Goal: Task Accomplishment & Management: Manage account settings

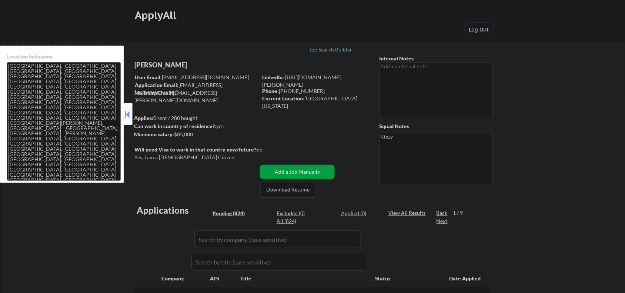
click at [125, 112] on button at bounding box center [127, 114] width 8 height 11
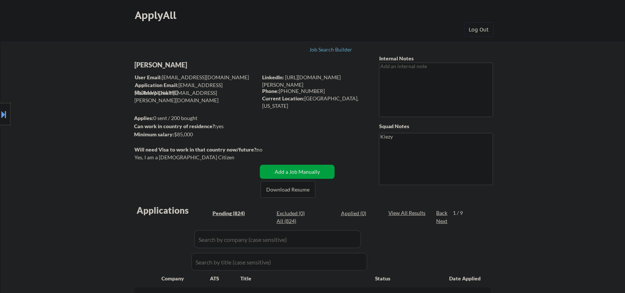
select select ""pending""
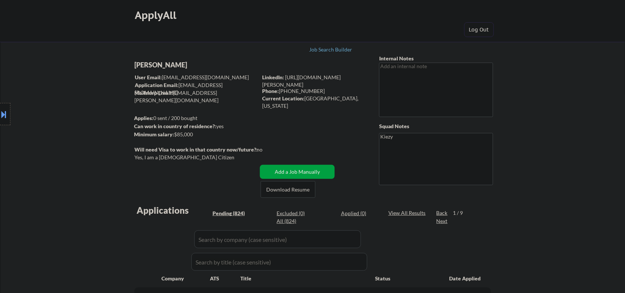
select select ""pending""
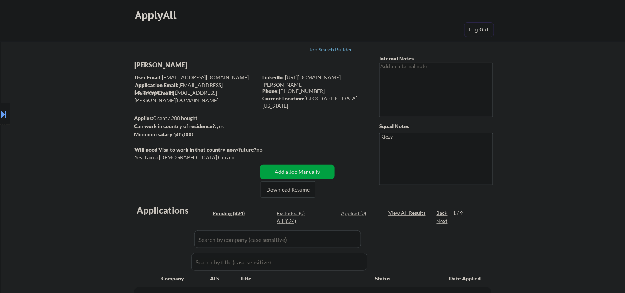
select select ""pending""
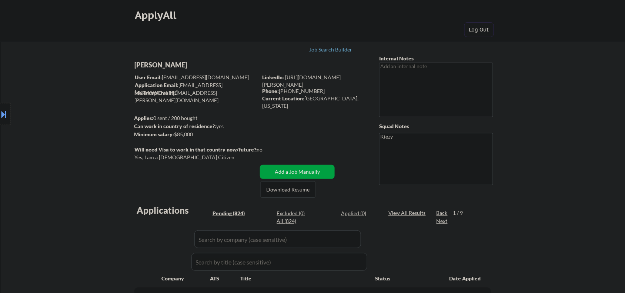
select select ""pending""
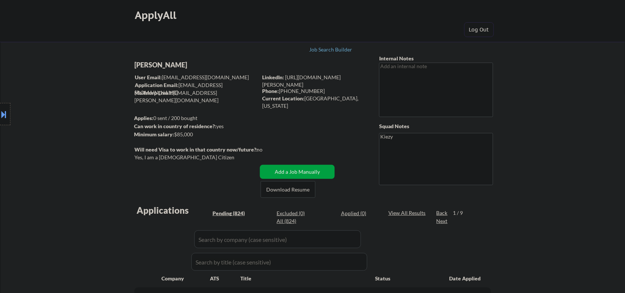
select select ""pending""
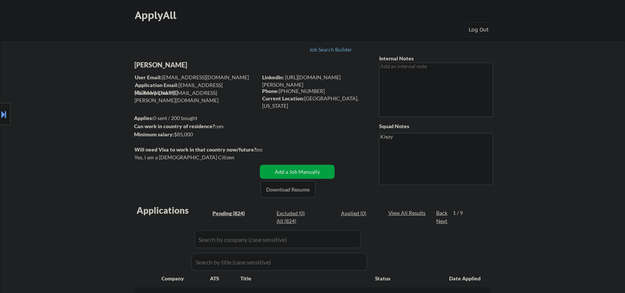
select select ""pending""
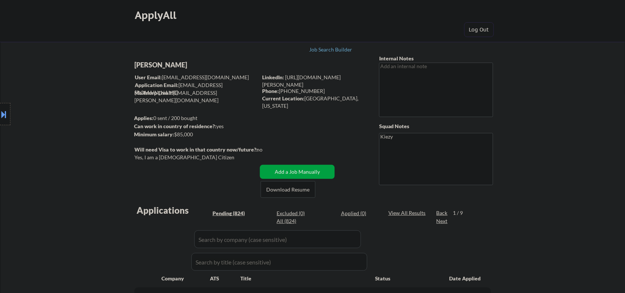
select select ""pending""
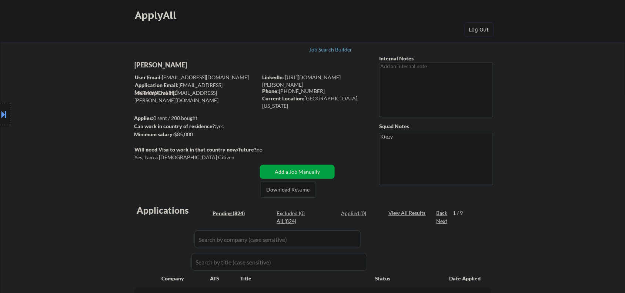
select select ""pending""
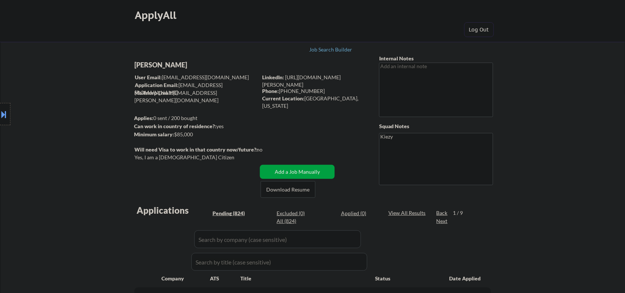
select select ""pending""
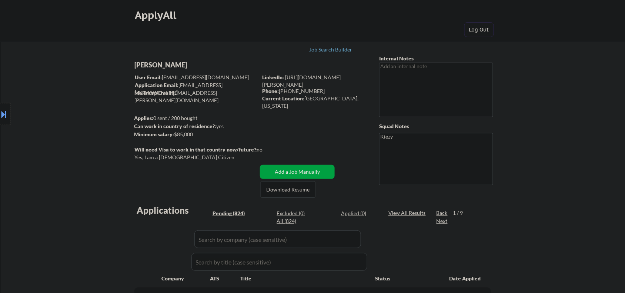
select select ""pending""
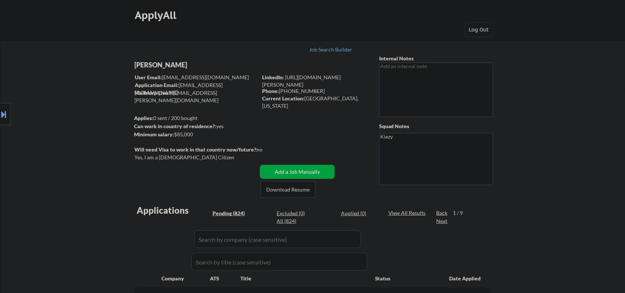
select select ""pending""
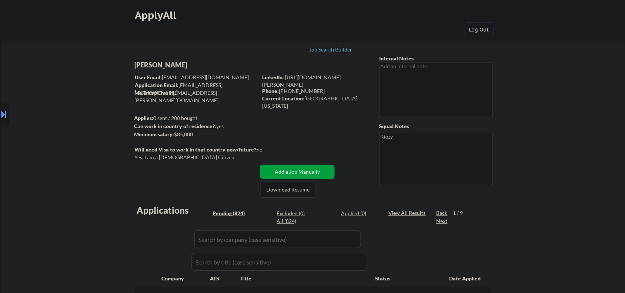
select select ""pending""
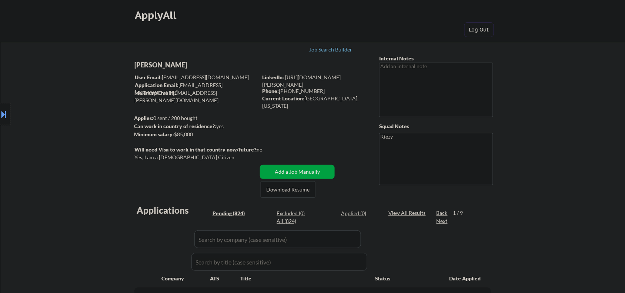
select select ""pending""
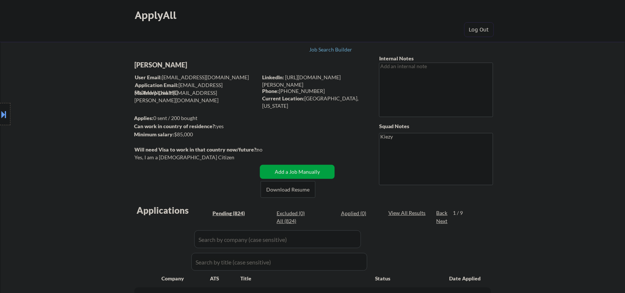
select select ""pending""
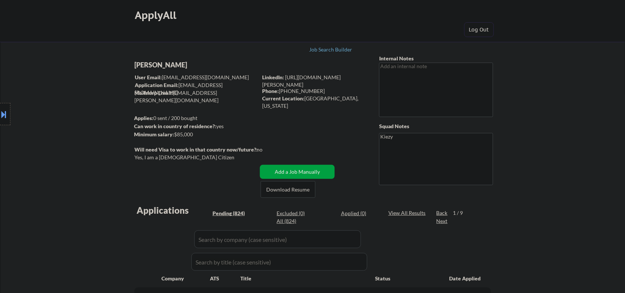
select select ""pending""
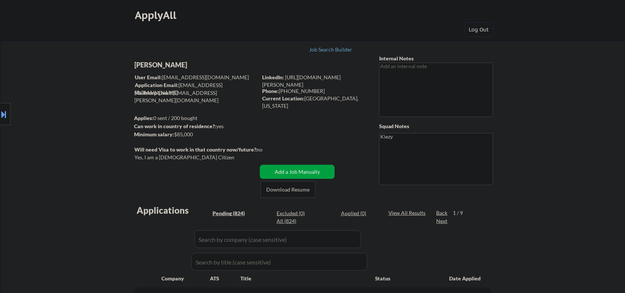
select select ""pending""
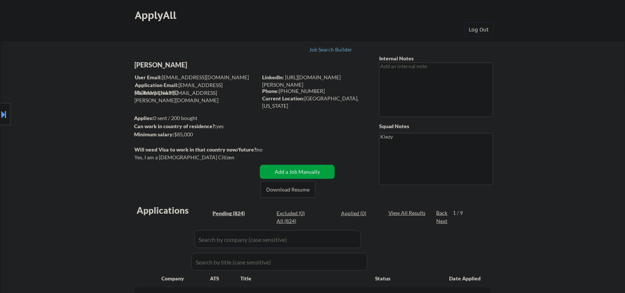
select select ""pending""
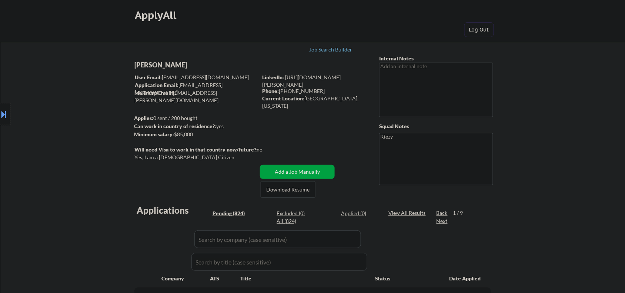
select select ""pending""
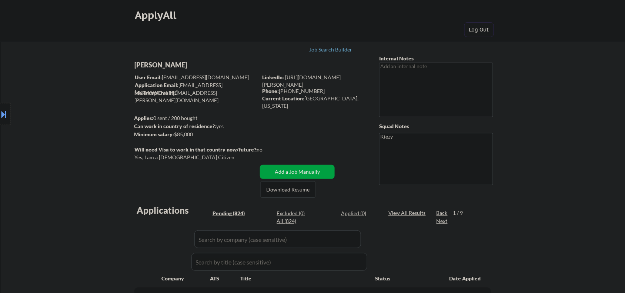
select select ""pending""
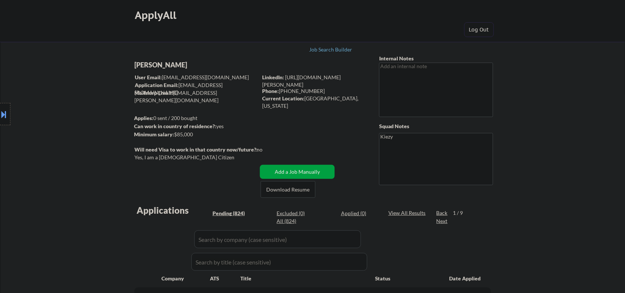
select select ""pending""
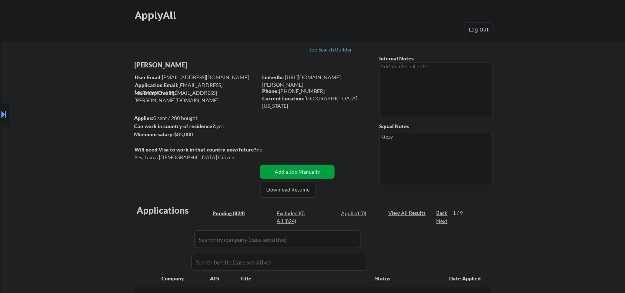
scroll to position [247, 0]
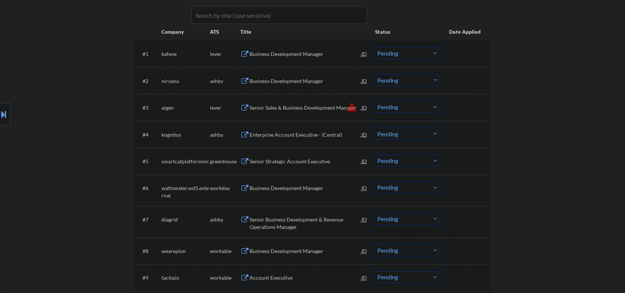
click at [266, 56] on div "Business Development Manager" at bounding box center [306, 53] width 112 height 7
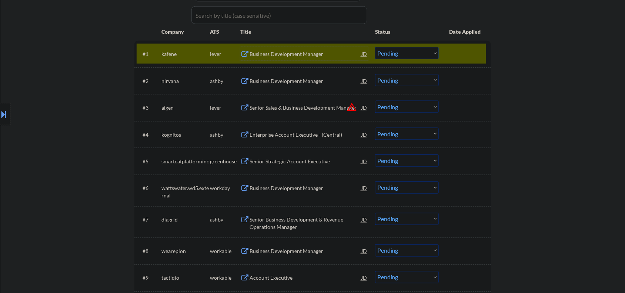
click at [292, 54] on div "Business Development Manager" at bounding box center [306, 53] width 112 height 7
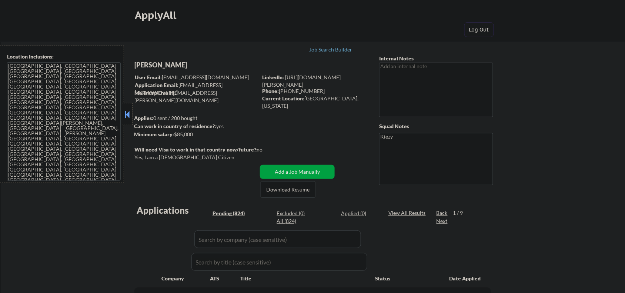
click at [286, 92] on div "Phone: [PHONE_NUMBER]" at bounding box center [314, 90] width 105 height 7
drag, startPoint x: 286, startPoint y: 92, endPoint x: 308, endPoint y: 90, distance: 21.9
click at [308, 90] on div "Phone: 818-926-8539" at bounding box center [314, 90] width 105 height 7
copy div "818-926-8539"
select select ""pending""
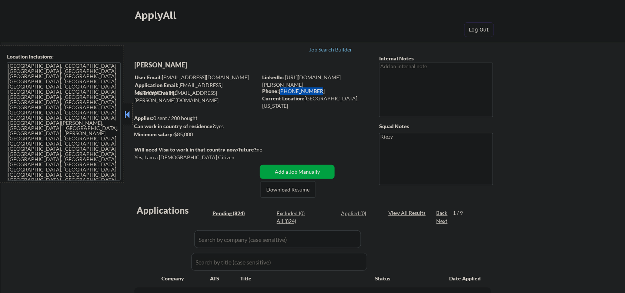
select select ""pending""
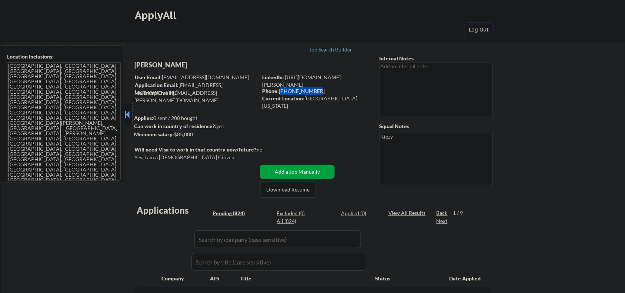
select select ""pending""
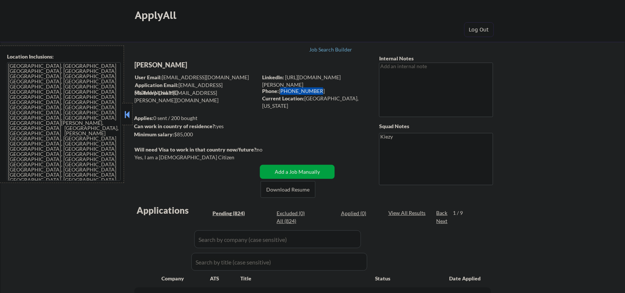
select select ""pending""
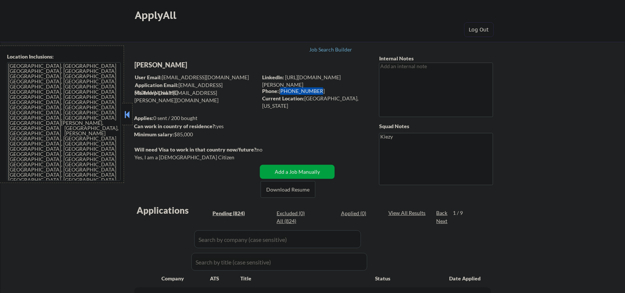
select select ""pending""
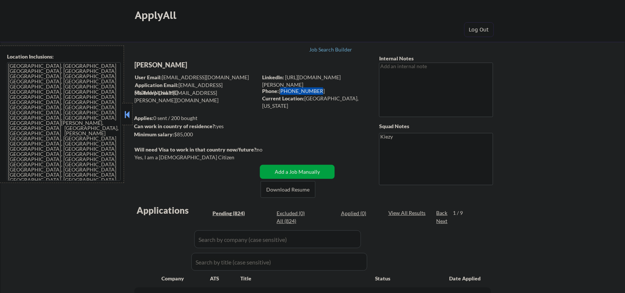
select select ""pending""
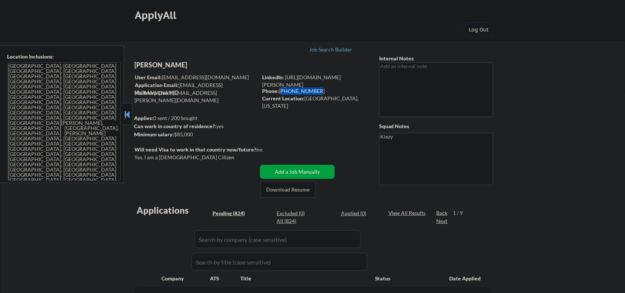
select select ""pending""
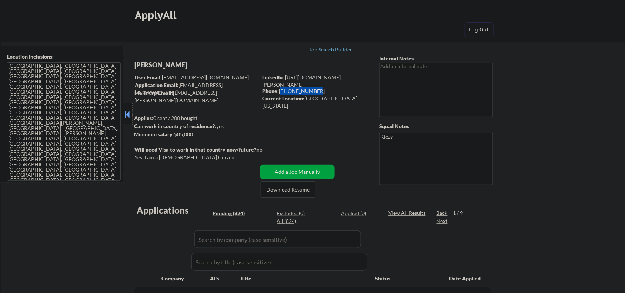
select select ""pending""
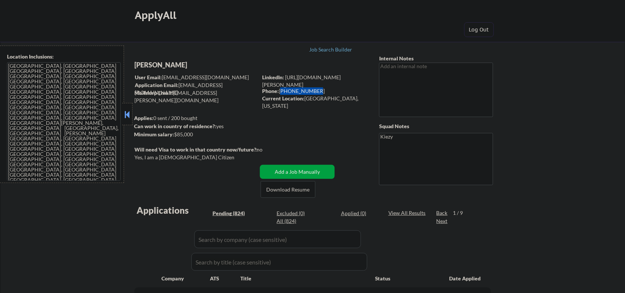
select select ""pending""
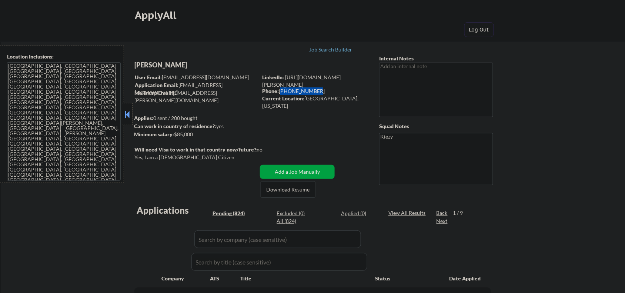
select select ""pending""
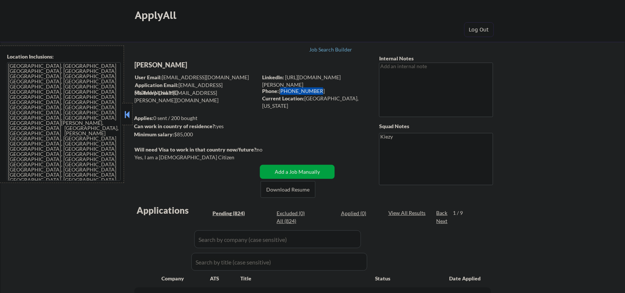
select select ""pending""
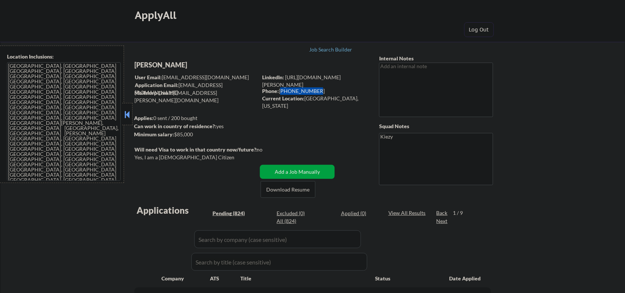
select select ""pending""
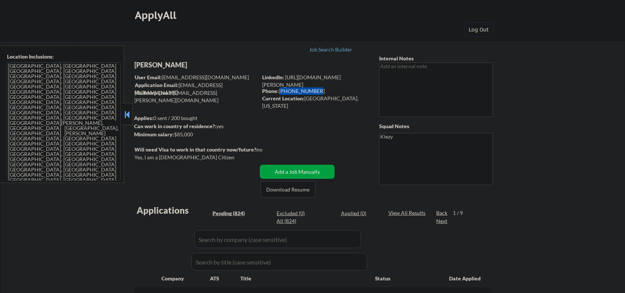
select select ""pending""
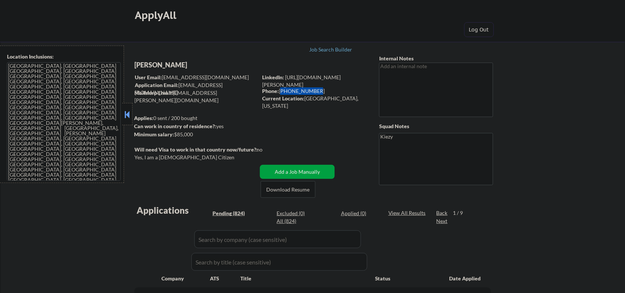
select select ""pending""
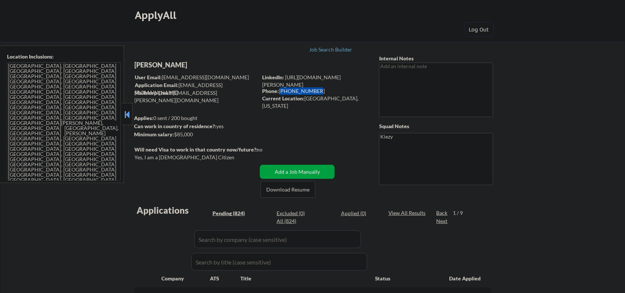
select select ""pending""
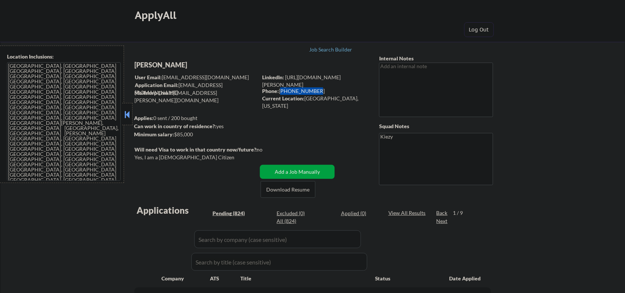
select select ""pending""
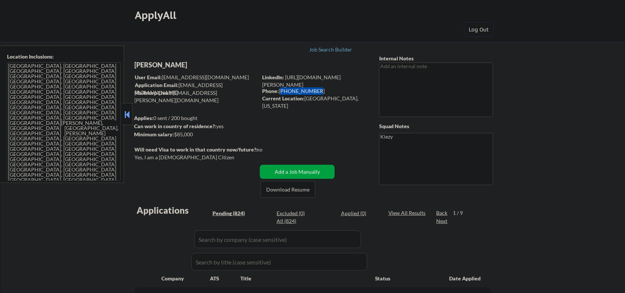
select select ""pending""
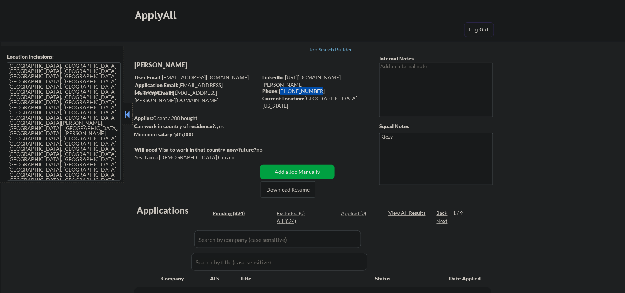
select select ""pending""
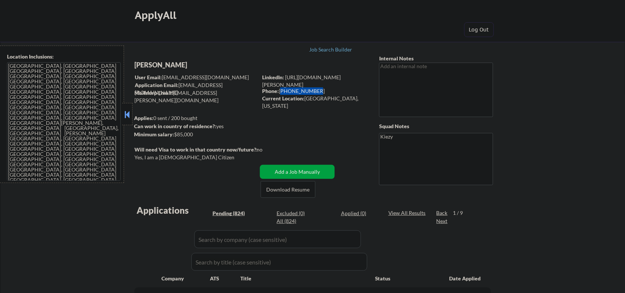
select select ""pending""
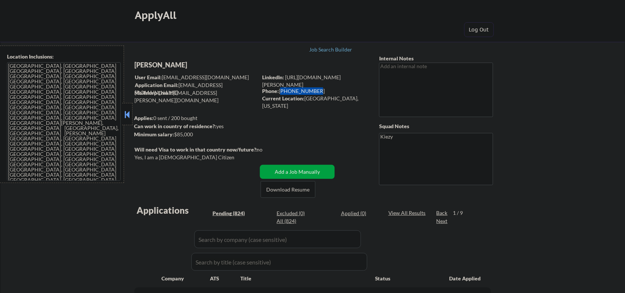
select select ""pending""
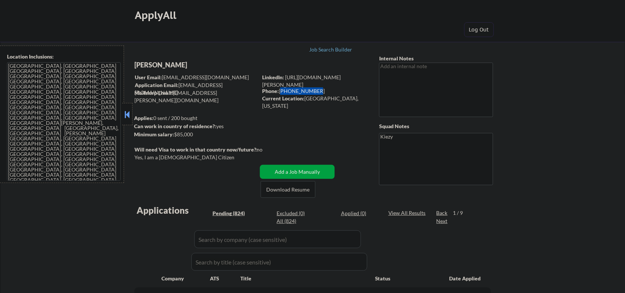
select select ""pending""
click at [314, 99] on div "Current Location: Milwaukee, Wisconsin" at bounding box center [314, 102] width 105 height 14
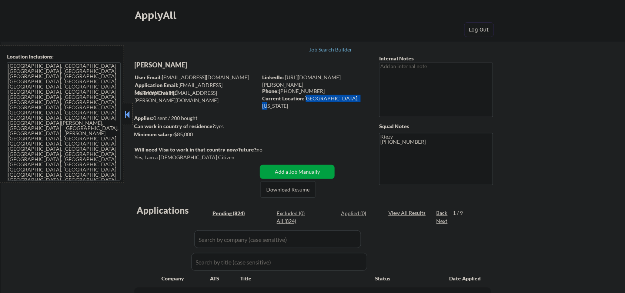
drag, startPoint x: 314, startPoint y: 99, endPoint x: 341, endPoint y: 99, distance: 27.0
click at [341, 99] on div "Current Location: Milwaukee, Wisconsin" at bounding box center [314, 102] width 105 height 14
copy div "Milwaukee, Wisconsin"
click at [125, 113] on button at bounding box center [127, 114] width 8 height 11
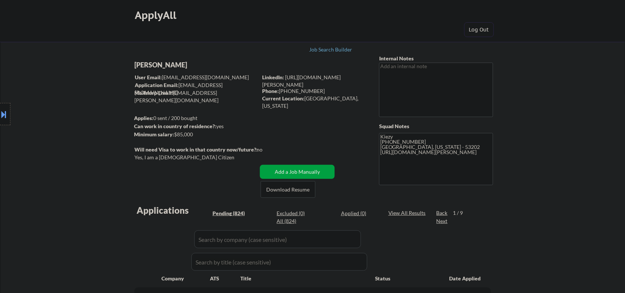
click at [134, 63] on div "Stas Gorovits" at bounding box center [210, 64] width 152 height 9
copy div "Stas Gorovits"
type textarea "Kiezy 818-926-8539 Milwaukee, Wisconsin - 53215 https://www.linkedin.com/in/sta…"
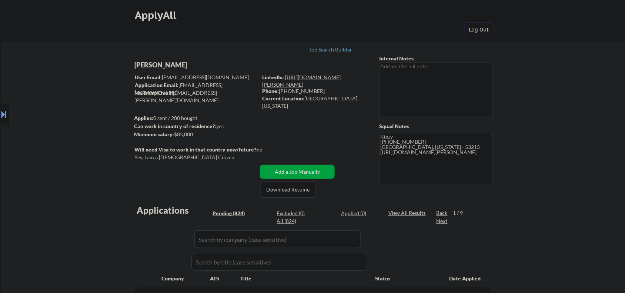
scroll to position [154, 0]
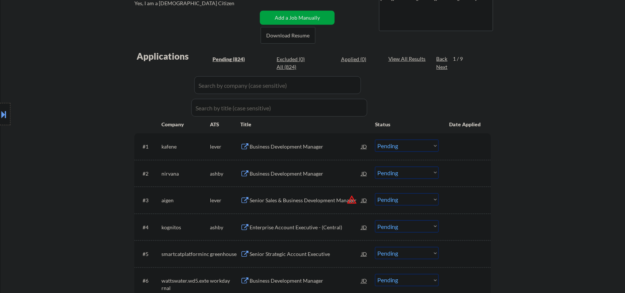
click at [411, 149] on select "Choose an option... Pending Applied Excluded (Questions) Excluded (Expired) Exc…" at bounding box center [407, 146] width 64 height 12
click at [375, 140] on select "Choose an option... Pending Applied Excluded (Questions) Excluded (Expired) Exc…" at bounding box center [407, 146] width 64 height 12
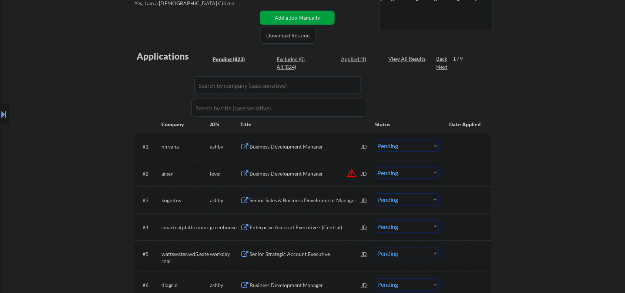
click at [281, 153] on div "Business Development Manager" at bounding box center [306, 146] width 112 height 13
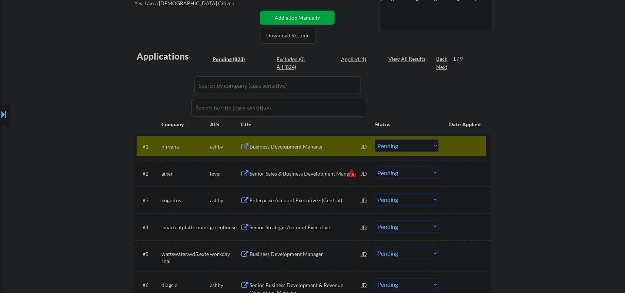
click at [397, 147] on select "Choose an option... Pending Applied Excluded (Questions) Excluded (Expired) Exc…" at bounding box center [407, 146] width 64 height 12
click at [375, 140] on select "Choose an option... Pending Applied Excluded (Questions) Excluded (Expired) Exc…" at bounding box center [407, 146] width 64 height 12
click at [302, 176] on div "Senior Sales & Business Development Manager" at bounding box center [306, 173] width 112 height 7
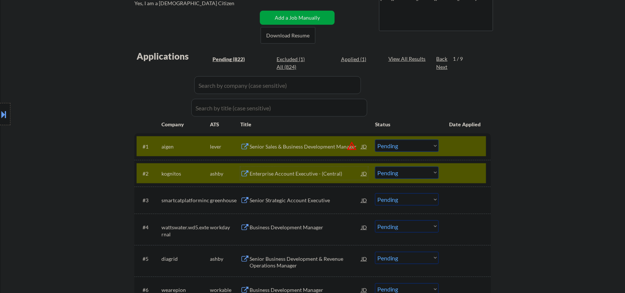
click at [1, 112] on button at bounding box center [4, 114] width 8 height 12
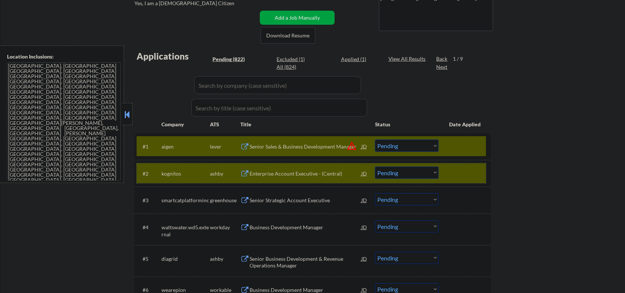
click at [467, 168] on div at bounding box center [466, 173] width 33 height 13
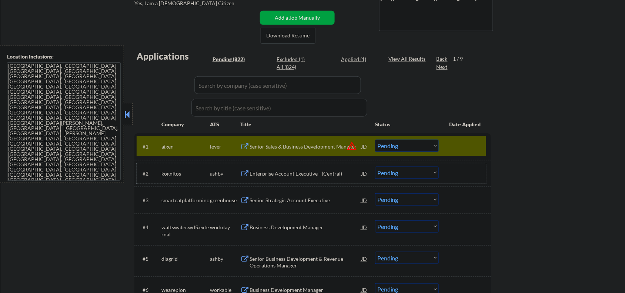
click at [430, 144] on select "Choose an option... Pending Applied Excluded (Questions) Excluded (Expired) Exc…" at bounding box center [407, 146] width 64 height 12
click at [375, 140] on select "Choose an option... Pending Applied Excluded (Questions) Excluded (Expired) Exc…" at bounding box center [407, 146] width 64 height 12
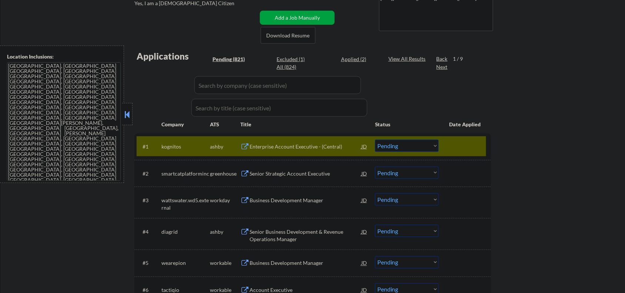
click at [128, 110] on button at bounding box center [127, 114] width 8 height 11
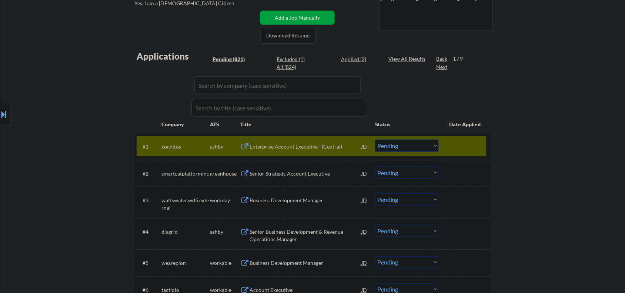
click at [285, 150] on div "Enterprise Account Executive - (Central)" at bounding box center [306, 146] width 112 height 7
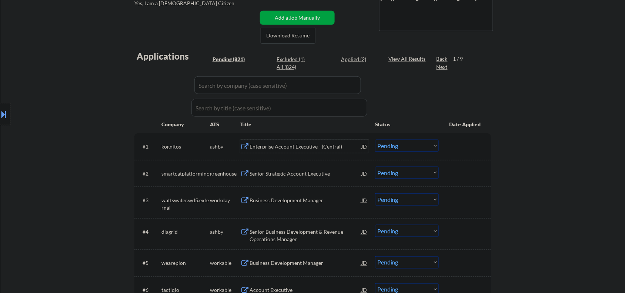
click at [305, 146] on div "Enterprise Account Executive - (Central)" at bounding box center [306, 146] width 112 height 7
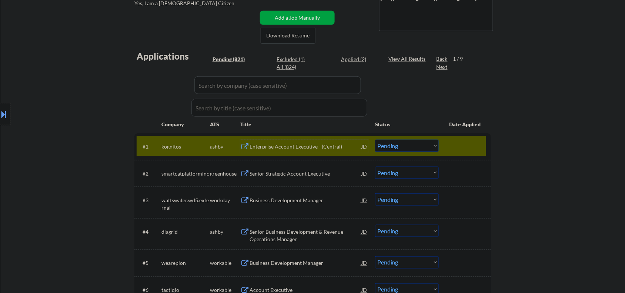
click at [386, 147] on select "Choose an option... Pending Applied Excluded (Questions) Excluded (Expired) Exc…" at bounding box center [407, 146] width 64 height 12
click at [375, 140] on select "Choose an option... Pending Applied Excluded (Questions) Excluded (Expired) Exc…" at bounding box center [407, 146] width 64 height 12
click at [289, 178] on div "Senior Strategic Account Executive" at bounding box center [306, 173] width 112 height 13
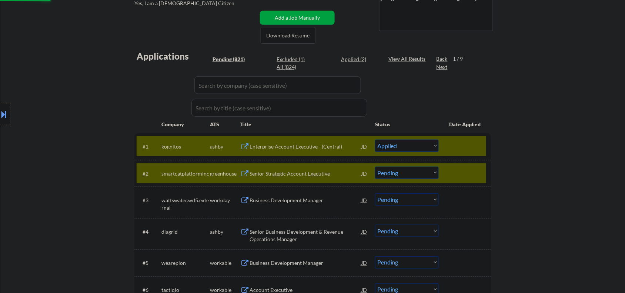
select select ""pending""
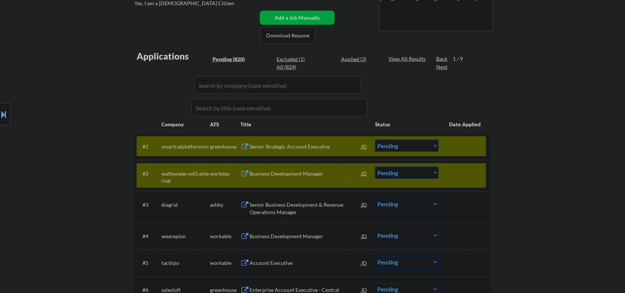
click at [453, 177] on div at bounding box center [466, 173] width 33 height 13
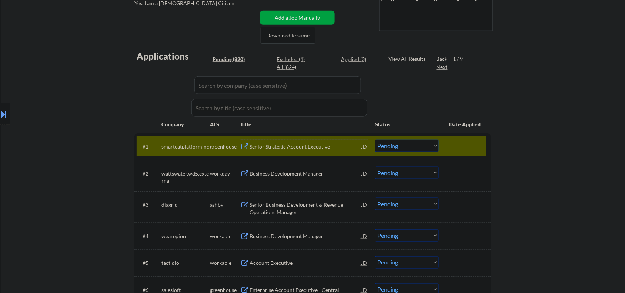
click at [281, 145] on div "Senior Strategic Account Executive" at bounding box center [306, 146] width 112 height 7
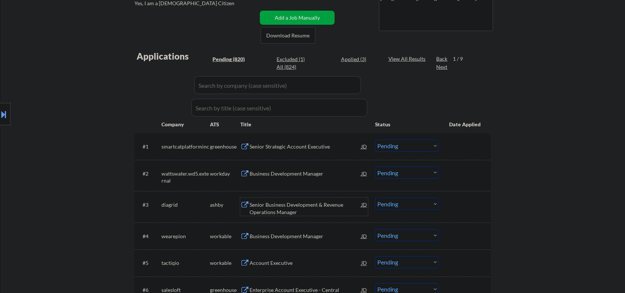
click at [283, 214] on div "Senior Business Development & Revenue Operations Manager" at bounding box center [306, 208] width 112 height 14
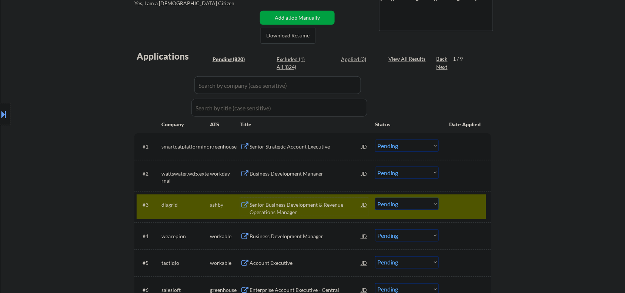
drag, startPoint x: 401, startPoint y: 207, endPoint x: 402, endPoint y: 203, distance: 4.2
click at [401, 207] on select "Choose an option... Pending Applied Excluded (Questions) Excluded (Expired) Exc…" at bounding box center [407, 204] width 64 height 12
click at [375, 198] on select "Choose an option... Pending Applied Excluded (Questions) Excluded (Expired) Exc…" at bounding box center [407, 204] width 64 height 12
click at [291, 239] on div "Business Development Manager" at bounding box center [306, 236] width 112 height 7
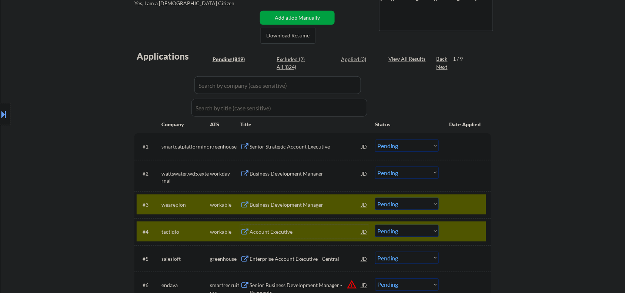
click at [467, 230] on div at bounding box center [466, 231] width 33 height 13
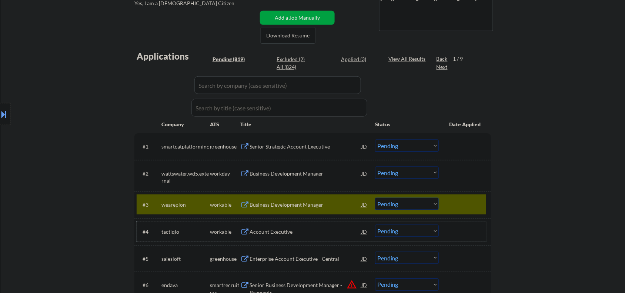
click at [409, 209] on select "Choose an option... Pending Applied Excluded (Questions) Excluded (Expired) Exc…" at bounding box center [407, 204] width 64 height 12
click at [375, 198] on select "Choose an option... Pending Applied Excluded (Questions) Excluded (Expired) Exc…" at bounding box center [407, 204] width 64 height 12
click at [276, 229] on div "Account Executive" at bounding box center [306, 231] width 112 height 7
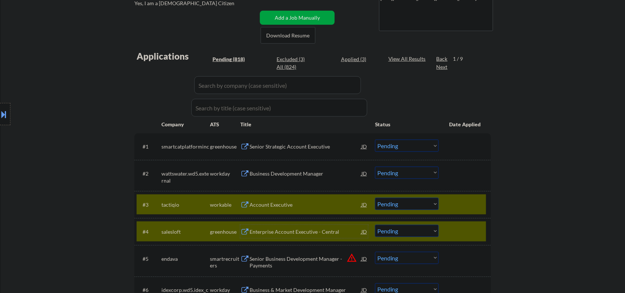
click at [479, 223] on div "#4 salesloft greenhouse Enterprise Account Executive - Central JD Choose an opt…" at bounding box center [312, 232] width 350 height 20
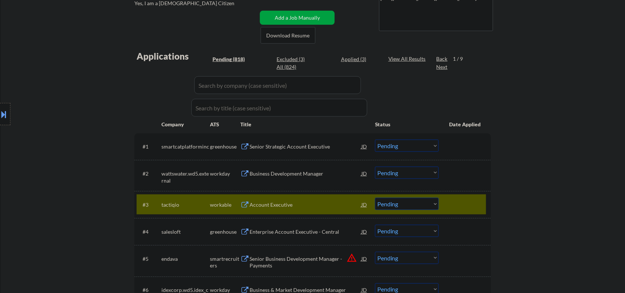
click at [401, 202] on select "Choose an option... Pending Applied Excluded (Questions) Excluded (Expired) Exc…" at bounding box center [407, 204] width 64 height 12
click at [375, 198] on select "Choose an option... Pending Applied Excluded (Questions) Excluded (Expired) Exc…" at bounding box center [407, 204] width 64 height 12
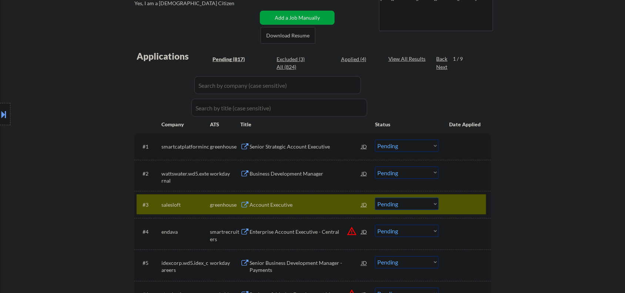
click at [283, 207] on div "Account Executive" at bounding box center [306, 204] width 112 height 7
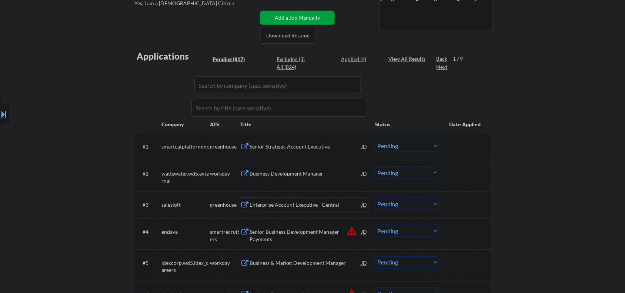
click at [286, 203] on div "Enterprise Account Executive - Central" at bounding box center [306, 204] width 112 height 7
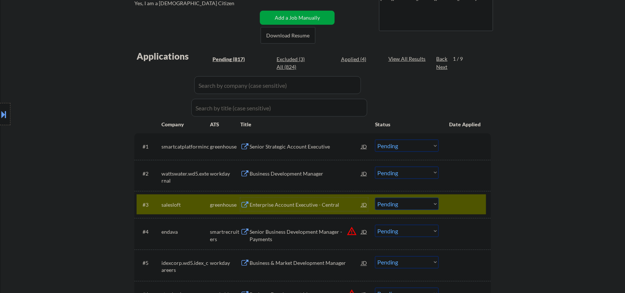
click at [396, 210] on select "Choose an option... Pending Applied Excluded (Questions) Excluded (Expired) Exc…" at bounding box center [407, 204] width 64 height 12
click at [375, 198] on select "Choose an option... Pending Applied Excluded (Questions) Excluded (Expired) Exc…" at bounding box center [407, 204] width 64 height 12
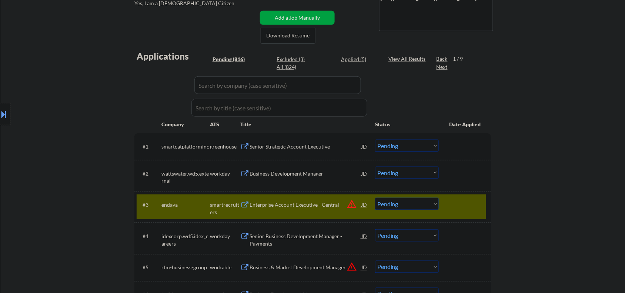
click at [293, 204] on div "Enterprise Account Executive - Central" at bounding box center [306, 204] width 112 height 7
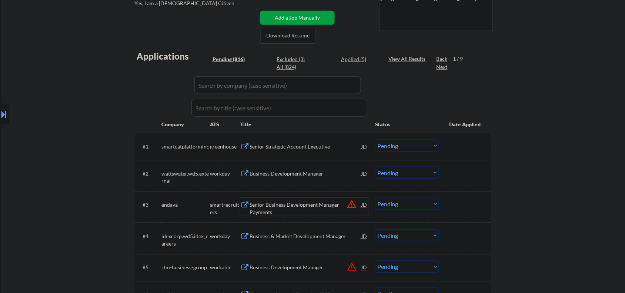
click at [363, 205] on div "JD" at bounding box center [364, 204] width 7 height 13
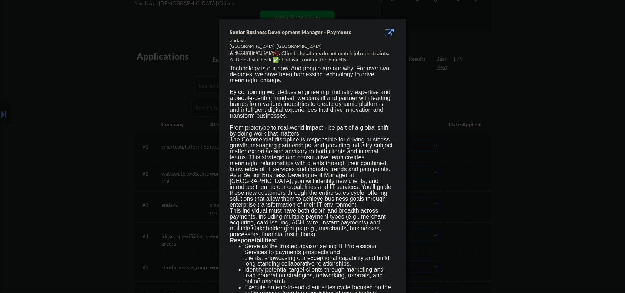
click at [498, 205] on div at bounding box center [312, 146] width 625 height 293
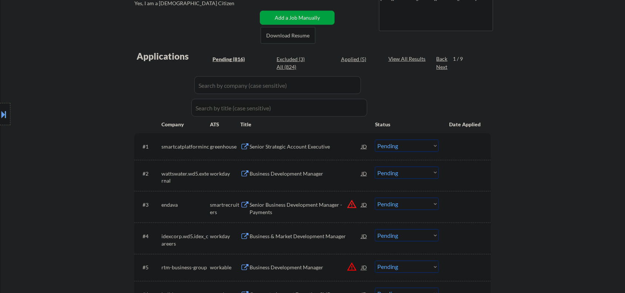
click at [403, 205] on select "Choose an option... Pending Applied Excluded (Questions) Excluded (Expired) Exc…" at bounding box center [407, 204] width 64 height 12
click at [375, 198] on select "Choose an option... Pending Applied Excluded (Questions) Excluded (Expired) Exc…" at bounding box center [407, 204] width 64 height 12
click at [275, 239] on div "Business & Market Development Manager" at bounding box center [306, 236] width 112 height 7
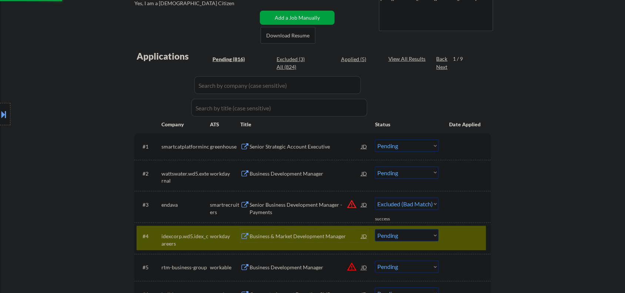
select select ""pending""
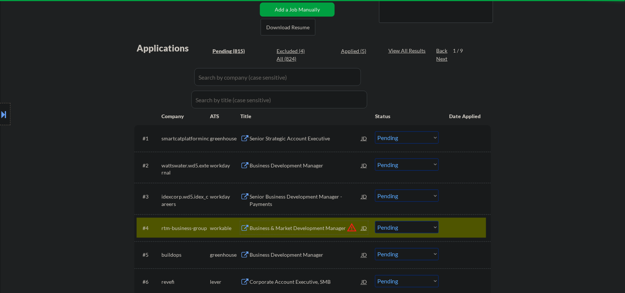
scroll to position [216, 0]
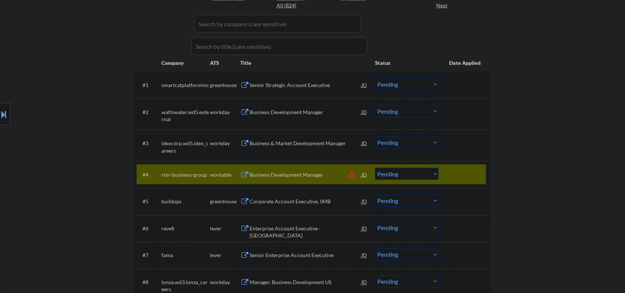
click at [298, 172] on div "Business Development Manager" at bounding box center [306, 174] width 112 height 7
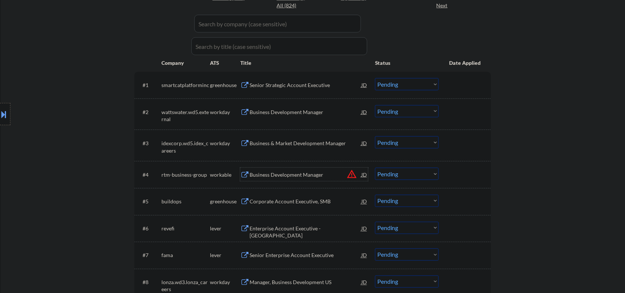
click at [408, 176] on select "Choose an option... Pending Applied Excluded (Questions) Excluded (Expired) Exc…" at bounding box center [407, 174] width 64 height 12
click at [375, 168] on select "Choose an option... Pending Applied Excluded (Questions) Excluded (Expired) Exc…" at bounding box center [407, 174] width 64 height 12
click at [275, 202] on div "Corporate Account Executive, SMB" at bounding box center [306, 201] width 112 height 7
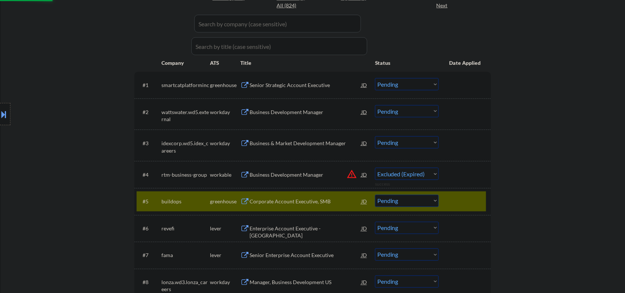
select select ""pending""
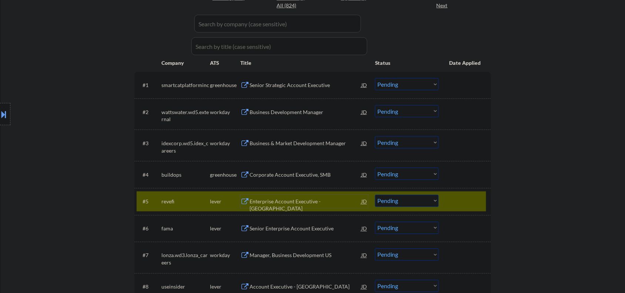
click at [285, 196] on div "Enterprise Account Executive - Central US" at bounding box center [306, 201] width 112 height 13
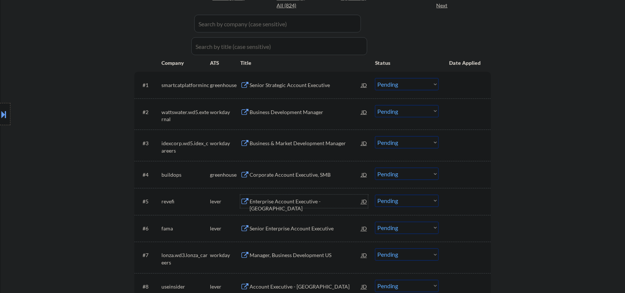
click at [288, 198] on div "Enterprise Account Executive - Central US" at bounding box center [306, 205] width 112 height 14
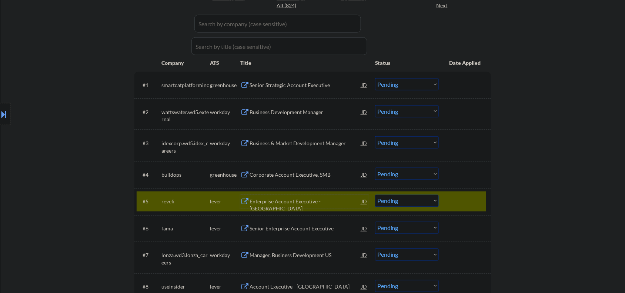
drag, startPoint x: 401, startPoint y: 205, endPoint x: 400, endPoint y: 199, distance: 5.9
click at [401, 205] on select "Choose an option... Pending Applied Excluded (Questions) Excluded (Expired) Exc…" at bounding box center [407, 201] width 64 height 12
click at [375, 195] on select "Choose an option... Pending Applied Excluded (Questions) Excluded (Expired) Exc…" at bounding box center [407, 201] width 64 height 12
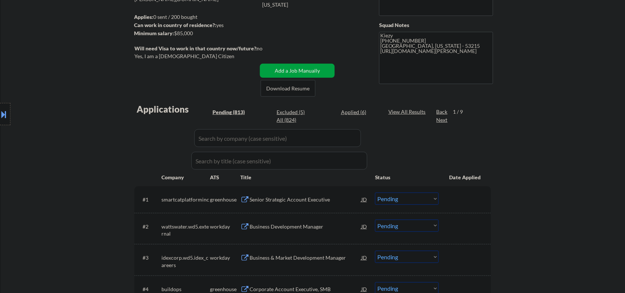
scroll to position [278, 0]
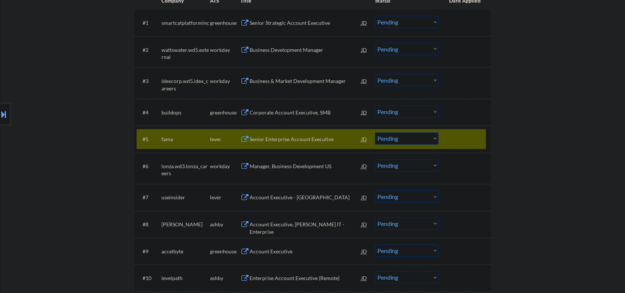
drag, startPoint x: 307, startPoint y: 140, endPoint x: 308, endPoint y: 149, distance: 8.6
click at [306, 140] on div "Senior Enterprise Account Executive" at bounding box center [306, 139] width 112 height 7
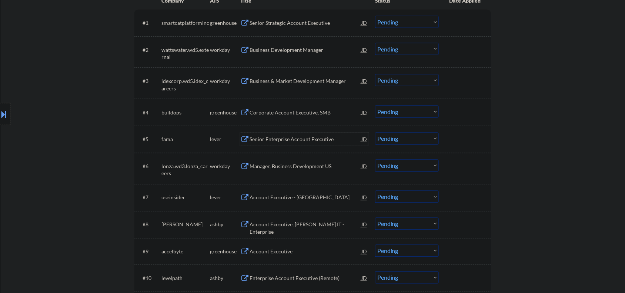
click at [284, 142] on div "Senior Enterprise Account Executive" at bounding box center [306, 139] width 112 height 7
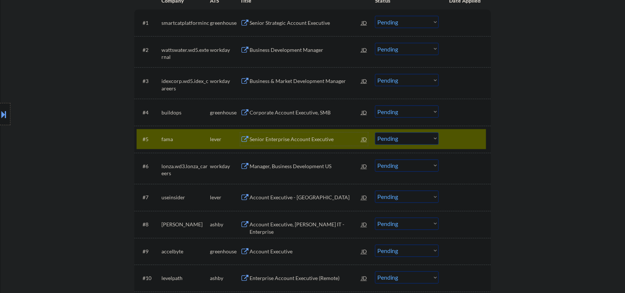
click at [389, 140] on select "Choose an option... Pending Applied Excluded (Questions) Excluded (Expired) Exc…" at bounding box center [407, 139] width 64 height 12
click at [375, 133] on select "Choose an option... Pending Applied Excluded (Questions) Excluded (Expired) Exc…" at bounding box center [407, 139] width 64 height 12
click at [285, 198] on div "Account Executive - United States" at bounding box center [306, 197] width 112 height 7
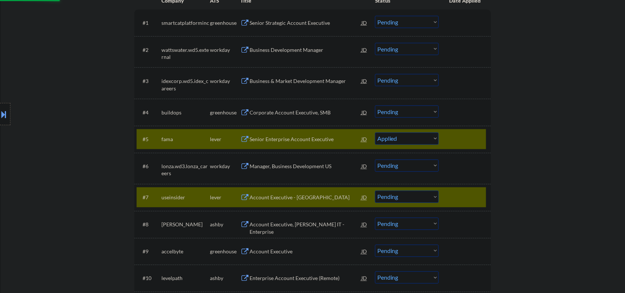
select select ""pending""
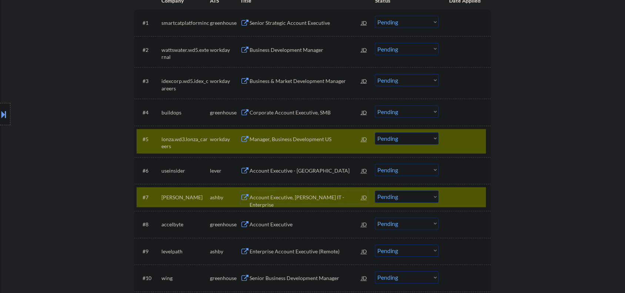
click at [320, 196] on div "Account Executive, Deel IT - Enterprise" at bounding box center [306, 201] width 112 height 14
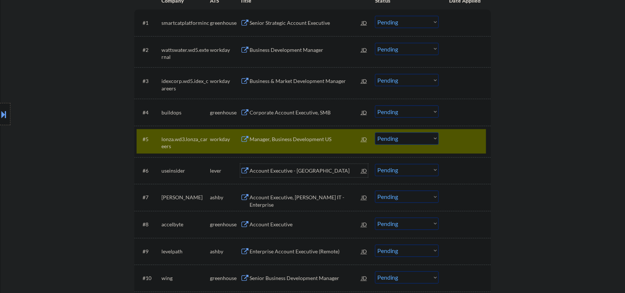
click at [297, 168] on div "Account Executive - United States" at bounding box center [306, 170] width 112 height 7
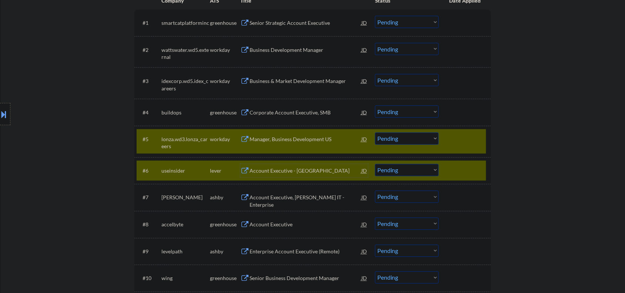
click at [466, 138] on div at bounding box center [466, 139] width 33 height 13
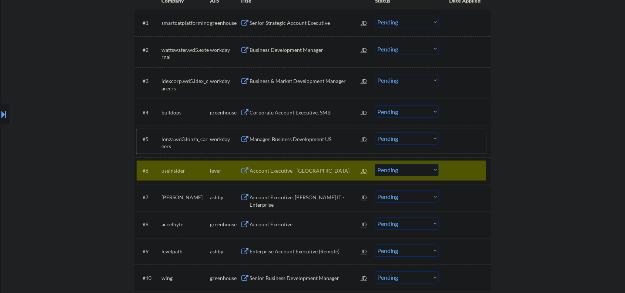
drag, startPoint x: 395, startPoint y: 171, endPoint x: 393, endPoint y: 176, distance: 5.4
click at [395, 171] on select "Choose an option... Pending Applied Excluded (Questions) Excluded (Expired) Exc…" at bounding box center [407, 170] width 64 height 12
click at [375, 164] on select "Choose an option... Pending Applied Excluded (Questions) Excluded (Expired) Exc…" at bounding box center [407, 170] width 64 height 12
click at [301, 175] on div "Account Executive, Deel IT - Enterprise" at bounding box center [306, 170] width 112 height 13
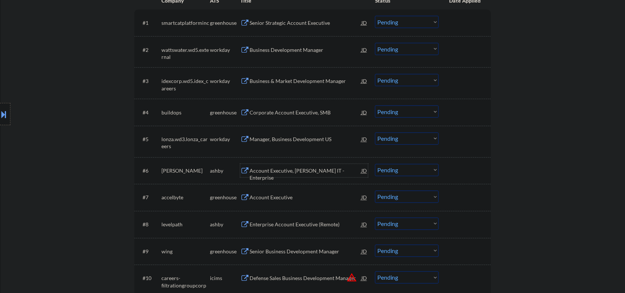
click at [275, 175] on div "Account Executive, Deel IT - Enterprise" at bounding box center [306, 170] width 112 height 13
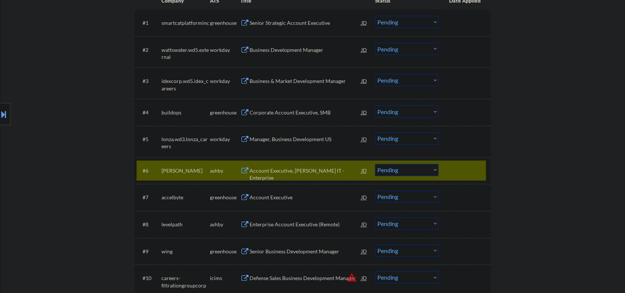
click at [399, 168] on select "Choose an option... Pending Applied Excluded (Questions) Excluded (Expired) Exc…" at bounding box center [407, 170] width 64 height 12
click at [375, 164] on select "Choose an option... Pending Applied Excluded (Questions) Excluded (Expired) Exc…" at bounding box center [407, 170] width 64 height 12
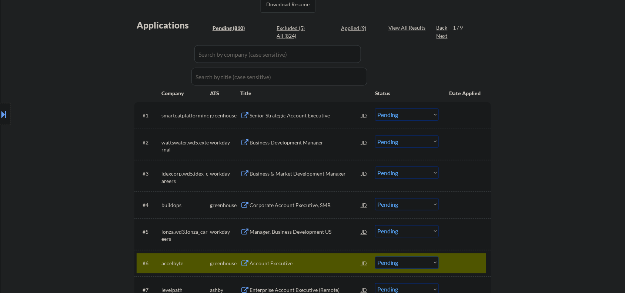
scroll to position [309, 0]
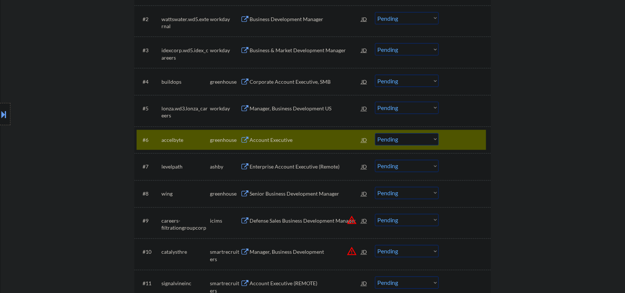
click at [269, 141] on div "Account Executive" at bounding box center [306, 140] width 112 height 7
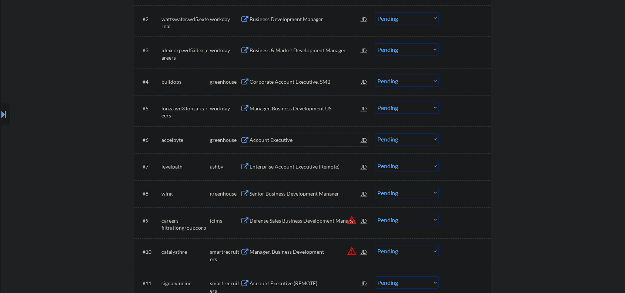
click at [403, 139] on select "Choose an option... Pending Applied Excluded (Questions) Excluded (Expired) Exc…" at bounding box center [407, 139] width 64 height 12
click at [375, 133] on select "Choose an option... Pending Applied Excluded (Questions) Excluded (Expired) Exc…" at bounding box center [407, 139] width 64 height 12
click at [299, 170] on div "Enterprise Account Executive (Remote)" at bounding box center [306, 166] width 112 height 7
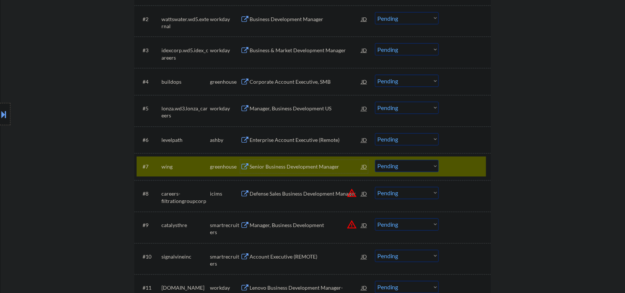
click at [472, 168] on div at bounding box center [466, 166] width 33 height 13
click at [455, 164] on div at bounding box center [466, 166] width 33 height 13
click at [454, 169] on div at bounding box center [466, 166] width 33 height 13
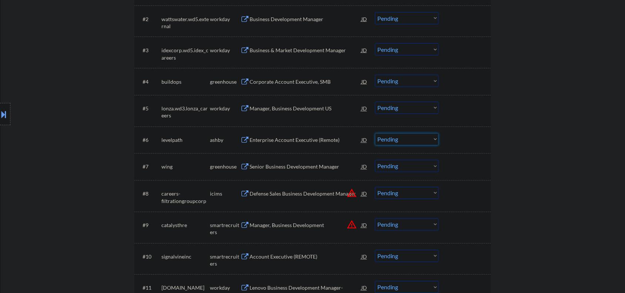
click at [407, 141] on select "Choose an option... Pending Applied Excluded (Questions) Excluded (Expired) Exc…" at bounding box center [407, 139] width 64 height 12
click at [375, 133] on select "Choose an option... Pending Applied Excluded (Questions) Excluded (Expired) Exc…" at bounding box center [407, 139] width 64 height 12
click at [312, 168] on div "Senior Business Development Manager" at bounding box center [306, 166] width 112 height 7
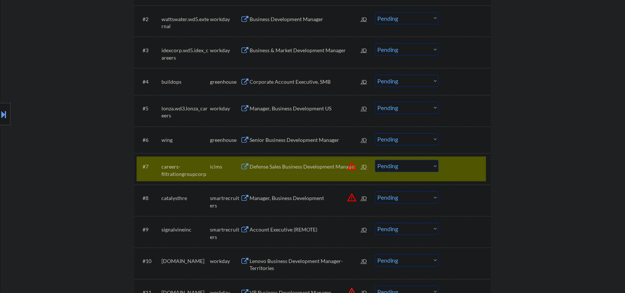
click at [474, 161] on div at bounding box center [466, 166] width 33 height 13
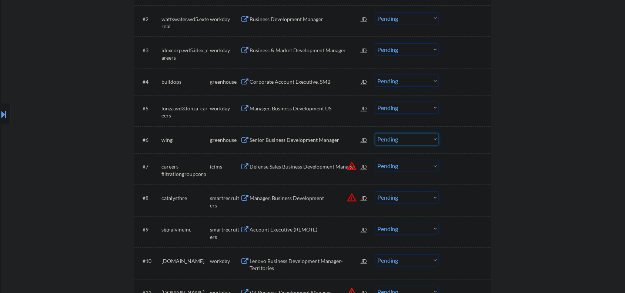
click at [413, 142] on select "Choose an option... Pending Applied Excluded (Questions) Excluded (Expired) Exc…" at bounding box center [407, 139] width 64 height 12
click at [375, 133] on select "Choose an option... Pending Applied Excluded (Questions) Excluded (Expired) Exc…" at bounding box center [407, 139] width 64 height 12
select select ""pending""
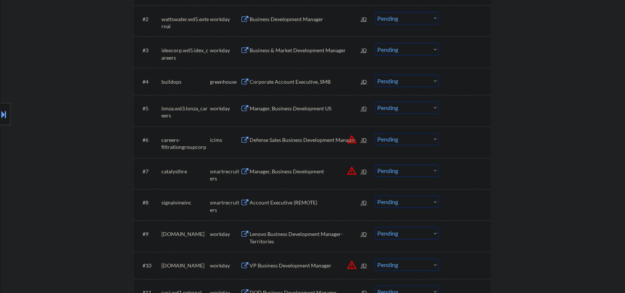
click at [282, 177] on div "Manager, Business Development" at bounding box center [306, 171] width 112 height 13
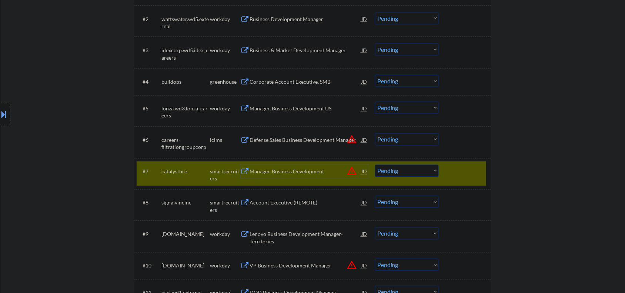
click at [265, 175] on div "Manager, Business Development" at bounding box center [306, 171] width 112 height 13
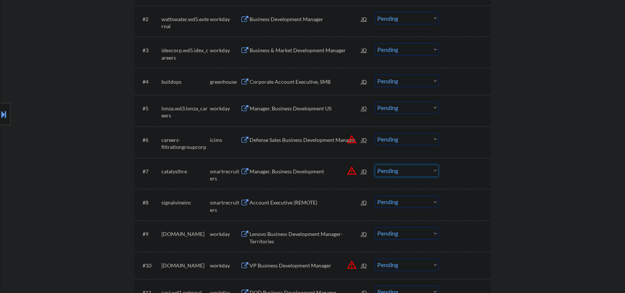
click at [396, 172] on select "Choose an option... Pending Applied Excluded (Questions) Excluded (Expired) Exc…" at bounding box center [407, 171] width 64 height 12
drag, startPoint x: 378, startPoint y: 170, endPoint x: 387, endPoint y: 172, distance: 9.4
click at [378, 170] on select "Choose an option... Pending Applied Excluded (Questions) Excluded (Expired) Exc…" at bounding box center [407, 171] width 64 height 12
click at [375, 165] on select "Choose an option... Pending Applied Excluded (Questions) Excluded (Expired) Exc…" at bounding box center [407, 171] width 64 height 12
click at [273, 205] on div "Account Executive (REMOTE)" at bounding box center [306, 202] width 112 height 7
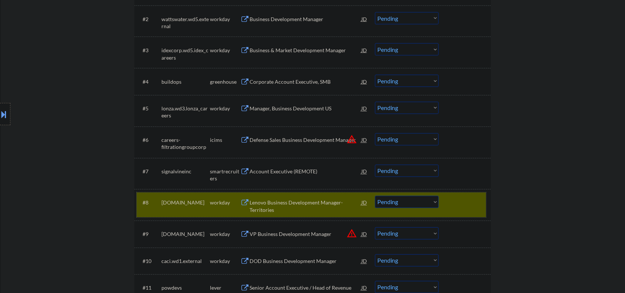
click at [461, 207] on div at bounding box center [466, 202] width 33 height 13
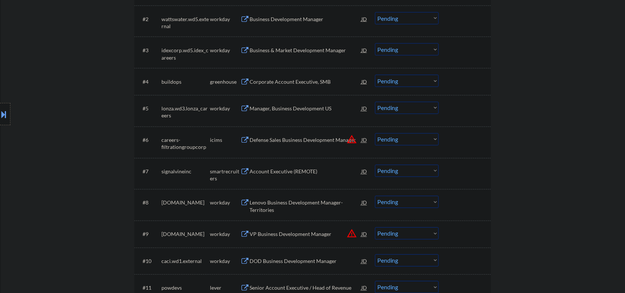
click at [297, 172] on div "Account Executive (REMOTE)" at bounding box center [306, 171] width 112 height 7
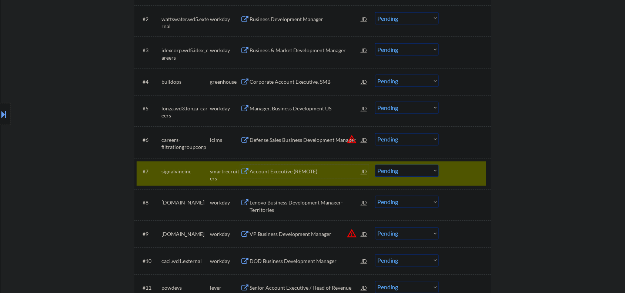
click at [276, 170] on div "Account Executive (REMOTE)" at bounding box center [306, 171] width 112 height 7
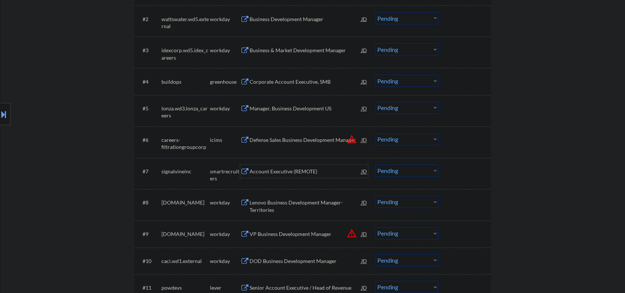
click at [404, 172] on select "Choose an option... Pending Applied Excluded (Questions) Excluded (Expired) Exc…" at bounding box center [407, 171] width 64 height 12
click at [375, 165] on select "Choose an option... Pending Applied Excluded (Questions) Excluded (Expired) Exc…" at bounding box center [407, 171] width 64 height 12
select select ""pending""
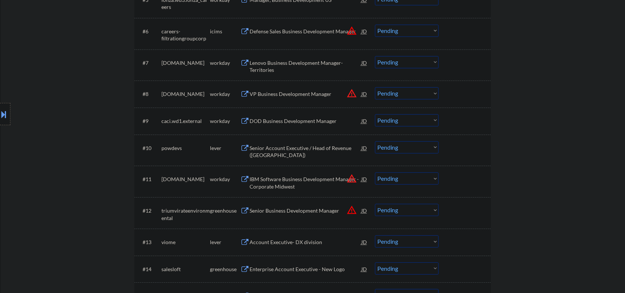
scroll to position [432, 0]
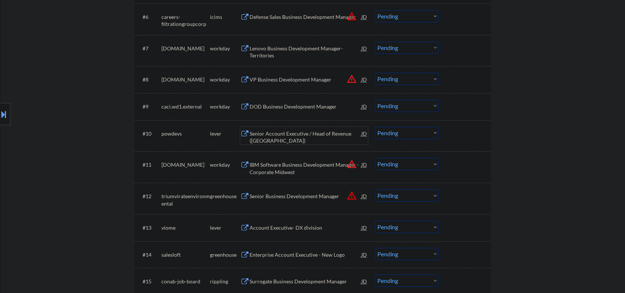
click at [268, 132] on div "Senior Account Executive / Head of Revenue (USA)" at bounding box center [306, 137] width 112 height 14
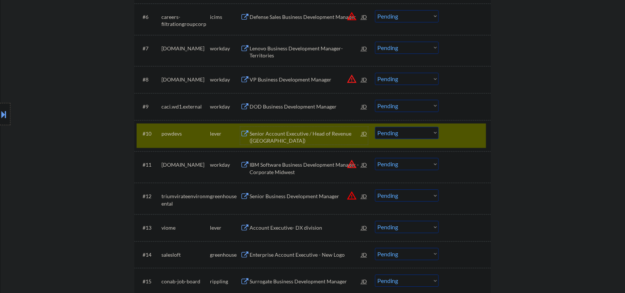
click at [270, 136] on div "Senior Account Executive / Head of Revenue (USA)" at bounding box center [306, 137] width 112 height 14
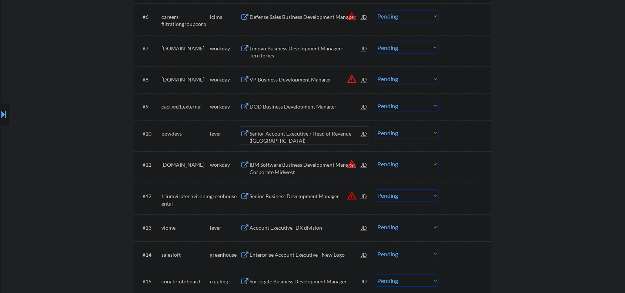
click at [384, 134] on select "Choose an option... Pending Applied Excluded (Questions) Excluded (Expired) Exc…" at bounding box center [407, 133] width 64 height 12
click at [375, 127] on select "Choose an option... Pending Applied Excluded (Questions) Excluded (Expired) Exc…" at bounding box center [407, 133] width 64 height 12
select select ""pending""
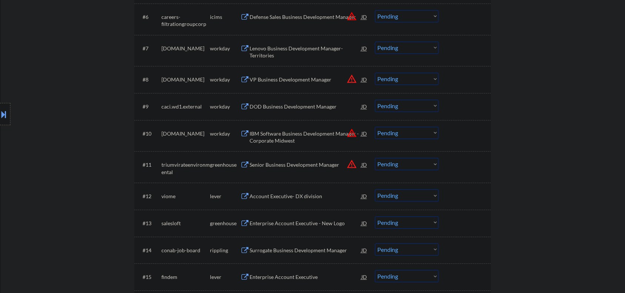
click at [288, 165] on div "Senior Business Development Manager" at bounding box center [306, 164] width 112 height 7
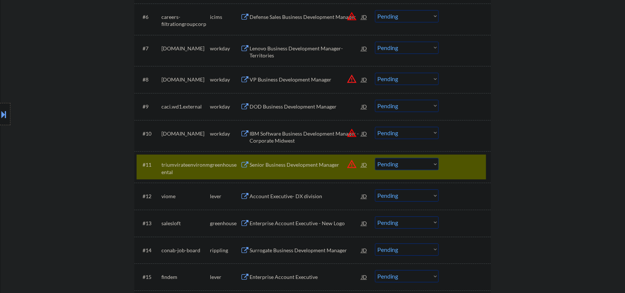
type textarea "Kiezy 818-926-8539 Milwaukee, Wisconsin - 53215 https://www.linkedin.com/in/sta…"
click at [302, 160] on div "Senior Business Development Manager" at bounding box center [306, 164] width 112 height 13
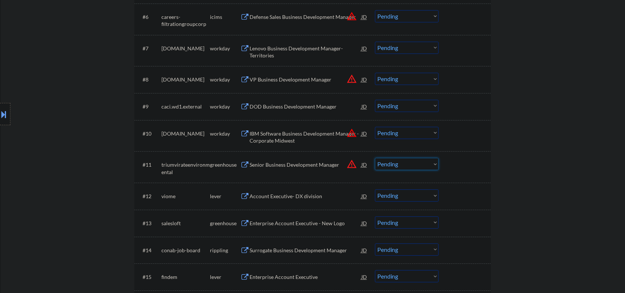
drag, startPoint x: 399, startPoint y: 166, endPoint x: 393, endPoint y: 163, distance: 6.6
click at [399, 166] on select "Choose an option... Pending Applied Excluded (Questions) Excluded (Expired) Exc…" at bounding box center [407, 164] width 64 height 12
click at [375, 158] on select "Choose an option... Pending Applied Excluded (Questions) Excluded (Expired) Exc…" at bounding box center [407, 164] width 64 height 12
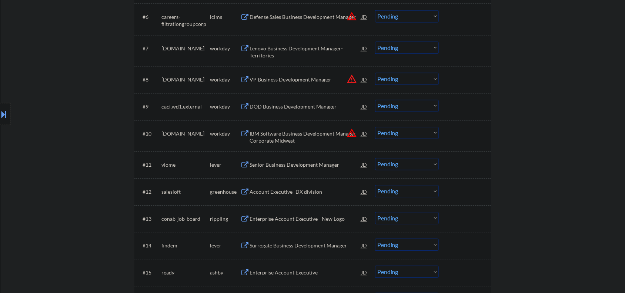
click at [305, 156] on div "#11 viome lever Senior Business Development Manager JD warning_amber Choose an …" at bounding box center [312, 164] width 350 height 20
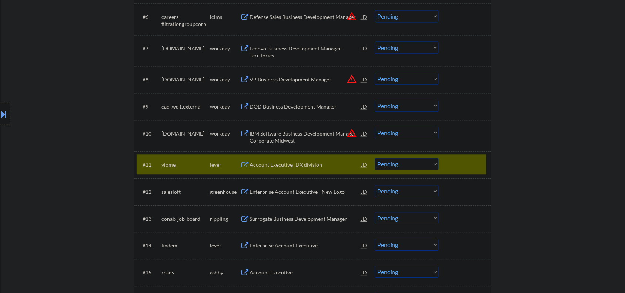
click at [293, 166] on div "Account Executive- DX division" at bounding box center [306, 164] width 112 height 7
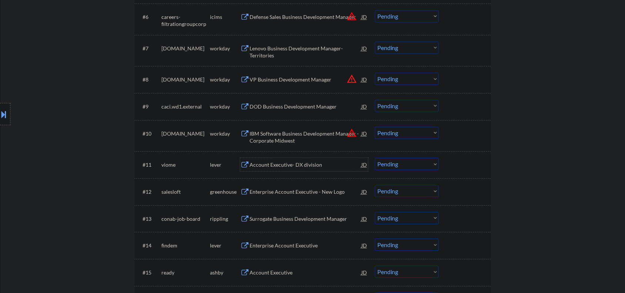
click at [270, 162] on div "Account Executive- DX division" at bounding box center [306, 164] width 112 height 7
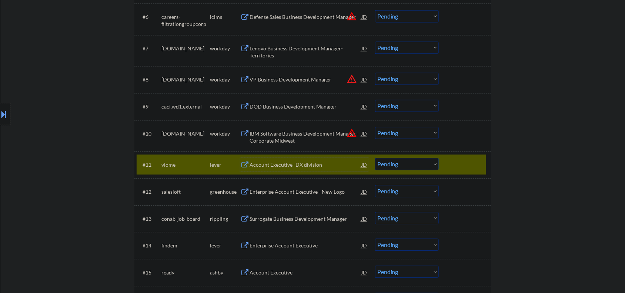
drag, startPoint x: 389, startPoint y: 163, endPoint x: 392, endPoint y: 169, distance: 5.8
click at [388, 163] on select "Choose an option... Pending Applied Excluded (Questions) Excluded (Expired) Exc…" at bounding box center [407, 164] width 64 height 12
click at [375, 158] on select "Choose an option... Pending Applied Excluded (Questions) Excluded (Expired) Exc…" at bounding box center [407, 164] width 64 height 12
click at [315, 162] on div "Enterprise Account Executive - New Logo" at bounding box center [306, 164] width 112 height 7
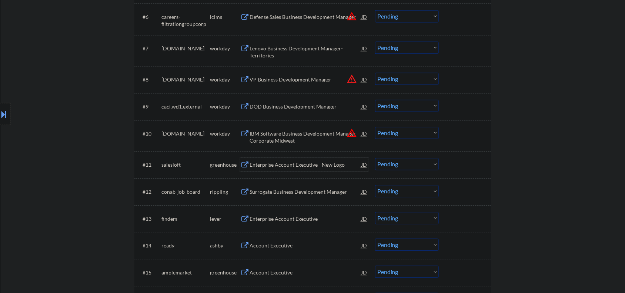
click at [389, 162] on select "Choose an option... Pending Applied Excluded (Questions) Excluded (Expired) Exc…" at bounding box center [407, 164] width 64 height 12
click at [375, 158] on select "Choose an option... Pending Applied Excluded (Questions) Excluded (Expired) Exc…" at bounding box center [407, 164] width 64 height 12
select select ""pending""
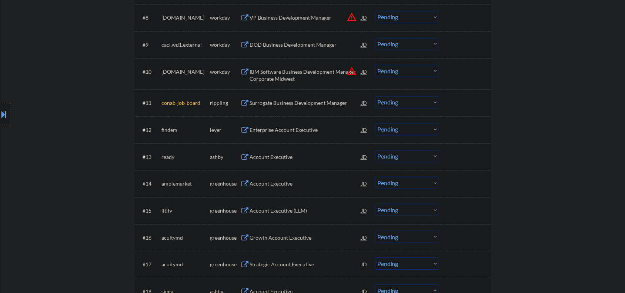
click at [284, 128] on div "Enterprise Account Executive" at bounding box center [306, 129] width 112 height 7
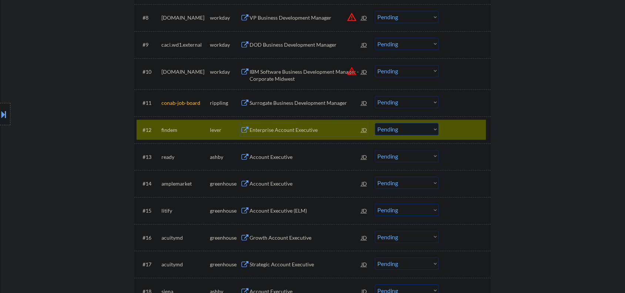
click at [423, 128] on select "Choose an option... Pending Applied Excluded (Questions) Excluded (Expired) Exc…" at bounding box center [407, 129] width 64 height 12
click at [375, 123] on select "Choose an option... Pending Applied Excluded (Questions) Excluded (Expired) Exc…" at bounding box center [407, 129] width 64 height 12
click at [266, 160] on div "Account Executive" at bounding box center [306, 156] width 112 height 7
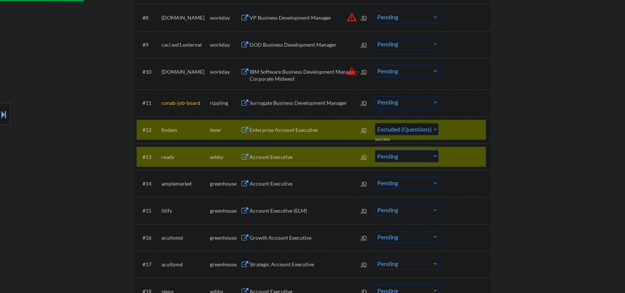
click at [451, 162] on div at bounding box center [466, 156] width 33 height 13
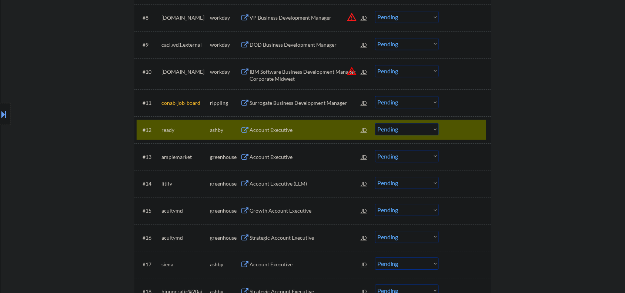
click at [386, 132] on select "Choose an option... Pending Applied Excluded (Questions) Excluded (Expired) Exc…" at bounding box center [407, 129] width 64 height 12
click at [375, 123] on select "Choose an option... Pending Applied Excluded (Questions) Excluded (Expired) Exc…" at bounding box center [407, 129] width 64 height 12
click at [272, 150] on div "Account Executive" at bounding box center [306, 156] width 112 height 13
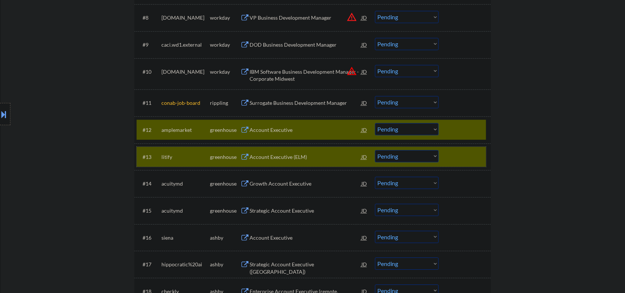
click at [456, 156] on div at bounding box center [466, 156] width 33 height 13
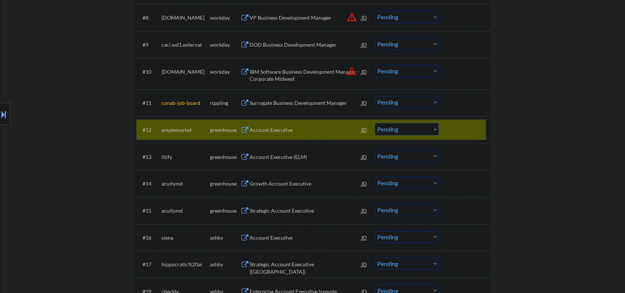
drag, startPoint x: 375, startPoint y: 129, endPoint x: 381, endPoint y: 130, distance: 5.6
click at [380, 130] on div "#12 amplemarket greenhouse Account Executive JD warning_amber Choose an option.…" at bounding box center [312, 130] width 350 height 20
click at [390, 131] on select "Choose an option... Pending Applied Excluded (Questions) Excluded (Expired) Exc…" at bounding box center [407, 129] width 64 height 12
click at [375, 123] on select "Choose an option... Pending Applied Excluded (Questions) Excluded (Expired) Exc…" at bounding box center [407, 129] width 64 height 12
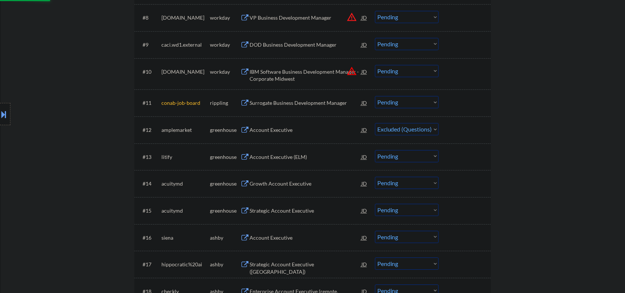
click at [263, 157] on div "Account Executive (ELM)" at bounding box center [306, 156] width 112 height 7
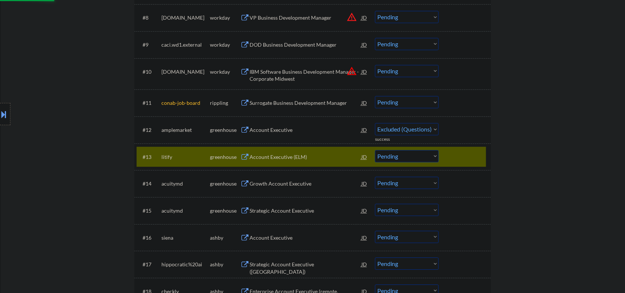
select select ""pending""
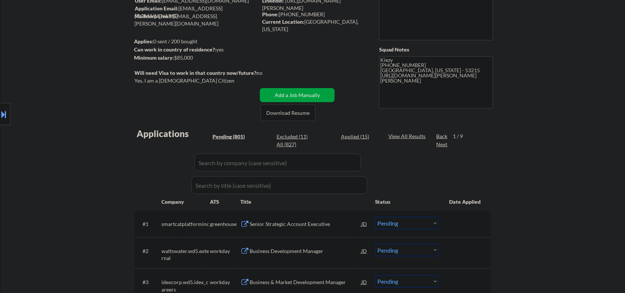
scroll to position [0, 0]
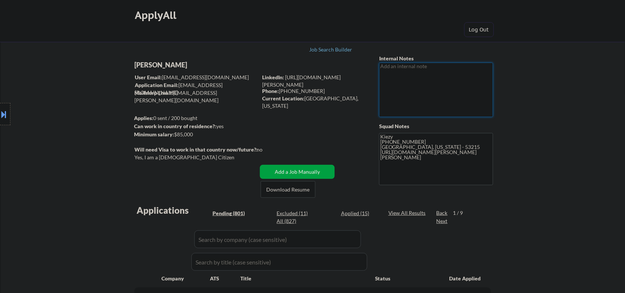
click at [399, 75] on textarea at bounding box center [436, 90] width 114 height 54
click at [159, 155] on div "Yes, I am a [DEMOGRAPHIC_DATA] Citizen" at bounding box center [196, 157] width 125 height 7
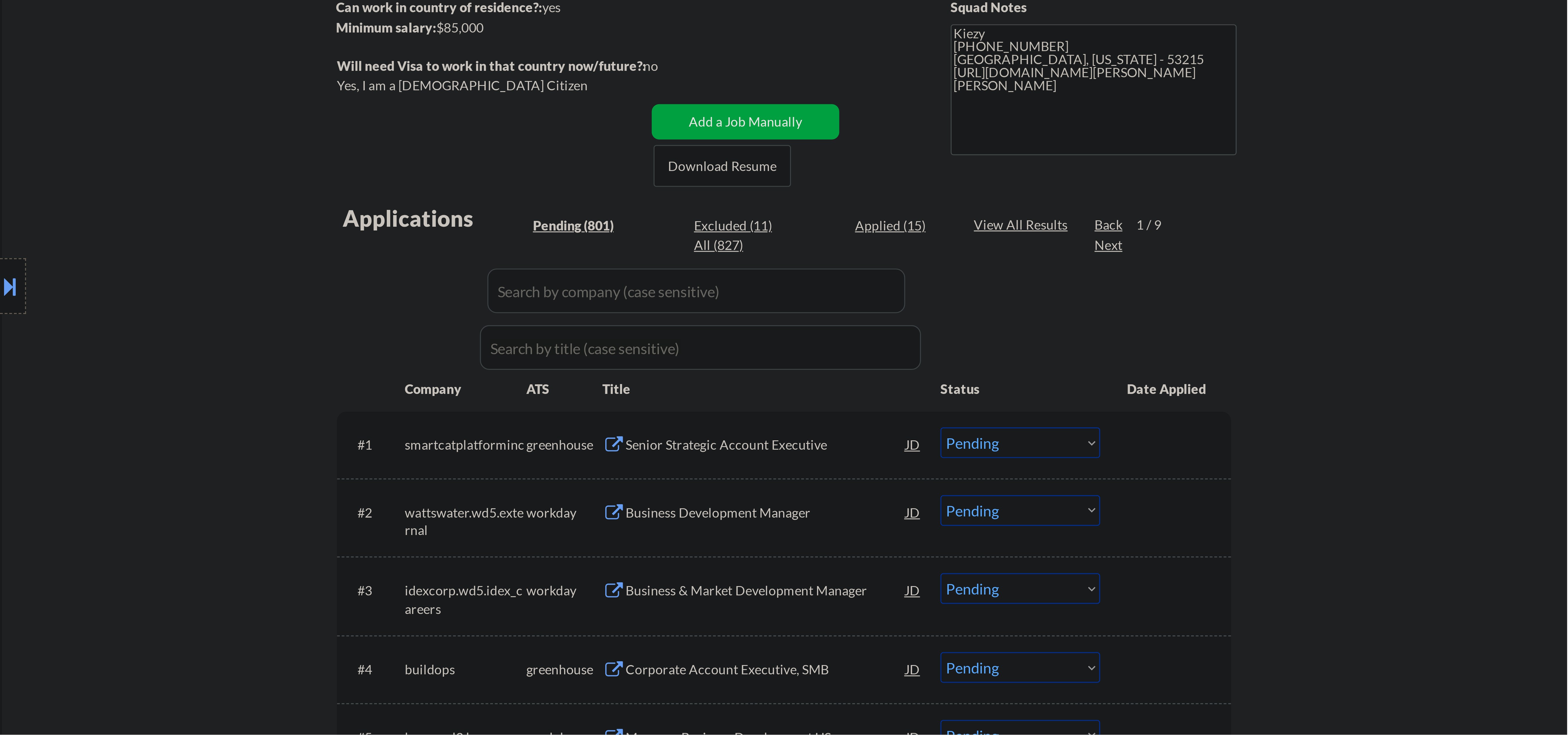
scroll to position [145, 0]
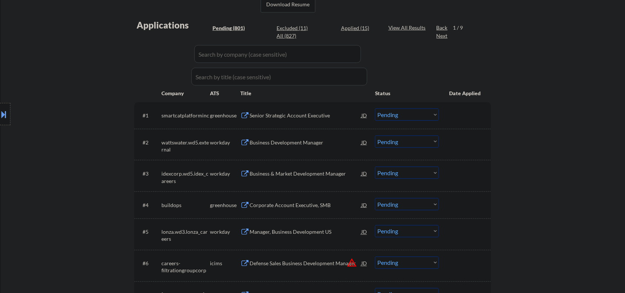
select select ""pending""
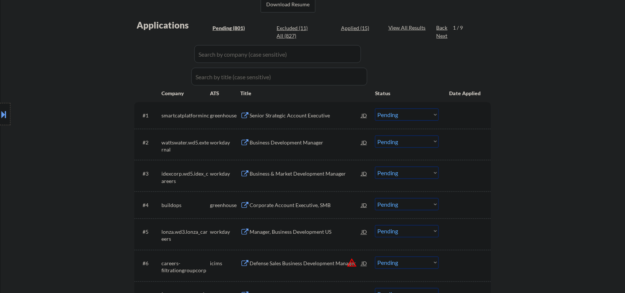
select select ""pending""
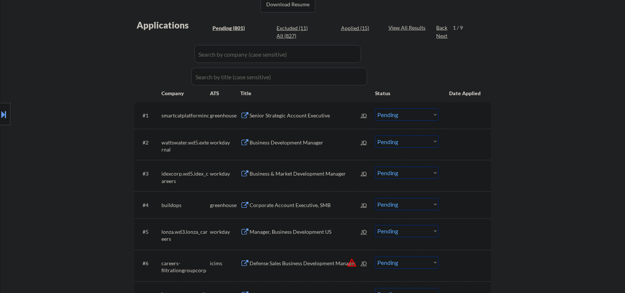
select select ""pending""
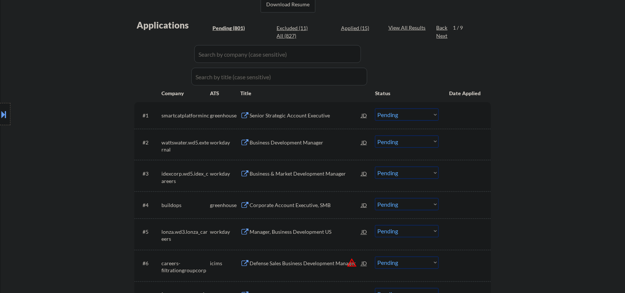
select select ""pending""
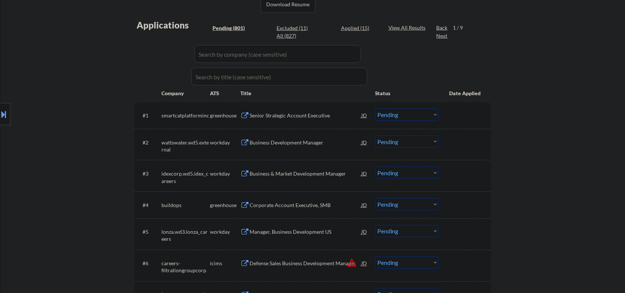
select select ""pending""
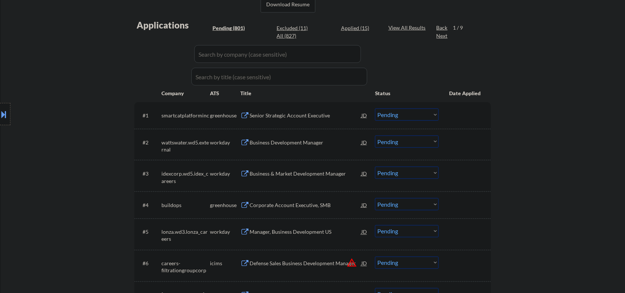
select select ""pending""
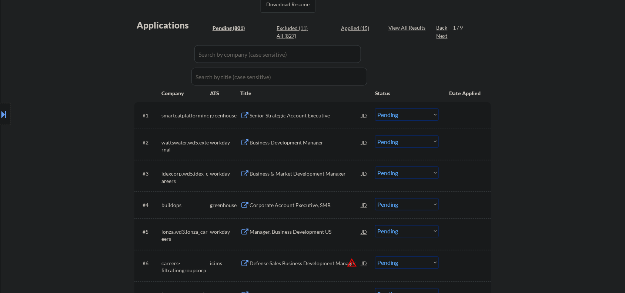
select select ""pending""
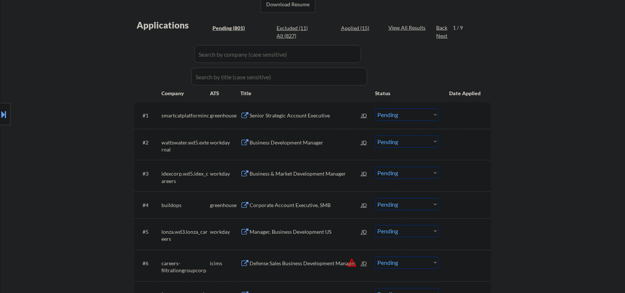
select select ""pending""
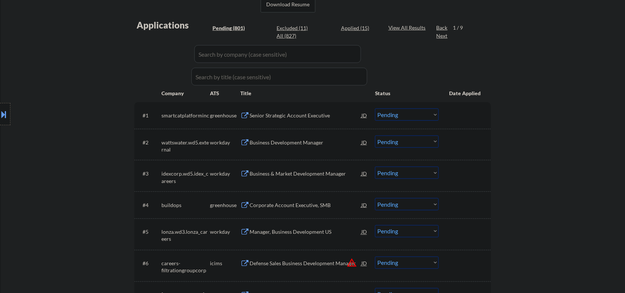
select select ""pending""
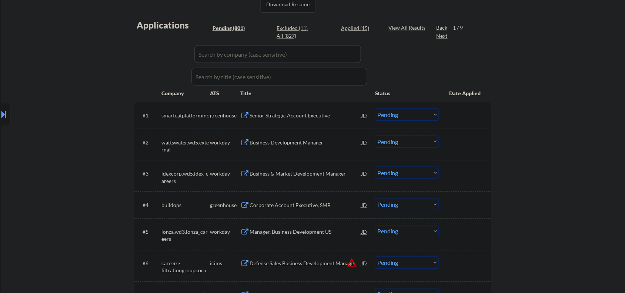
select select ""pending""
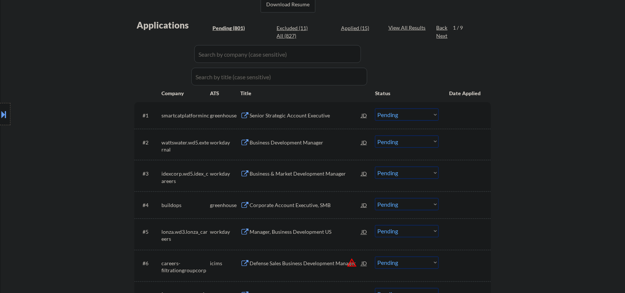
select select ""pending""
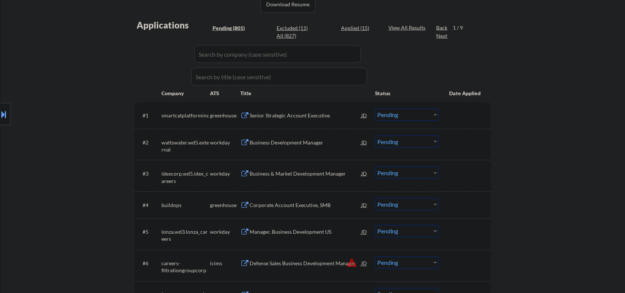
select select ""pending""
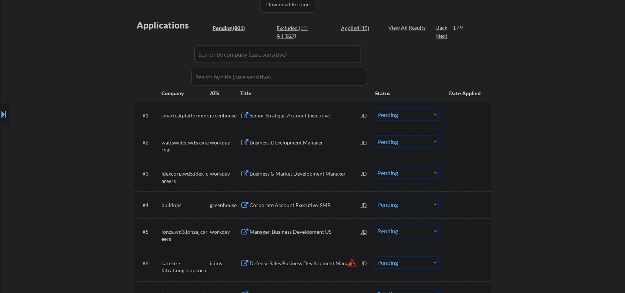
select select ""pending""
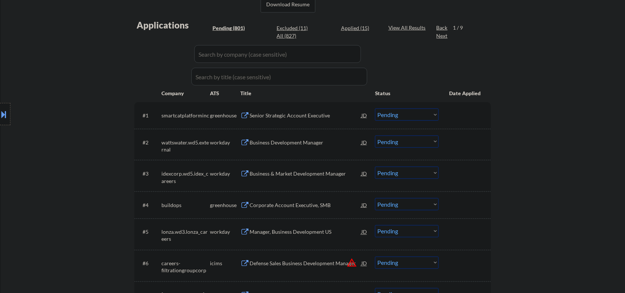
select select ""pending""
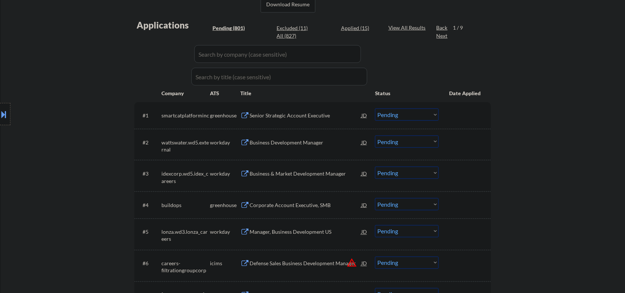
select select ""pending""
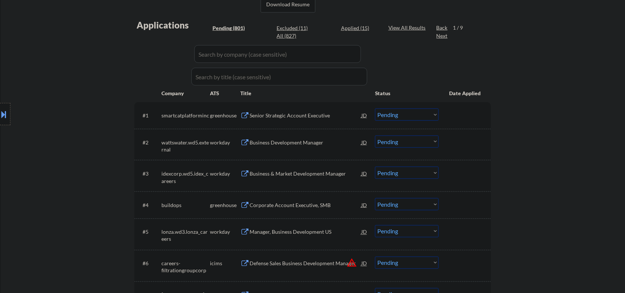
select select ""pending""
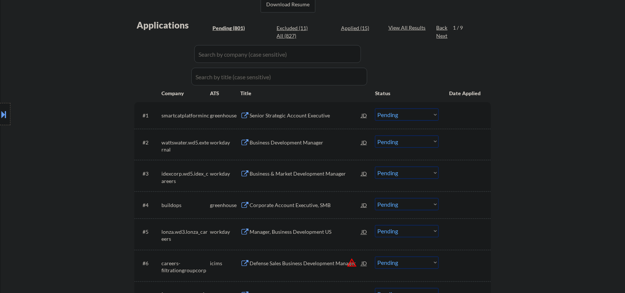
select select ""pending""
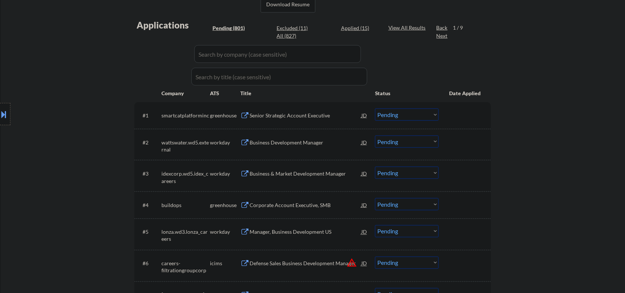
select select ""pending""
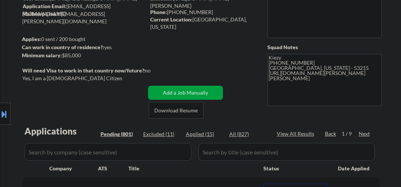
scroll to position [27, 0]
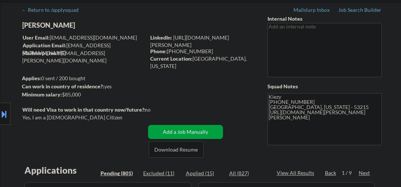
click at [57, 120] on div "Location Inclusions: Milwaukee, WI West Allis, WI Wauwatosa, WI Greenfield, WI …" at bounding box center [66, 114] width 133 height 137
click at [51, 117] on div "Location Inclusions: Milwaukee, WI West Allis, WI Wauwatosa, WI Greenfield, WI …" at bounding box center [66, 114] width 133 height 137
click at [52, 118] on div "Location Inclusions: Milwaukee, WI West Allis, WI Wauwatosa, WI Greenfield, WI …" at bounding box center [66, 114] width 133 height 137
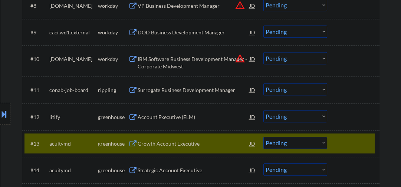
scroll to position [502, 0]
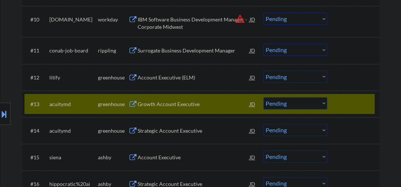
click at [340, 104] on div at bounding box center [354, 103] width 33 height 13
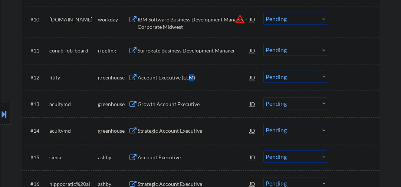
click at [189, 79] on div "Account Executive (ELM)" at bounding box center [193, 77] width 112 height 7
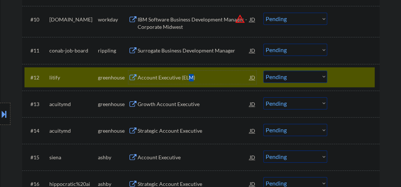
click at [286, 79] on select "Choose an option... Pending Applied Excluded (Questions) Excluded (Expired) Exc…" at bounding box center [295, 77] width 64 height 12
click at [263, 71] on select "Choose an option... Pending Applied Excluded (Questions) Excluded (Expired) Exc…" at bounding box center [295, 77] width 64 height 12
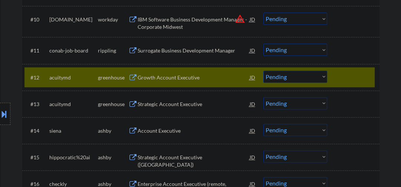
click at [167, 81] on div "Growth Account Executive" at bounding box center [193, 77] width 112 height 13
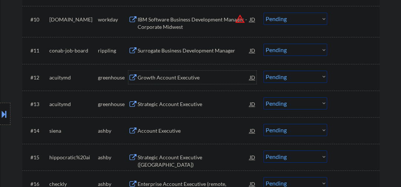
click at [173, 79] on div "Growth Account Executive" at bounding box center [193, 77] width 112 height 7
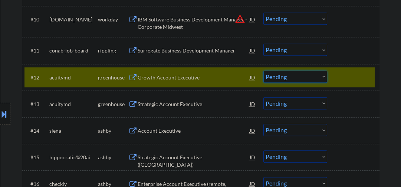
click at [279, 79] on select "Choose an option... Pending Applied Excluded (Questions) Excluded (Expired) Exc…" at bounding box center [295, 77] width 64 height 12
click at [263, 71] on select "Choose an option... Pending Applied Excluded (Questions) Excluded (Expired) Exc…" at bounding box center [295, 77] width 64 height 12
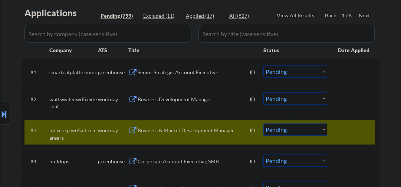
scroll to position [265, 0]
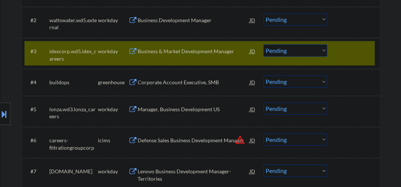
click at [345, 56] on div at bounding box center [354, 50] width 33 height 13
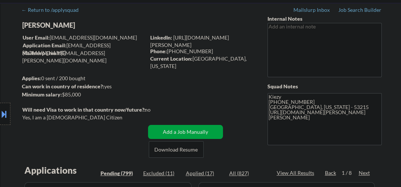
scroll to position [67, 0]
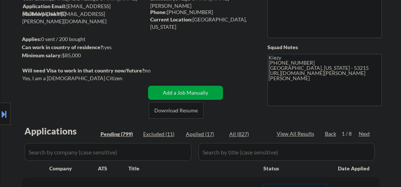
click at [199, 133] on div "Applied (17)" at bounding box center [204, 134] width 37 height 7
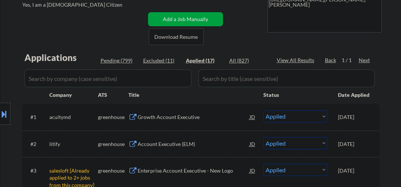
scroll to position [106, 0]
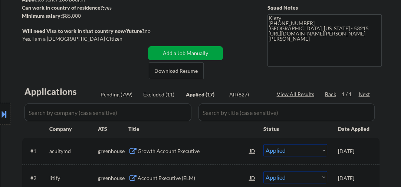
click at [127, 96] on div "Location Inclusions: Milwaukee, WI West Allis, WI Wauwatosa, WI Greenfield, WI …" at bounding box center [66, 114] width 133 height 137
click at [124, 95] on div "Location Inclusions: Milwaukee, WI West Allis, WI Wauwatosa, WI Greenfield, WI …" at bounding box center [66, 114] width 133 height 137
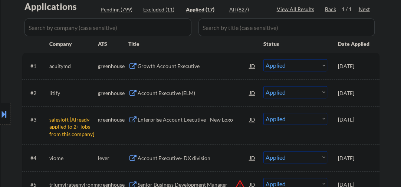
scroll to position [146, 0]
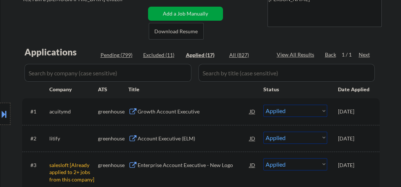
click at [111, 56] on div "Location Inclusions: Milwaukee, WI West Allis, WI Wauwatosa, WI Greenfield, WI …" at bounding box center [66, 114] width 133 height 137
click at [122, 55] on div "Location Inclusions: Milwaukee, WI West Allis, WI Wauwatosa, WI Greenfield, WI …" at bounding box center [66, 114] width 133 height 137
click at [119, 56] on div "Location Inclusions: Milwaukee, WI West Allis, WI Wauwatosa, WI Greenfield, WI …" at bounding box center [66, 114] width 133 height 137
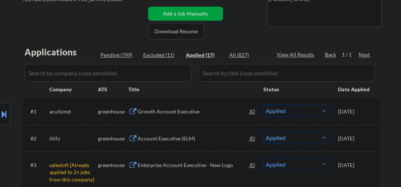
click at [119, 56] on div "Location Inclusions: Milwaukee, WI West Allis, WI Wauwatosa, WI Greenfield, WI …" at bounding box center [66, 114] width 133 height 137
click at [119, 55] on div "Location Inclusions: Milwaukee, WI West Allis, WI Wauwatosa, WI Greenfield, WI …" at bounding box center [66, 114] width 133 height 137
click at [124, 55] on div "Location Inclusions: Milwaukee, WI West Allis, WI Wauwatosa, WI Greenfield, WI …" at bounding box center [66, 114] width 133 height 137
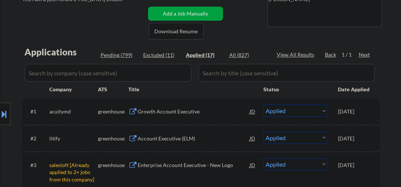
click at [124, 55] on div "Location Inclusions: Milwaukee, WI West Allis, WI Wauwatosa, WI Greenfield, WI …" at bounding box center [66, 114] width 133 height 137
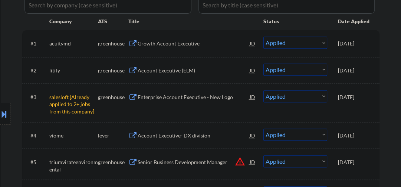
scroll to position [158, 0]
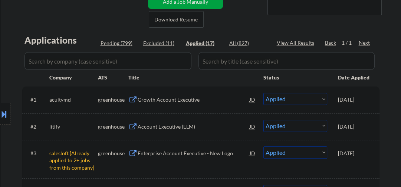
click at [112, 46] on div "Location Inclusions: Milwaukee, WI West Allis, WI Wauwatosa, WI Greenfield, WI …" at bounding box center [66, 114] width 133 height 137
click at [115, 44] on div "Pending (799)" at bounding box center [118, 43] width 37 height 7
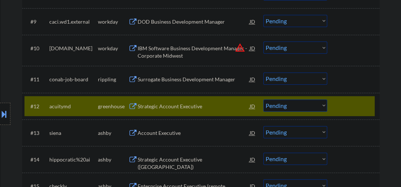
scroll to position [474, 0]
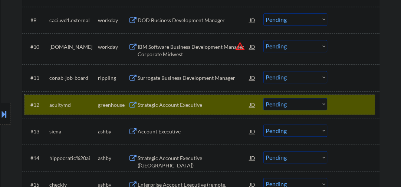
click at [354, 107] on div at bounding box center [354, 104] width 33 height 13
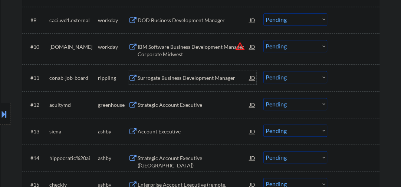
click at [166, 79] on div "Surrogate Business Development Manager" at bounding box center [193, 77] width 112 height 7
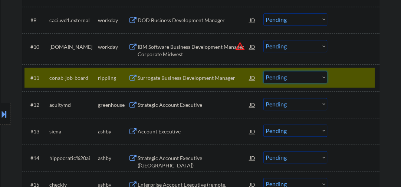
click at [267, 77] on select "Choose an option... Pending Applied Excluded (Questions) Excluded (Expired) Exc…" at bounding box center [295, 77] width 64 height 12
click at [263, 71] on select "Choose an option... Pending Applied Excluded (Questions) Excluded (Expired) Exc…" at bounding box center [295, 77] width 64 height 12
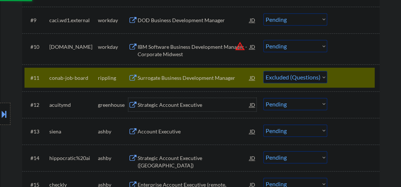
click at [175, 110] on div "Strategic Account Executive" at bounding box center [193, 104] width 112 height 13
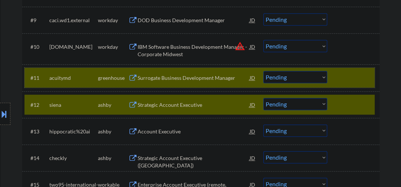
drag, startPoint x: 339, startPoint y: 80, endPoint x: 263, endPoint y: 100, distance: 79.3
click at [339, 80] on div at bounding box center [354, 77] width 33 height 13
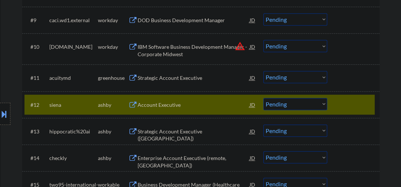
click at [174, 106] on div "Account Executive" at bounding box center [193, 105] width 112 height 7
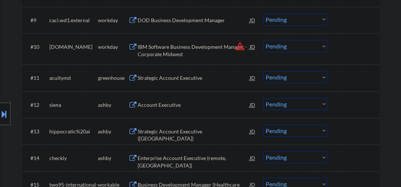
click at [9, 112] on div at bounding box center [5, 114] width 10 height 22
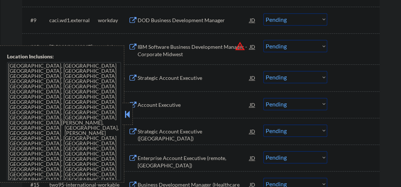
click at [125, 116] on button at bounding box center [127, 114] width 8 height 11
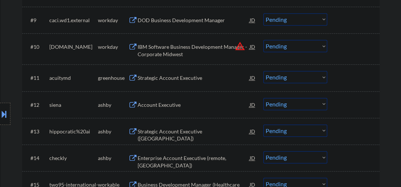
click at [280, 105] on select "Choose an option... Pending Applied Excluded (Questions) Excluded (Expired) Exc…" at bounding box center [295, 104] width 64 height 12
click at [263, 98] on select "Choose an option... Pending Applied Excluded (Questions) Excluded (Expired) Exc…" at bounding box center [295, 104] width 64 height 12
click at [179, 132] on div "Strategic Account Executive (Midwest Region)" at bounding box center [193, 135] width 112 height 14
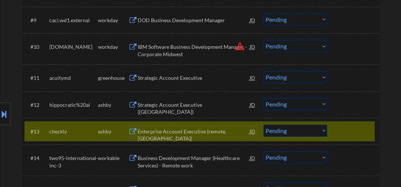
click at [349, 125] on div at bounding box center [354, 131] width 33 height 13
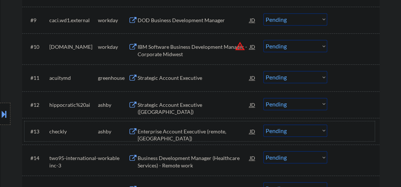
click at [183, 133] on div "Enterprise Account Executive (remote, USA)" at bounding box center [193, 135] width 112 height 14
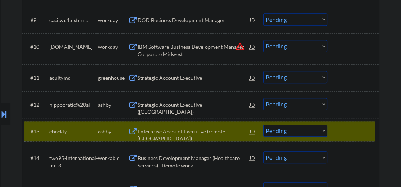
drag, startPoint x: 347, startPoint y: 128, endPoint x: 343, endPoint y: 127, distance: 4.1
click at [347, 129] on div at bounding box center [354, 131] width 33 height 13
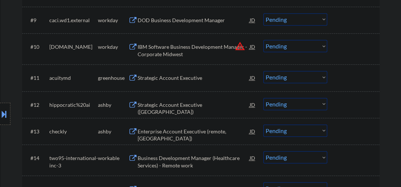
click at [172, 102] on div "Strategic Account Executive (Midwest Region)" at bounding box center [193, 109] width 112 height 14
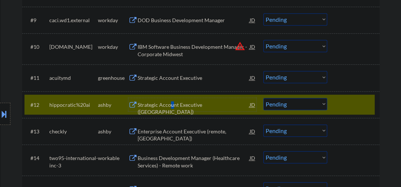
click at [0, 112] on button at bounding box center [4, 114] width 8 height 12
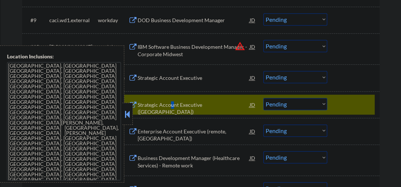
click at [127, 113] on button at bounding box center [127, 114] width 8 height 11
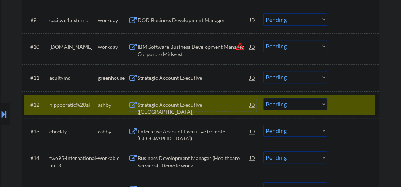
click at [187, 105] on div "Strategic Account Executive (Midwest Region)" at bounding box center [193, 109] width 112 height 14
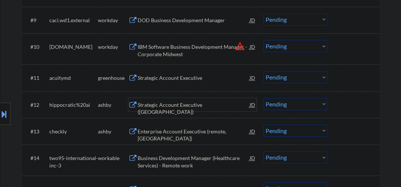
click at [277, 104] on select "Choose an option... Pending Applied Excluded (Questions) Excluded (Expired) Exc…" at bounding box center [295, 104] width 64 height 12
click at [263, 98] on select "Choose an option... Pending Applied Excluded (Questions) Excluded (Expired) Exc…" at bounding box center [295, 104] width 64 height 12
click at [173, 132] on div "Enterprise Account Executive (remote, USA)" at bounding box center [193, 135] width 112 height 14
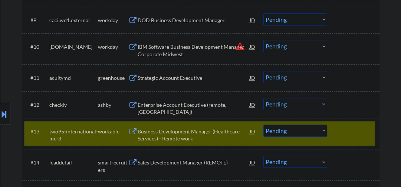
click at [348, 133] on div at bounding box center [354, 131] width 33 height 13
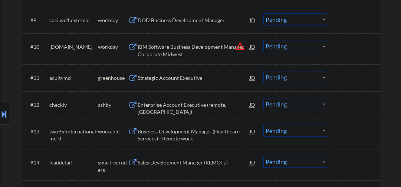
click at [200, 106] on div "Enterprise Account Executive (remote, USA)" at bounding box center [193, 109] width 112 height 14
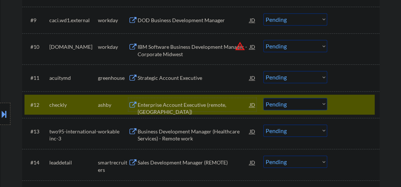
click at [302, 104] on select "Choose an option... Pending Applied Excluded (Questions) Excluded (Expired) Exc…" at bounding box center [295, 104] width 64 height 12
click at [263, 98] on select "Choose an option... Pending Applied Excluded (Questions) Excluded (Expired) Exc…" at bounding box center [295, 104] width 64 height 12
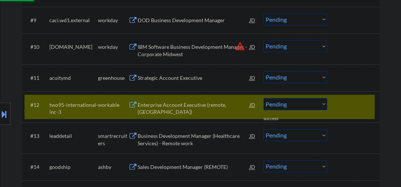
click at [184, 107] on div "Enterprise Account Executive (remote, USA)" at bounding box center [193, 109] width 112 height 14
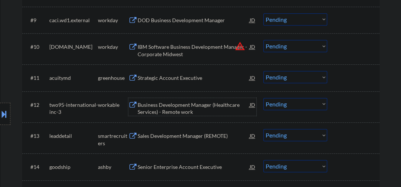
click at [182, 99] on div "Business Development Manager (Healthcare Services) - Remote work" at bounding box center [193, 107] width 112 height 18
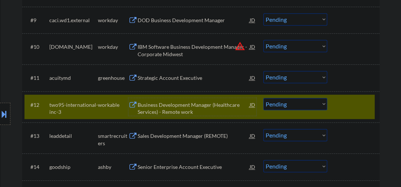
click at [276, 107] on select "Choose an option... Pending Applied Excluded (Questions) Excluded (Expired) Exc…" at bounding box center [295, 104] width 64 height 12
click at [263, 98] on select "Choose an option... Pending Applied Excluded (Questions) Excluded (Expired) Exc…" at bounding box center [295, 104] width 64 height 12
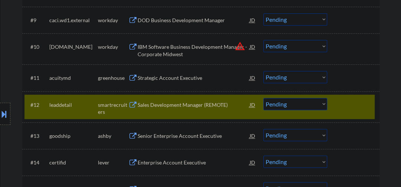
click at [166, 104] on div "Sales Development Manager (REMOTE)" at bounding box center [193, 105] width 112 height 7
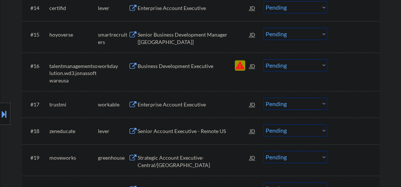
scroll to position [632, 0]
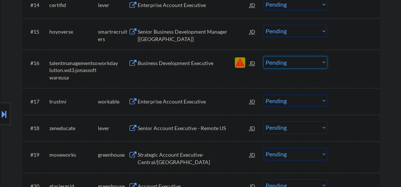
click at [277, 63] on select "Choose an option... Pending Applied Excluded (Questions) Excluded (Expired) Exc…" at bounding box center [295, 62] width 64 height 12
click at [263, 56] on select "Choose an option... Pending Applied Excluded (Questions) Excluded (Expired) Exc…" at bounding box center [295, 62] width 64 height 12
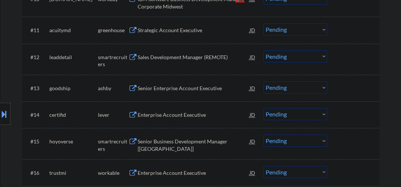
scroll to position [474, 0]
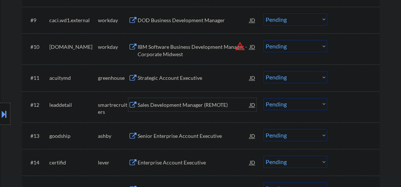
click at [180, 106] on div "Sales Development Manager (REMOTE)" at bounding box center [193, 105] width 112 height 7
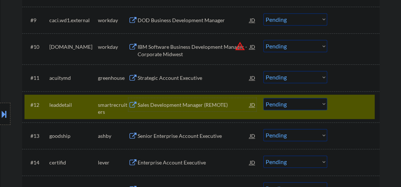
click at [275, 109] on select "Choose an option... Pending Applied Excluded (Questions) Excluded (Expired) Exc…" at bounding box center [295, 104] width 64 height 12
click at [277, 104] on select "Choose an option... Pending Applied Excluded (Questions) Excluded (Expired) Exc…" at bounding box center [295, 104] width 64 height 12
click at [276, 104] on select "Choose an option... Pending Applied Excluded (Questions) Excluded (Expired) Exc…" at bounding box center [295, 104] width 64 height 12
click at [263, 98] on select "Choose an option... Pending Applied Excluded (Questions) Excluded (Expired) Exc…" at bounding box center [295, 104] width 64 height 12
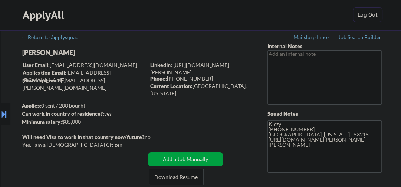
scroll to position [79, 0]
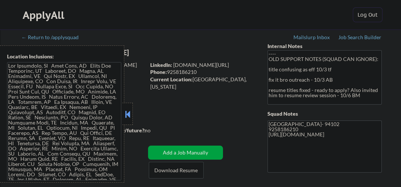
click at [129, 109] on button at bounding box center [127, 114] width 8 height 11
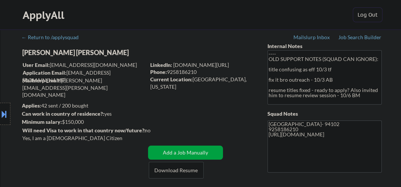
click at [43, 52] on div "Location Inclusions:" at bounding box center [66, 114] width 133 height 137
click at [42, 52] on div "Location Inclusions:" at bounding box center [66, 114] width 133 height 137
click at [58, 53] on div "Location Inclusions:" at bounding box center [66, 114] width 133 height 137
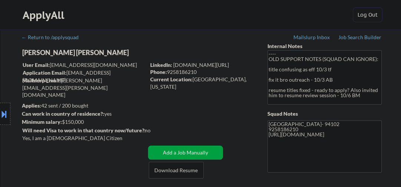
select select ""pending""
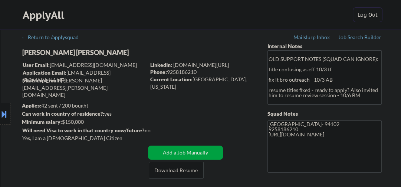
select select ""pending""
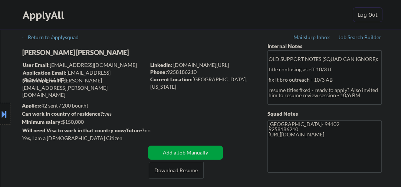
select select ""pending""
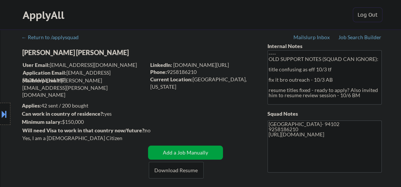
select select ""pending""
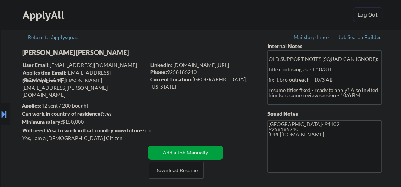
select select ""pending""
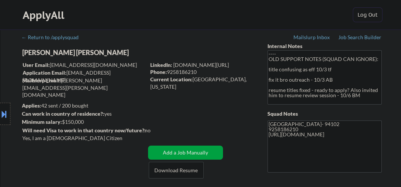
select select ""pending""
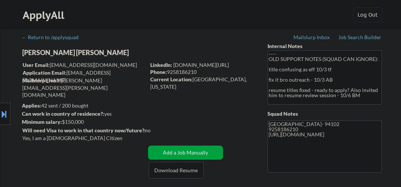
select select ""pending""
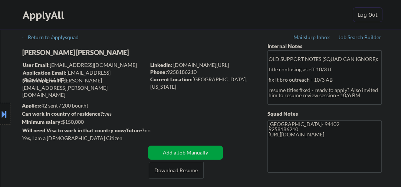
select select ""pending""
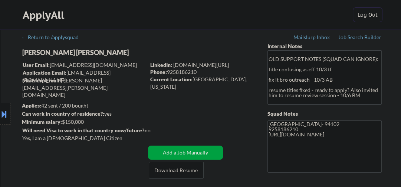
select select ""pending""
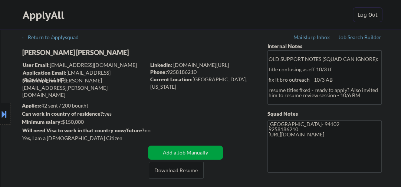
select select ""pending""
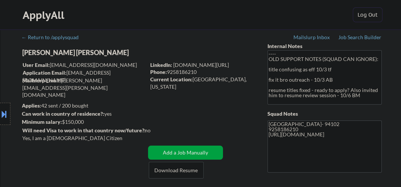
select select ""pending""
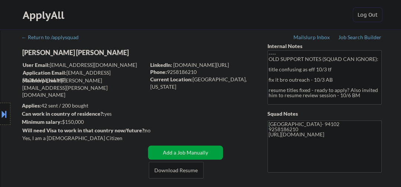
select select ""pending""
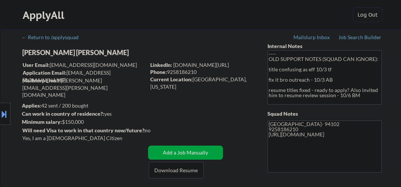
select select ""pending""
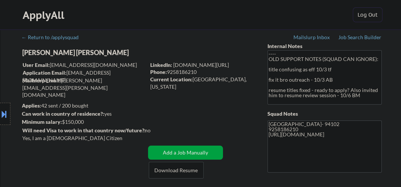
select select ""pending""
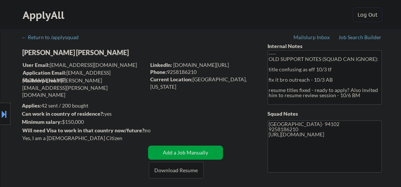
select select ""pending""
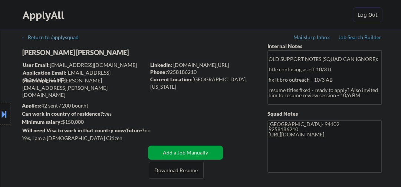
select select ""pending""
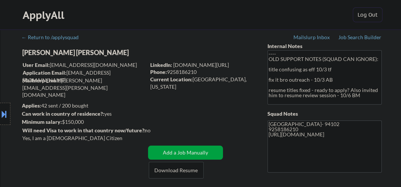
select select ""pending""
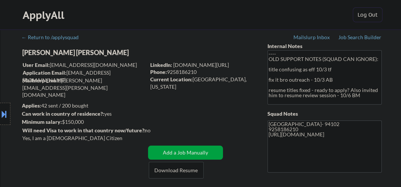
select select ""pending""
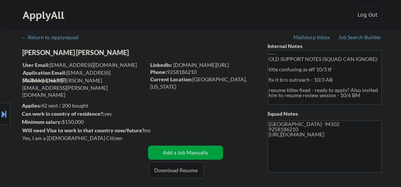
select select ""pending""
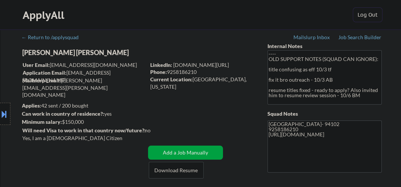
select select ""pending""
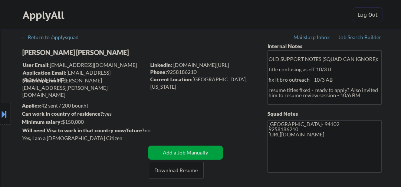
click at [60, 52] on div "Location Inclusions:" at bounding box center [66, 114] width 133 height 137
click at [47, 54] on div "Location Inclusions:" at bounding box center [66, 114] width 133 height 137
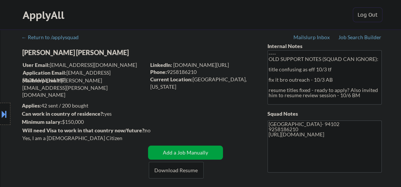
click at [47, 54] on div "Location Inclusions:" at bounding box center [66, 114] width 133 height 137
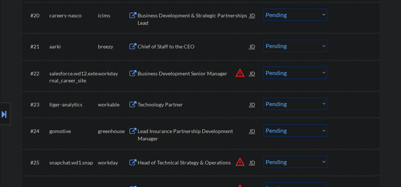
scroll to position [790, 0]
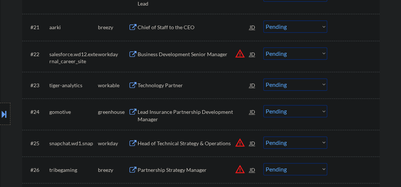
click at [166, 83] on div "Technology Partner" at bounding box center [193, 85] width 112 height 7
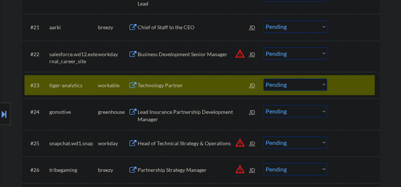
click at [341, 82] on div at bounding box center [354, 85] width 33 height 13
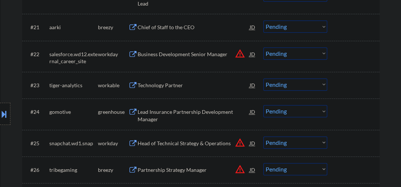
click at [181, 117] on div "Lead Insurance Partnership Development Manager" at bounding box center [193, 116] width 112 height 14
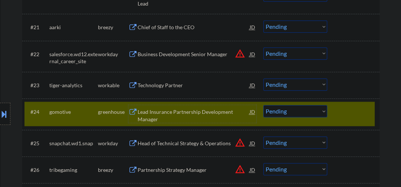
click at [292, 112] on select "Choose an option... Pending Applied Excluded (Questions) Excluded (Expired) Exc…" at bounding box center [295, 111] width 64 height 12
click at [263, 105] on select "Choose an option... Pending Applied Excluded (Questions) Excluded (Expired) Exc…" at bounding box center [295, 111] width 64 height 12
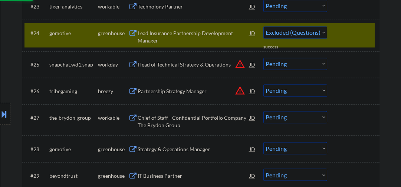
select select ""pending""
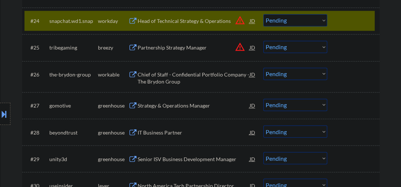
scroll to position [869, 0]
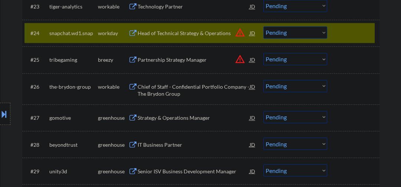
click at [342, 32] on div at bounding box center [354, 32] width 33 height 13
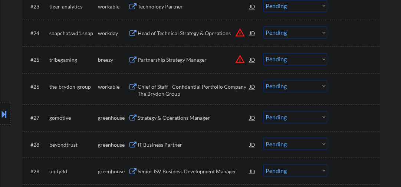
click at [298, 114] on select "Choose an option... Pending Applied Excluded (Questions) Excluded (Expired) Exc…" at bounding box center [295, 117] width 64 height 12
click at [263, 111] on select "Choose an option... Pending Applied Excluded (Questions) Excluded (Expired) Exc…" at bounding box center [295, 117] width 64 height 12
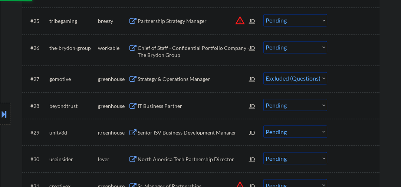
scroll to position [948, 0]
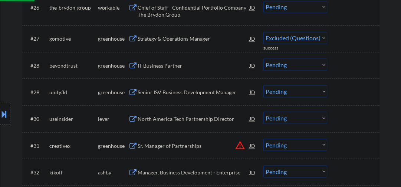
select select ""pending""
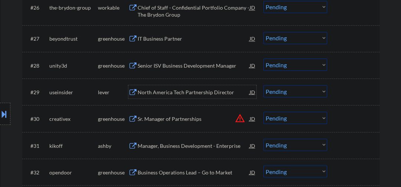
click at [161, 93] on div "North America Tech Partnership Director" at bounding box center [193, 92] width 112 height 7
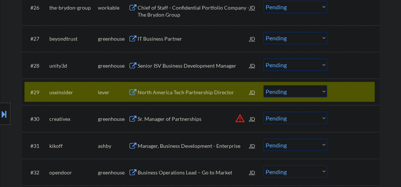
click at [163, 92] on div "North America Tech Partnership Director" at bounding box center [193, 92] width 112 height 7
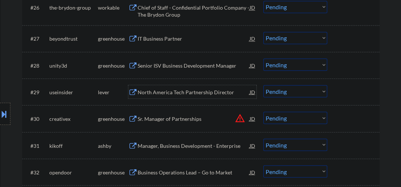
click at [273, 92] on select "Choose an option... Pending Applied Excluded (Questions) Excluded (Expired) Exc…" at bounding box center [295, 91] width 64 height 12
click at [263, 85] on select "Choose an option... Pending Applied Excluded (Questions) Excluded (Expired) Exc…" at bounding box center [295, 91] width 64 height 12
select select ""pending""
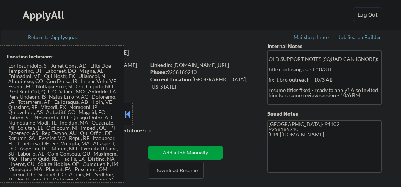
select select ""pending""
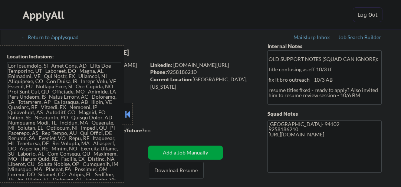
select select ""pending""
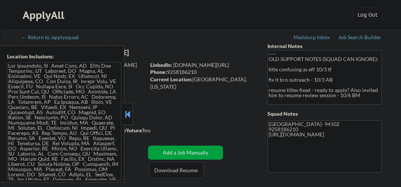
select select ""pending""
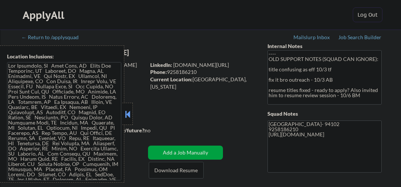
select select ""pending""
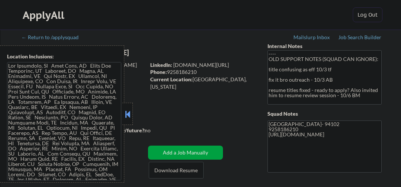
select select ""pending""
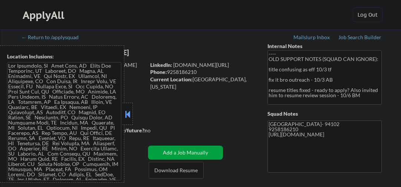
select select ""pending""
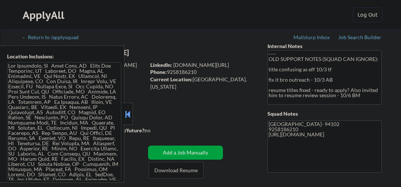
select select ""pending""
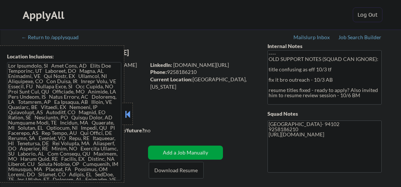
select select ""pending""
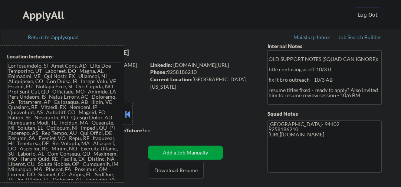
select select ""pending""
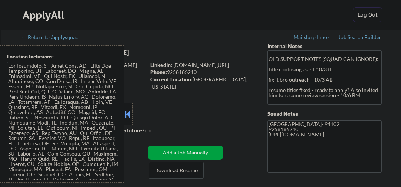
select select ""pending""
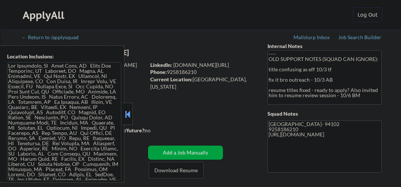
select select ""pending""
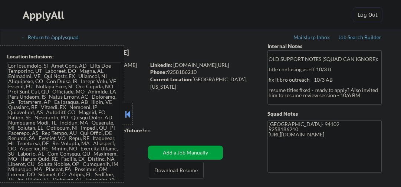
select select ""pending""
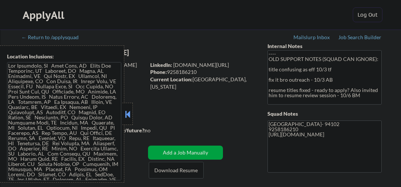
select select ""pending""
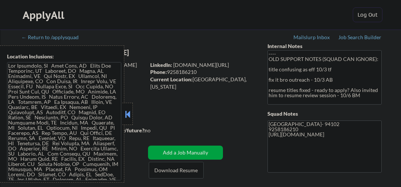
select select ""pending""
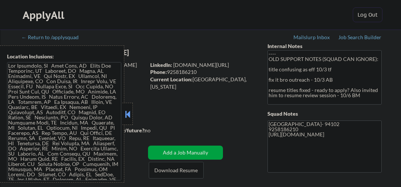
select select ""pending""
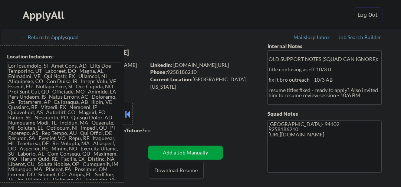
select select ""pending""
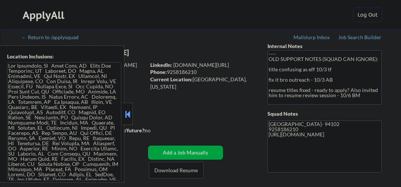
select select ""pending""
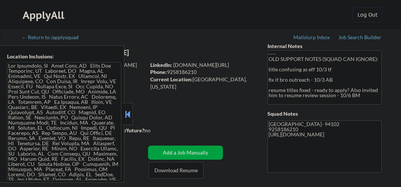
select select ""pending""
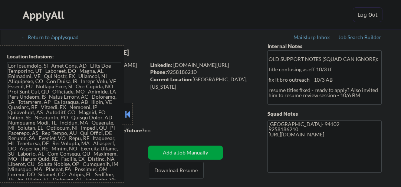
select select ""pending""
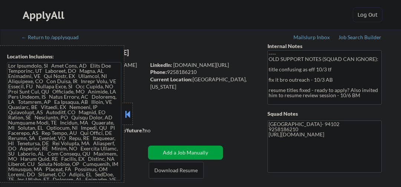
select select ""pending""
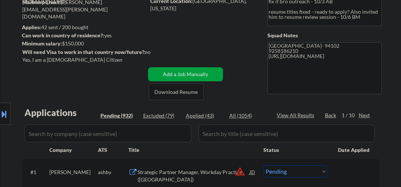
scroll to position [79, 0]
drag, startPoint x: 203, startPoint y: 114, endPoint x: 212, endPoint y: 115, distance: 8.6
click at [203, 114] on div "Applied (43)" at bounding box center [204, 115] width 37 height 7
select select ""applied""
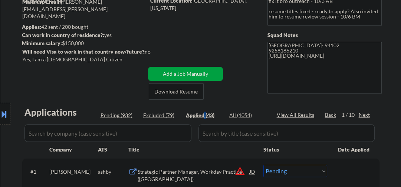
select select ""applied""
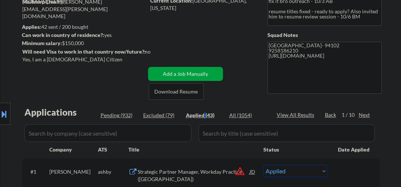
select select ""applied""
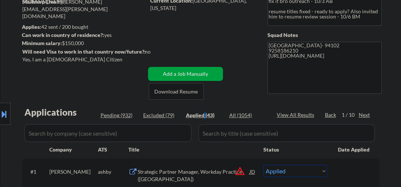
select select ""applied""
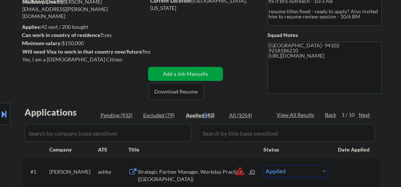
select select ""applied""
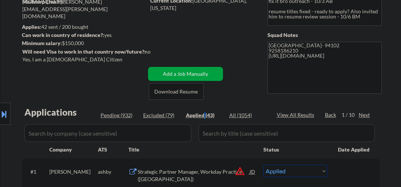
select select ""applied""
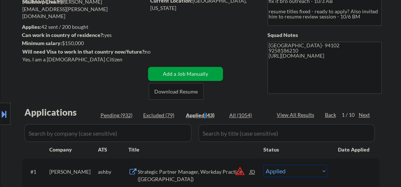
select select ""applied""
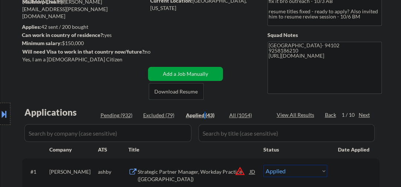
select select ""applied""
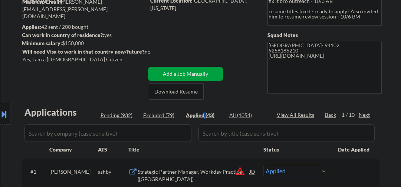
select select ""applied""
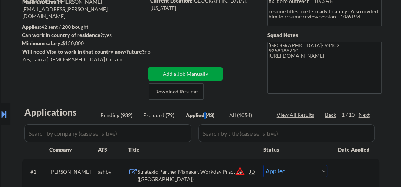
select select ""applied""
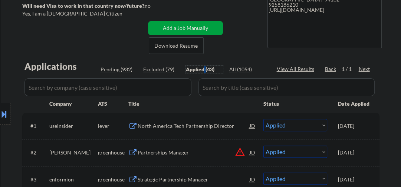
scroll to position [119, 0]
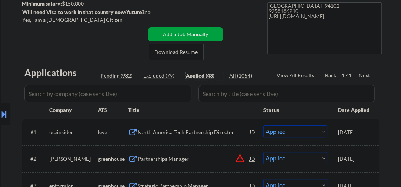
click at [112, 79] on div "Location Inclusions:" at bounding box center [66, 114] width 133 height 137
click at [120, 75] on div "Location Inclusions:" at bounding box center [66, 114] width 133 height 137
click at [116, 76] on div "Location Inclusions:" at bounding box center [66, 114] width 133 height 137
click at [104, 75] on div "Location Inclusions:" at bounding box center [66, 114] width 133 height 137
click at [119, 77] on div "Location Inclusions:" at bounding box center [66, 114] width 133 height 137
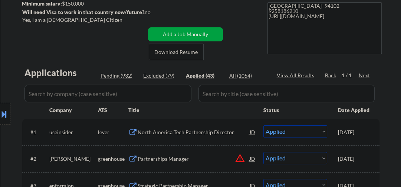
click at [119, 77] on div "Location Inclusions:" at bounding box center [66, 114] width 133 height 137
click at [119, 78] on div "Location Inclusions:" at bounding box center [66, 114] width 133 height 137
click at [127, 76] on div "Location Inclusions:" at bounding box center [66, 114] width 133 height 137
click at [125, 76] on div "Location Inclusions:" at bounding box center [66, 114] width 133 height 137
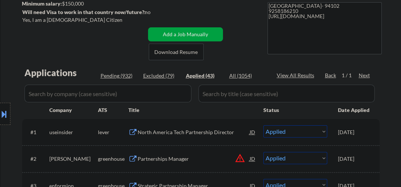
click at [124, 73] on div "Location Inclusions:" at bounding box center [66, 114] width 133 height 137
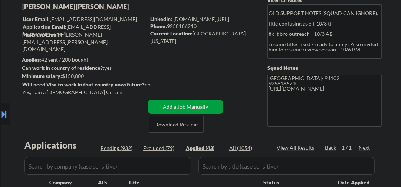
scroll to position [79, 0]
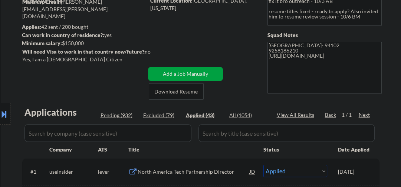
click at [116, 117] on div "Location Inclusions:" at bounding box center [66, 114] width 133 height 137
click at [120, 115] on div "Location Inclusions:" at bounding box center [66, 114] width 133 height 137
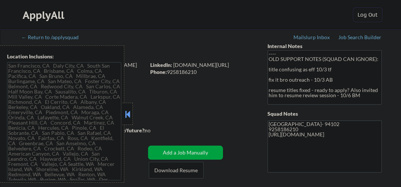
type textarea "[GEOGRAPHIC_DATA], [GEOGRAPHIC_DATA] [GEOGRAPHIC_DATA], [GEOGRAPHIC_DATA] [GEOG…"
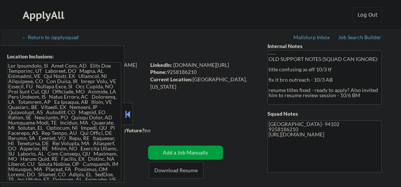
drag, startPoint x: 127, startPoint y: 114, endPoint x: 187, endPoint y: 120, distance: 60.4
click at [127, 114] on button at bounding box center [127, 114] width 8 height 11
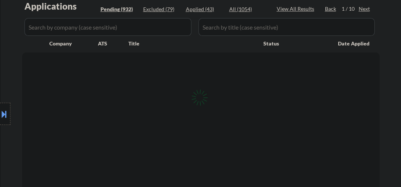
scroll to position [197, 0]
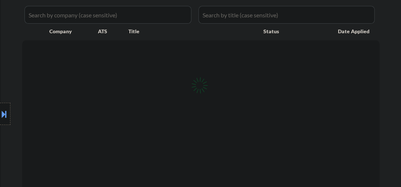
select select ""pending""
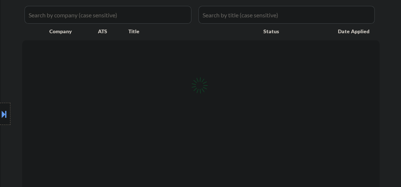
select select ""pending""
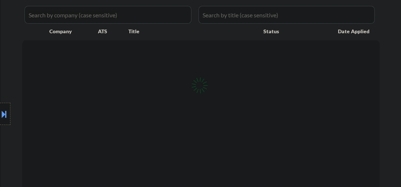
select select ""pending""
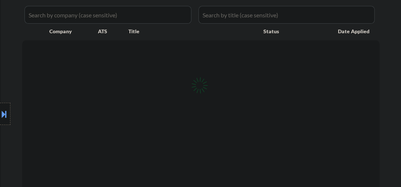
select select ""pending""
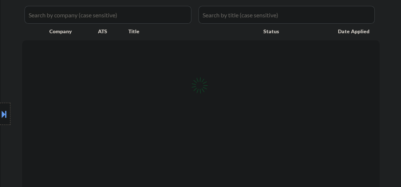
select select ""pending""
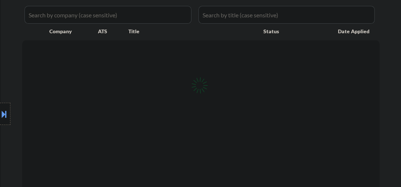
select select ""pending""
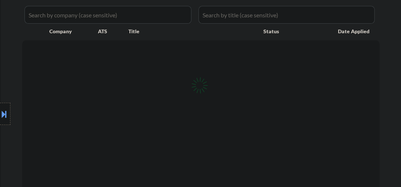
select select ""pending""
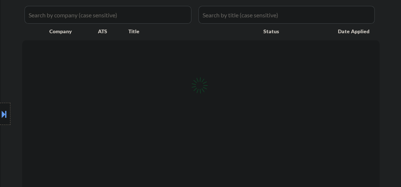
select select ""pending""
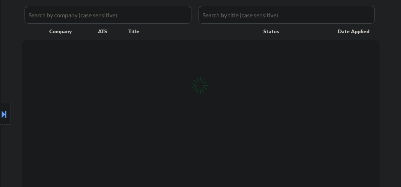
select select ""pending""
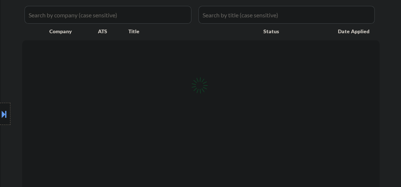
select select ""pending""
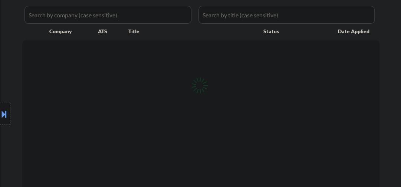
select select ""pending""
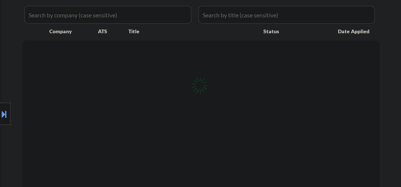
select select ""pending""
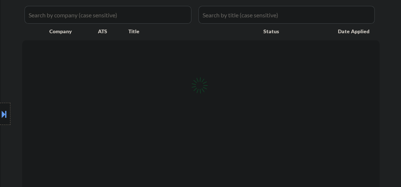
select select ""pending""
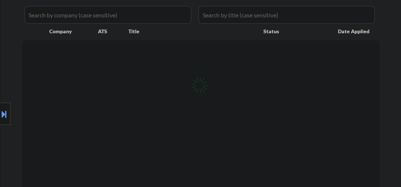
select select ""pending""
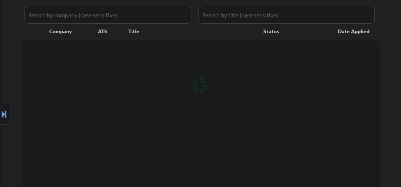
select select ""pending""
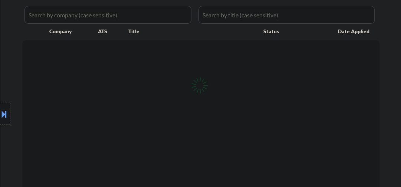
select select ""pending""
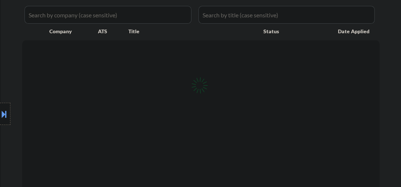
select select ""pending""
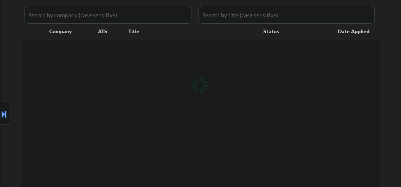
select select ""pending""
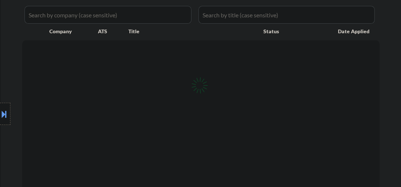
select select ""pending""
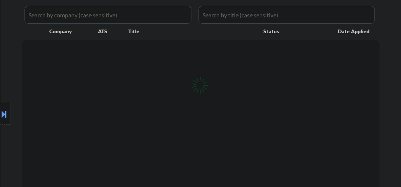
select select ""pending""
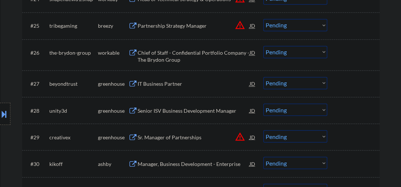
scroll to position [909, 0]
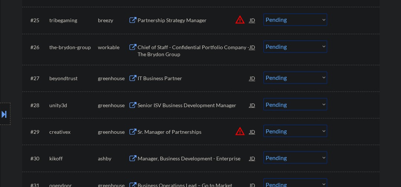
click at [202, 107] on div "Senior ISV Business Development Manager" at bounding box center [193, 105] width 112 height 7
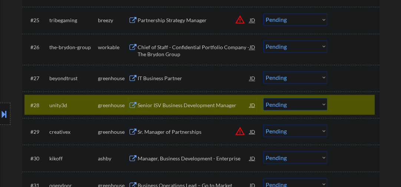
click at [286, 101] on select "Choose an option... Pending Applied Excluded (Questions) Excluded (Expired) Exc…" at bounding box center [295, 104] width 64 height 12
click at [263, 98] on select "Choose an option... Pending Applied Excluded (Questions) Excluded (Expired) Exc…" at bounding box center [295, 104] width 64 height 12
click at [177, 132] on div "Sr. Manager of Partnerships" at bounding box center [193, 131] width 112 height 7
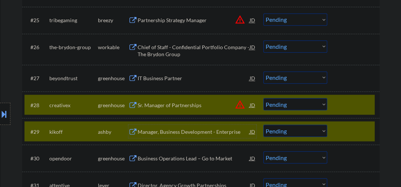
drag, startPoint x: 333, startPoint y: 130, endPoint x: 333, endPoint y: 85, distance: 45.2
click at [335, 129] on div "#29 kikoff ashby Manager, Business Development - Enterprise JD warning_amber Ch…" at bounding box center [199, 132] width 350 height 20
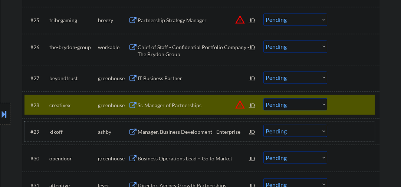
click at [288, 105] on select "Choose an option... Pending Applied Excluded (Questions) Excluded (Expired) Exc…" at bounding box center [295, 104] width 64 height 12
click at [198, 104] on div "Sr. Manager of Partnerships" at bounding box center [193, 105] width 112 height 7
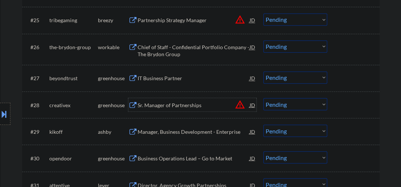
click at [298, 107] on select "Choose an option... Pending Applied Excluded (Questions) Excluded (Expired) Exc…" at bounding box center [295, 104] width 64 height 12
click at [263, 98] on select "Choose an option... Pending Applied Excluded (Questions) Excluded (Expired) Exc…" at bounding box center [295, 104] width 64 height 12
click at [169, 132] on div "Manager, Business Development - Enterprise" at bounding box center [193, 131] width 112 height 7
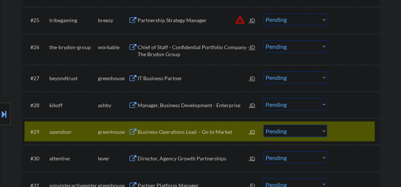
click at [347, 131] on div at bounding box center [354, 131] width 33 height 13
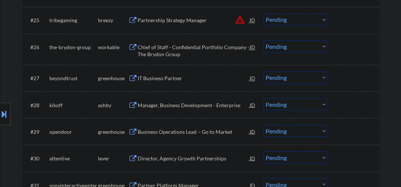
click at [206, 110] on div "Manager, Business Development - Enterprise" at bounding box center [193, 104] width 112 height 13
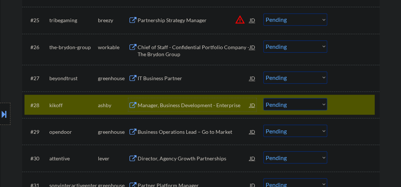
click at [284, 104] on select "Choose an option... Pending Applied Excluded (Questions) Excluded (Expired) Exc…" at bounding box center [295, 104] width 64 height 12
click at [263, 98] on select "Choose an option... Pending Applied Excluded (Questions) Excluded (Expired) Exc…" at bounding box center [295, 104] width 64 height 12
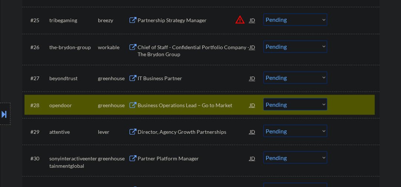
click at [161, 102] on div "Business Operations Lead – Go to Market" at bounding box center [193, 105] width 112 height 7
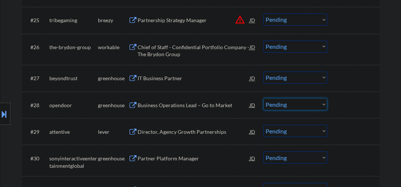
drag, startPoint x: 268, startPoint y: 104, endPoint x: 288, endPoint y: 114, distance: 22.5
click at [269, 104] on select "Choose an option... Pending Applied Excluded (Questions) Excluded (Expired) Exc…" at bounding box center [295, 104] width 64 height 12
click at [263, 98] on select "Choose an option... Pending Applied Excluded (Questions) Excluded (Expired) Exc…" at bounding box center [295, 104] width 64 height 12
click at [188, 130] on div "Director, Agency Growth Partnerships" at bounding box center [193, 131] width 112 height 7
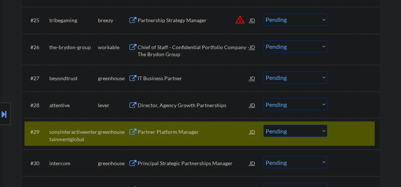
click at [349, 130] on div at bounding box center [354, 131] width 33 height 13
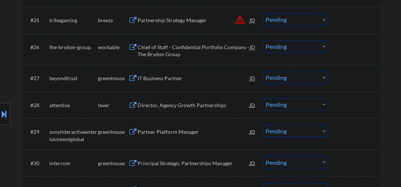
click at [307, 104] on select "Choose an option... Pending Applied Excluded (Questions) Excluded (Expired) Exc…" at bounding box center [295, 104] width 64 height 12
click at [263, 98] on select "Choose an option... Pending Applied Excluded (Questions) Excluded (Expired) Exc…" at bounding box center [295, 104] width 64 height 12
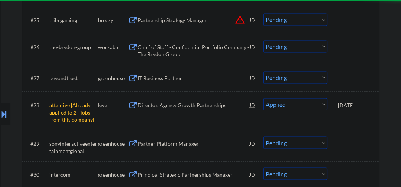
select select ""pending""
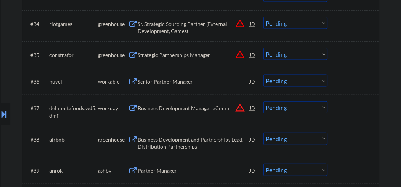
scroll to position [1186, 0]
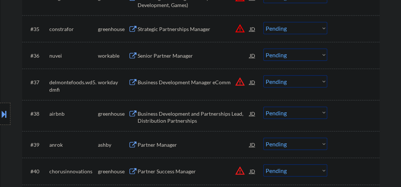
click at [169, 117] on div "Business Development and Partnerships Lead, Distribution Partnerships" at bounding box center [193, 117] width 112 height 14
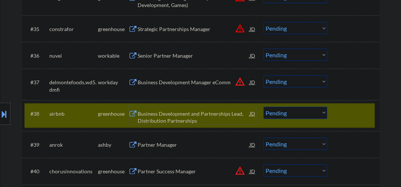
click at [290, 117] on select "Choose an option... Pending Applied Excluded (Questions) Excluded (Expired) Exc…" at bounding box center [295, 113] width 64 height 12
click at [263, 107] on select "Choose an option... Pending Applied Excluded (Questions) Excluded (Expired) Exc…" at bounding box center [295, 113] width 64 height 12
click at [153, 149] on div "Partner Manager" at bounding box center [193, 145] width 112 height 7
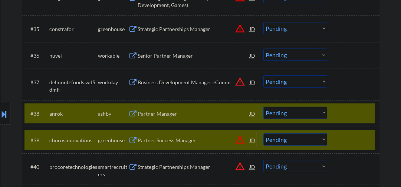
click at [352, 142] on div at bounding box center [354, 140] width 33 height 13
click at [333, 136] on div "#39 chorusinnovations greenhouse Partner Success Manager JD warning_amber Choos…" at bounding box center [199, 140] width 350 height 20
click at [345, 138] on div at bounding box center [354, 140] width 33 height 13
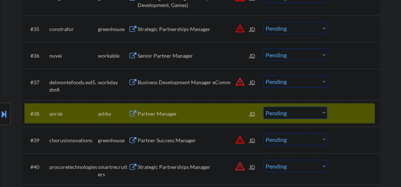
click at [290, 114] on select "Choose an option... Pending Applied Excluded (Questions) Excluded (Expired) Exc…" at bounding box center [295, 113] width 64 height 12
click at [263, 107] on select "Choose an option... Pending Applied Excluded (Questions) Excluded (Expired) Exc…" at bounding box center [295, 113] width 64 height 12
click at [180, 141] on div "Partner Success Manager" at bounding box center [193, 140] width 112 height 7
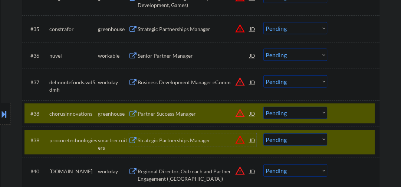
click at [342, 135] on div at bounding box center [354, 140] width 33 height 13
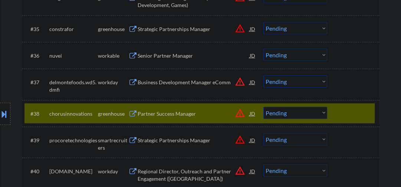
click at [304, 114] on select "Choose an option... Pending Applied Excluded (Questions) Excluded (Expired) Exc…" at bounding box center [295, 113] width 64 height 12
click at [263, 107] on select "Choose an option... Pending Applied Excluded (Questions) Excluded (Expired) Exc…" at bounding box center [295, 113] width 64 height 12
click at [170, 147] on div "#39 procoretechnologies smartrecruiters Strategic Partnerships Manager JD warni…" at bounding box center [199, 142] width 350 height 24
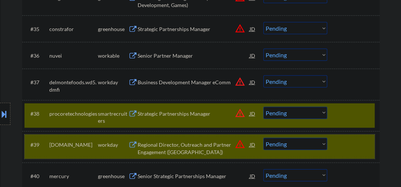
click at [356, 144] on div at bounding box center [354, 144] width 33 height 13
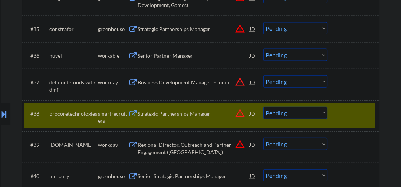
click at [178, 114] on div "Strategic Partnerships Manager" at bounding box center [193, 113] width 112 height 7
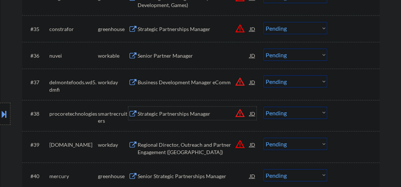
click at [192, 113] on div "Strategic Partnerships Manager" at bounding box center [193, 113] width 112 height 7
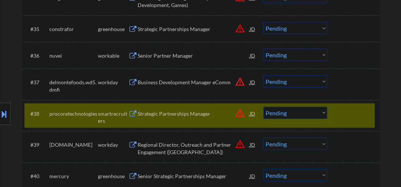
click at [305, 115] on select "Choose an option... Pending Applied Excluded (Questions) Excluded (Expired) Exc…" at bounding box center [295, 113] width 64 height 12
click at [263, 107] on select "Choose an option... Pending Applied Excluded (Questions) Excluded (Expired) Exc…" at bounding box center [295, 113] width 64 height 12
select select ""pending""
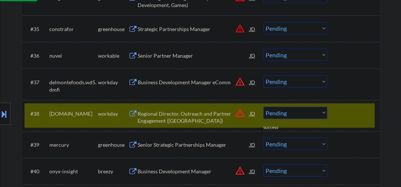
scroll to position [1225, 0]
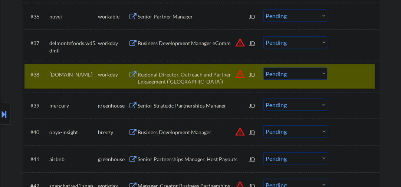
click at [333, 74] on div "#38 nus.wd1.careers workday Regional Director, Outreach and Partner Engagement …" at bounding box center [199, 76] width 350 height 24
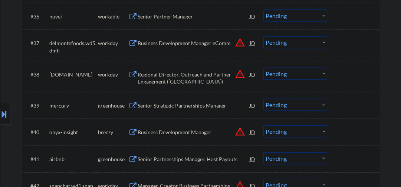
click at [173, 107] on div "Senior Strategic Partnerships Manager" at bounding box center [193, 105] width 112 height 7
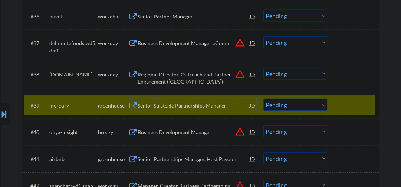
click at [272, 104] on select "Choose an option... Pending Applied Excluded (Questions) Excluded (Expired) Exc…" at bounding box center [295, 105] width 64 height 12
click at [263, 99] on select "Choose an option... Pending Applied Excluded (Questions) Excluded (Expired) Exc…" at bounding box center [295, 105] width 64 height 12
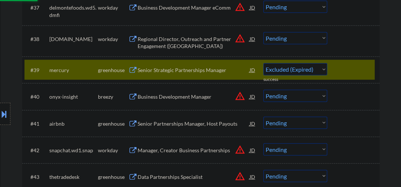
scroll to position [1265, 0]
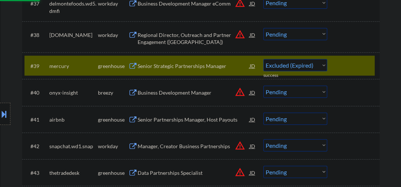
click at [164, 124] on div "Senior Partnerships Manager, Host Payouts" at bounding box center [193, 119] width 112 height 13
select select ""pending""
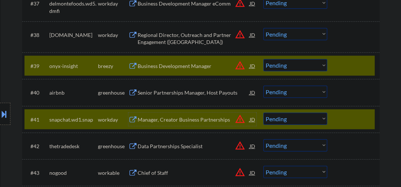
click at [341, 62] on div at bounding box center [354, 65] width 33 height 13
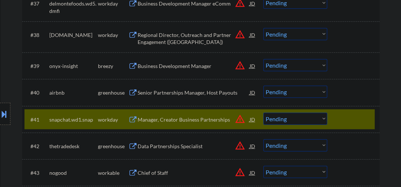
click at [350, 121] on div at bounding box center [354, 119] width 33 height 13
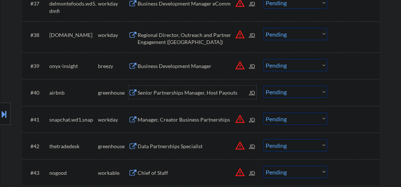
click at [172, 97] on div "Senior Partnerships Manager, Host Payouts" at bounding box center [193, 92] width 112 height 13
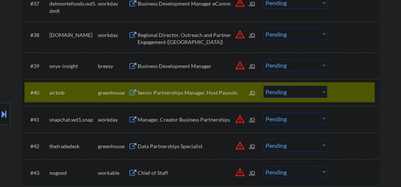
click at [171, 95] on div "Senior Partnerships Manager, Host Payouts" at bounding box center [193, 92] width 112 height 7
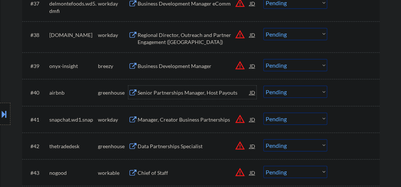
click at [268, 90] on select "Choose an option... Pending Applied Excluded (Questions) Excluded (Expired) Exc…" at bounding box center [295, 92] width 64 height 12
click at [263, 86] on select "Choose an option... Pending Applied Excluded (Questions) Excluded (Expired) Exc…" at bounding box center [295, 92] width 64 height 12
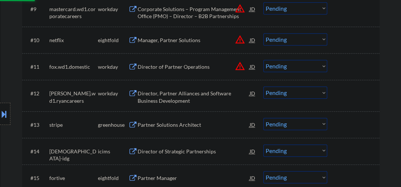
select select ""pending""
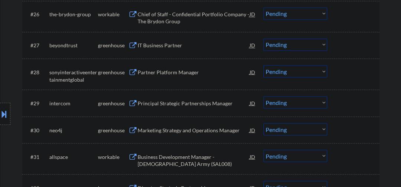
scroll to position [948, 0]
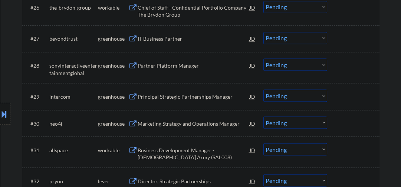
click at [150, 69] on div "Partner Platform Manager" at bounding box center [193, 65] width 112 height 7
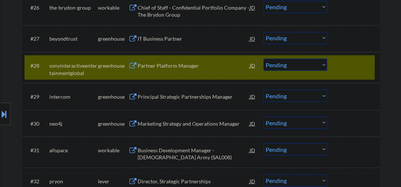
click at [294, 65] on select "Choose an option... Pending Applied Excluded (Questions) Excluded (Expired) Exc…" at bounding box center [295, 65] width 64 height 12
click at [263, 59] on select "Choose an option... Pending Applied Excluded (Questions) Excluded (Expired) Exc…" at bounding box center [295, 65] width 64 height 12
click at [195, 100] on div "Principal Strategic Partnerships Manager" at bounding box center [193, 96] width 112 height 7
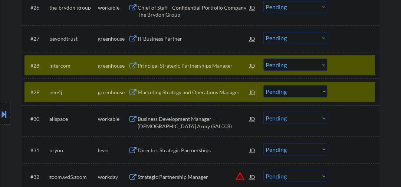
click at [349, 92] on div at bounding box center [354, 91] width 33 height 13
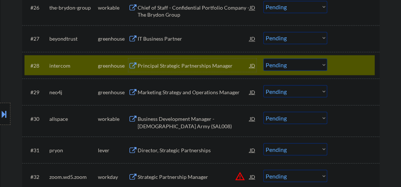
click at [219, 68] on div "Principal Strategic Partnerships Manager" at bounding box center [193, 65] width 112 height 7
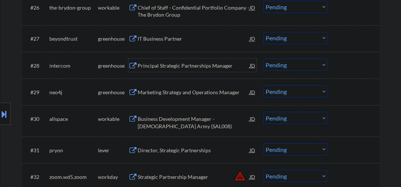
click at [283, 63] on select "Choose an option... Pending Applied Excluded (Questions) Excluded (Expired) Exc…" at bounding box center [295, 65] width 64 height 12
click at [263, 59] on select "Choose an option... Pending Applied Excluded (Questions) Excluded (Expired) Exc…" at bounding box center [295, 65] width 64 height 12
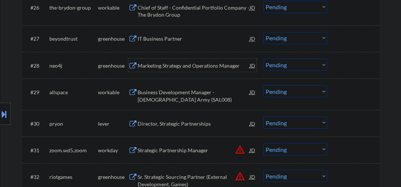
click at [166, 67] on div "Marketing Strategy and Operations Manager" at bounding box center [193, 65] width 112 height 7
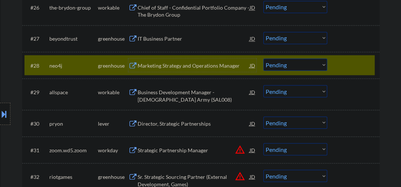
scroll to position [909, 0]
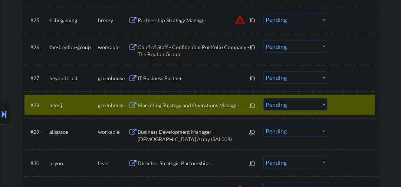
click at [159, 105] on div "Marketing Strategy and Operations Manager" at bounding box center [193, 105] width 112 height 7
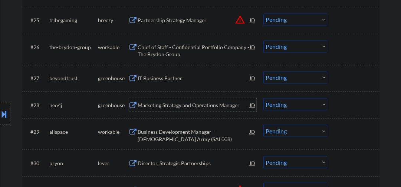
click at [293, 102] on select "Choose an option... Pending Applied Excluded (Questions) Excluded (Expired) Exc…" at bounding box center [295, 104] width 64 height 12
click at [263, 98] on select "Choose an option... Pending Applied Excluded (Questions) Excluded (Expired) Exc…" at bounding box center [295, 104] width 64 height 12
select select ""pending""
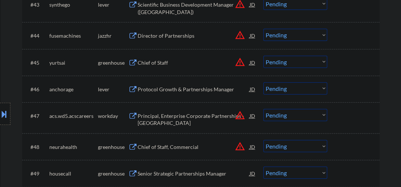
scroll to position [1423, 0]
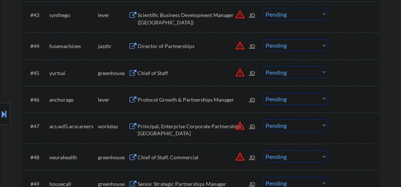
click at [173, 51] on div "Director of Partnerships" at bounding box center [193, 45] width 112 height 13
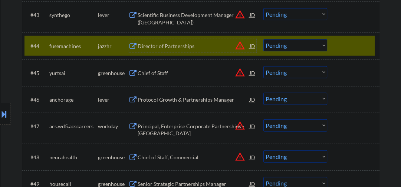
click at [283, 47] on select "Choose an option... Pending Applied Excluded (Questions) Excluded (Expired) Exc…" at bounding box center [295, 45] width 64 height 12
click at [263, 39] on select "Choose an option... Pending Applied Excluded (Questions) Excluded (Expired) Exc…" at bounding box center [295, 45] width 64 height 12
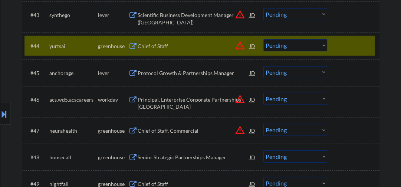
click at [163, 45] on div "Chief of Staff" at bounding box center [193, 46] width 112 height 7
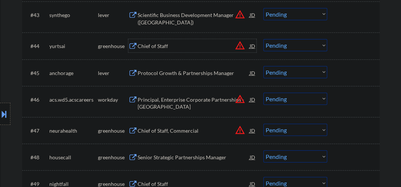
click at [162, 44] on div "Chief of Staff" at bounding box center [193, 46] width 112 height 7
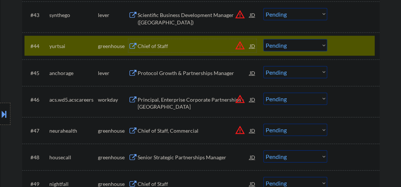
click at [152, 46] on div "Chief of Staff" at bounding box center [193, 46] width 112 height 7
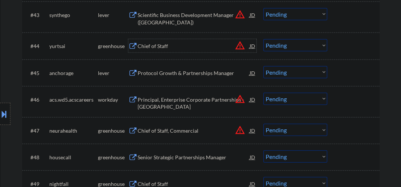
click at [276, 44] on select "Choose an option... Pending Applied Excluded (Questions) Excluded (Expired) Exc…" at bounding box center [295, 45] width 64 height 12
click at [263, 39] on select "Choose an option... Pending Applied Excluded (Questions) Excluded (Expired) Exc…" at bounding box center [295, 45] width 64 height 12
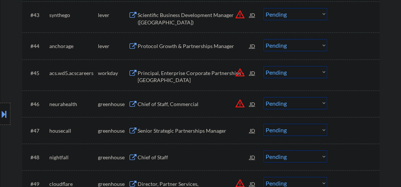
click at [160, 49] on div "Protocol Growth & Partnerships Manager" at bounding box center [193, 46] width 112 height 7
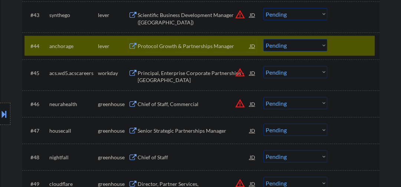
click at [292, 42] on select "Choose an option... Pending Applied Excluded (Questions) Excluded (Expired) Exc…" at bounding box center [295, 45] width 64 height 12
click at [263, 39] on select "Choose an option... Pending Applied Excluded (Questions) Excluded (Expired) Exc…" at bounding box center [295, 45] width 64 height 12
select select ""pending""
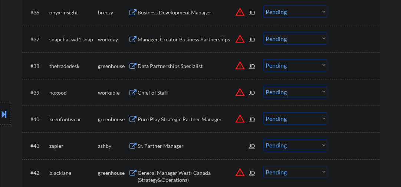
scroll to position [1225, 0]
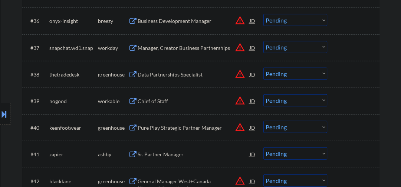
click at [159, 102] on div "Chief of Staff" at bounding box center [193, 101] width 112 height 7
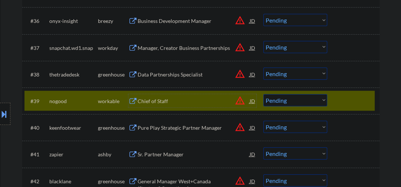
click at [272, 99] on select "Choose an option... Pending Applied Excluded (Questions) Excluded (Expired) Exc…" at bounding box center [295, 100] width 64 height 12
click at [263, 94] on select "Choose an option... Pending Applied Excluded (Questions) Excluded (Expired) Exc…" at bounding box center [295, 100] width 64 height 12
click at [182, 132] on div "Pure Play Strategic Partner Manager" at bounding box center [193, 127] width 112 height 13
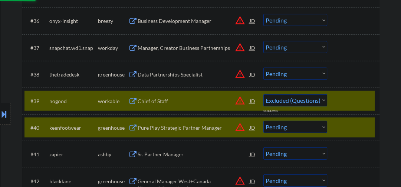
select select ""pending""
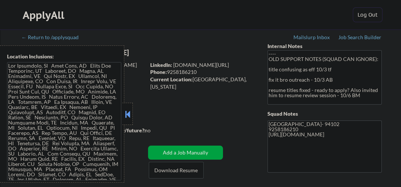
click at [127, 108] on div at bounding box center [127, 114] width 10 height 22
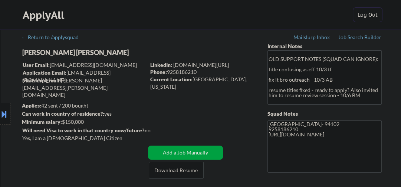
select select ""pending""
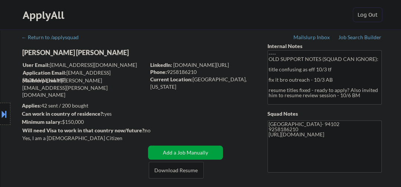
select select ""pending""
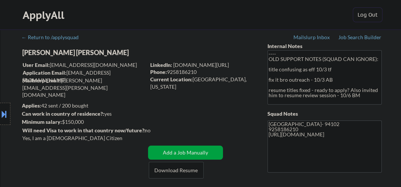
select select ""pending""
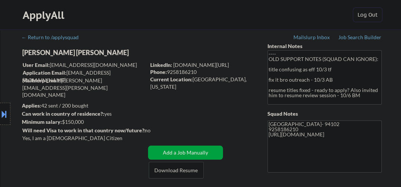
select select ""pending""
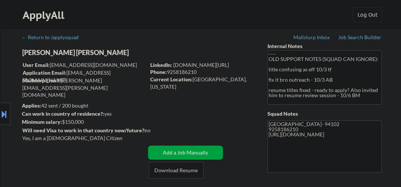
select select ""pending""
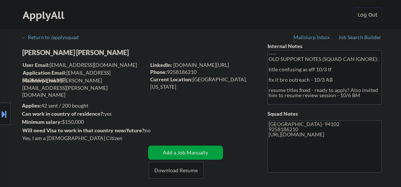
select select ""pending""
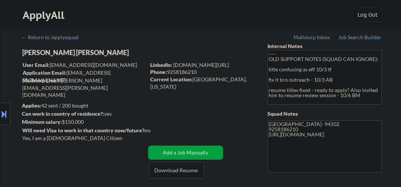
select select ""pending""
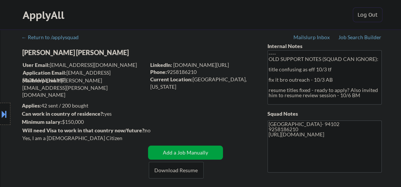
select select ""pending""
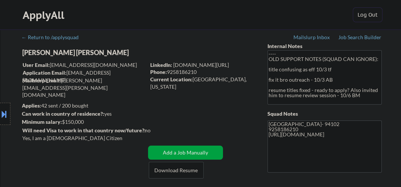
select select ""pending""
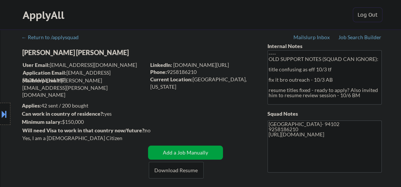
select select ""pending""
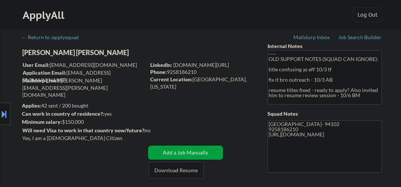
select select ""pending""
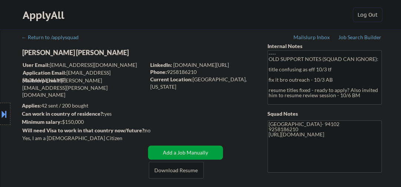
select select ""pending""
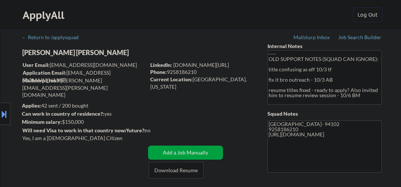
select select ""pending""
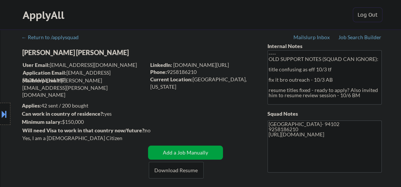
select select ""pending""
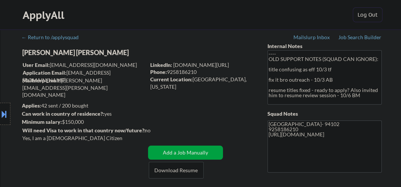
select select ""pending""
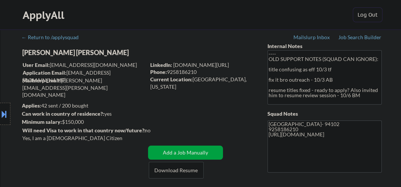
select select ""pending""
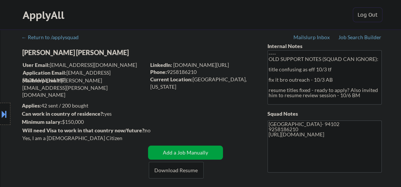
select select ""pending""
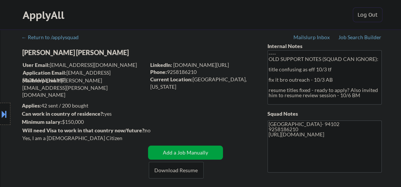
select select ""pending""
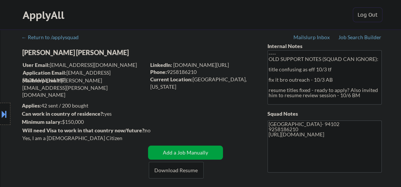
select select ""pending""
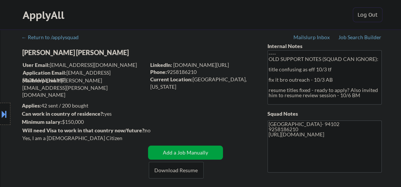
select select ""pending""
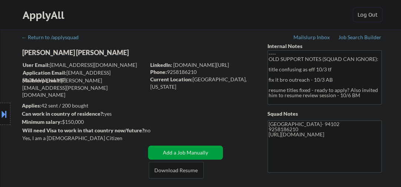
scroll to position [1232, 0]
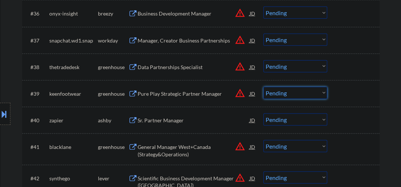
click at [282, 91] on select "Choose an option... Pending Applied Excluded (Questions) Excluded (Expired) Exc…" at bounding box center [295, 93] width 64 height 12
click at [263, 87] on select "Choose an option... Pending Applied Excluded (Questions) Excluded (Expired) Exc…" at bounding box center [295, 93] width 64 height 12
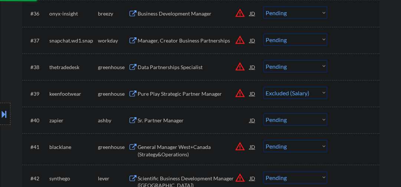
click at [153, 121] on div "Sr. Partner Manager" at bounding box center [193, 120] width 112 height 7
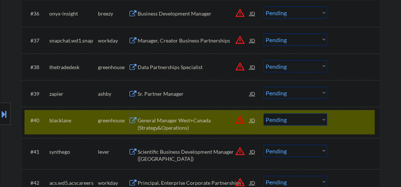
click at [336, 118] on div "#40 blacklane greenhouse General Manager West+Canada (Strategy&Operations) JD w…" at bounding box center [199, 122] width 350 height 24
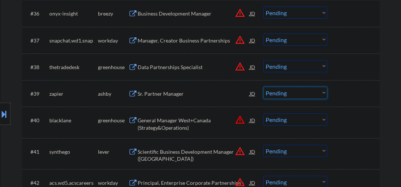
click at [290, 95] on select "Choose an option... Pending Applied Excluded (Questions) Excluded (Expired) Exc…" at bounding box center [295, 93] width 64 height 12
click at [263, 87] on select "Choose an option... Pending Applied Excluded (Questions) Excluded (Expired) Exc…" at bounding box center [295, 93] width 64 height 12
click at [188, 122] on div "General Manager West+Canada (Strategy&Operations)" at bounding box center [193, 124] width 112 height 14
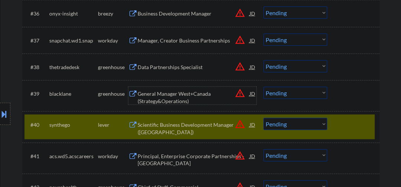
click at [166, 89] on div "General Manager West+Canada (Strategy&Operations)" at bounding box center [193, 96] width 112 height 18
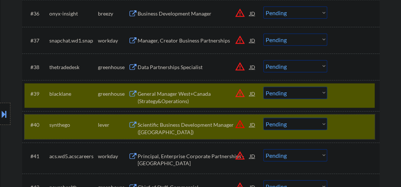
click at [336, 124] on div "#40 synthego lever Scientific Business Development Manager ([GEOGRAPHIC_DATA]) …" at bounding box center [199, 127] width 350 height 24
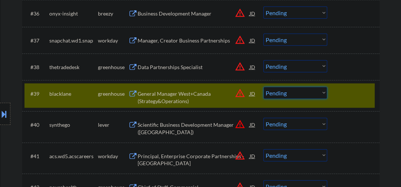
click at [292, 91] on select "Choose an option... Pending Applied Excluded (Questions) Excluded (Expired) Exc…" at bounding box center [295, 93] width 64 height 12
click at [263, 87] on select "Choose an option... Pending Applied Excluded (Questions) Excluded (Expired) Exc…" at bounding box center [295, 93] width 64 height 12
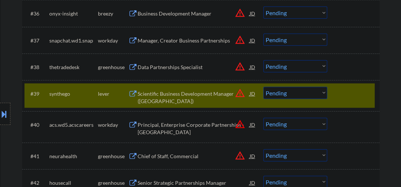
click at [162, 94] on div "Scientific Business Development Manager ([GEOGRAPHIC_DATA])" at bounding box center [193, 97] width 112 height 14
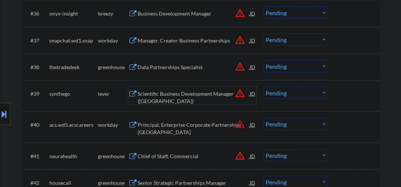
click at [170, 96] on div "Scientific Business Development Manager ([GEOGRAPHIC_DATA])" at bounding box center [193, 97] width 112 height 14
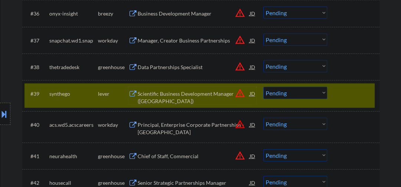
click at [197, 94] on div "Scientific Business Development Manager ([GEOGRAPHIC_DATA])" at bounding box center [193, 97] width 112 height 14
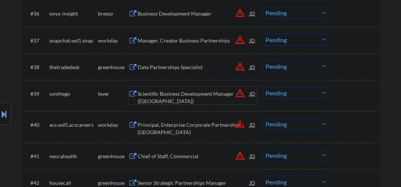
click at [285, 96] on select "Choose an option... Pending Applied Excluded (Questions) Excluded (Expired) Exc…" at bounding box center [295, 93] width 64 height 12
click at [263, 87] on select "Choose an option... Pending Applied Excluded (Questions) Excluded (Expired) Exc…" at bounding box center [295, 93] width 64 height 12
select select ""pending""
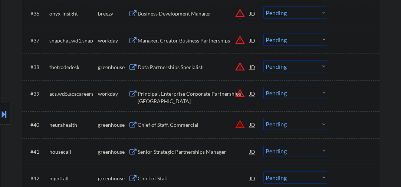
click at [153, 126] on div "Chief of Staff, Commercial" at bounding box center [193, 125] width 112 height 7
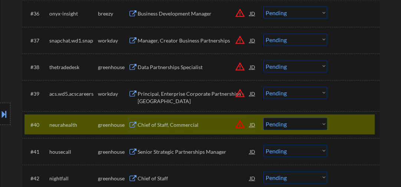
click at [285, 125] on select "Choose an option... Pending Applied Excluded (Questions) Excluded (Expired) Exc…" at bounding box center [295, 124] width 64 height 12
click at [279, 124] on select "Choose an option... Pending Applied Excluded (Questions) Excluded (Expired) Exc…" at bounding box center [295, 124] width 64 height 12
click at [263, 118] on select "Choose an option... Pending Applied Excluded (Questions) Excluded (Expired) Exc…" at bounding box center [295, 124] width 64 height 12
click at [163, 151] on div "Senior Strategic Partnerships Manager" at bounding box center [193, 152] width 112 height 7
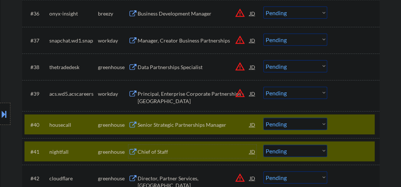
click at [342, 151] on div at bounding box center [354, 151] width 33 height 13
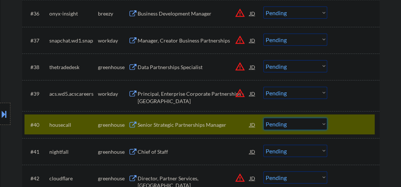
click at [283, 124] on select "Choose an option... Pending Applied Excluded (Questions) Excluded (Expired) Exc…" at bounding box center [295, 124] width 64 height 12
click at [263, 118] on select "Choose an option... Pending Applied Excluded (Questions) Excluded (Expired) Exc…" at bounding box center [295, 124] width 64 height 12
click at [146, 155] on div "Chief of Staff" at bounding box center [193, 152] width 112 height 7
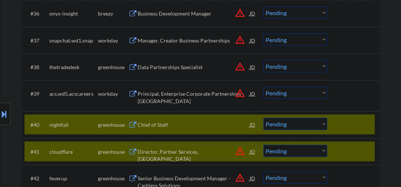
click at [336, 152] on div "#41 cloudflare greenhouse Director, Partner Services, [GEOGRAPHIC_DATA] JD warn…" at bounding box center [199, 152] width 350 height 20
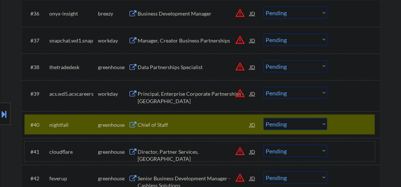
click at [154, 128] on div "Chief of Staff" at bounding box center [193, 125] width 112 height 7
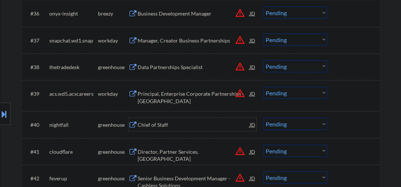
click at [299, 124] on select "Choose an option... Pending Applied Excluded (Questions) Excluded (Expired) Exc…" at bounding box center [295, 124] width 64 height 12
click at [263, 118] on select "Choose an option... Pending Applied Excluded (Questions) Excluded (Expired) Exc…" at bounding box center [295, 124] width 64 height 12
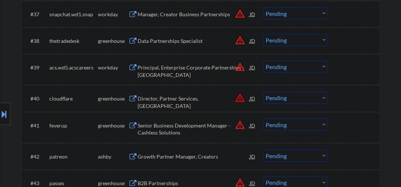
scroll to position [1272, 0]
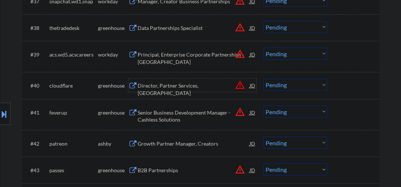
click at [178, 87] on div "Director, Partner Services, [GEOGRAPHIC_DATA]" at bounding box center [193, 89] width 112 height 14
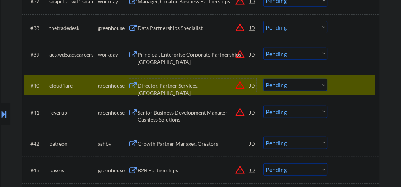
click at [277, 87] on select "Choose an option... Pending Applied Excluded (Questions) Excluded (Expired) Exc…" at bounding box center [295, 85] width 64 height 12
click at [263, 79] on select "Choose an option... Pending Applied Excluded (Questions) Excluded (Expired) Exc…" at bounding box center [295, 85] width 64 height 12
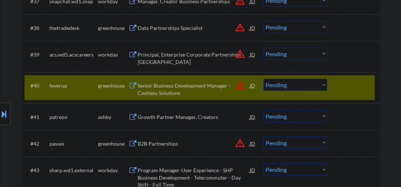
click at [163, 88] on div "Senior Business Development Manager - Cashless Solutions" at bounding box center [193, 89] width 112 height 14
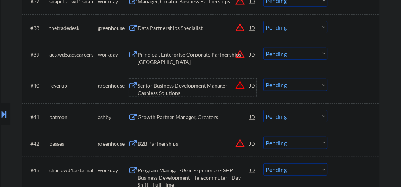
click at [274, 84] on select "Choose an option... Pending Applied Excluded (Questions) Excluded (Expired) Exc…" at bounding box center [295, 85] width 64 height 12
click at [263, 79] on select "Choose an option... Pending Applied Excluded (Questions) Excluded (Expired) Exc…" at bounding box center [295, 85] width 64 height 12
click at [179, 119] on div "Growth Partner Manager, Creators" at bounding box center [193, 117] width 112 height 7
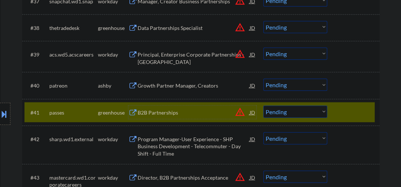
click at [340, 111] on div at bounding box center [354, 112] width 33 height 13
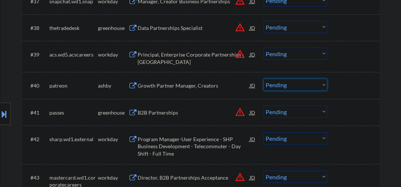
click at [286, 84] on select "Choose an option... Pending Applied Excluded (Questions) Excluded (Expired) Exc…" at bounding box center [295, 85] width 64 height 12
click at [263, 79] on select "Choose an option... Pending Applied Excluded (Questions) Excluded (Expired) Exc…" at bounding box center [295, 85] width 64 height 12
click at [158, 116] on div "B2B Partnerships" at bounding box center [193, 112] width 112 height 7
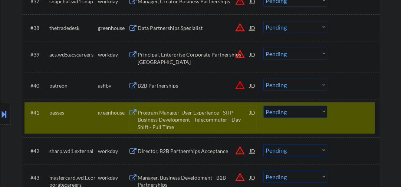
click at [344, 118] on div at bounding box center [354, 112] width 33 height 13
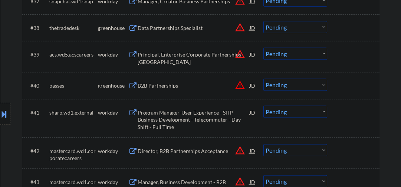
click at [281, 86] on select "Choose an option... Pending Applied Excluded (Questions) Excluded (Expired) Exc…" at bounding box center [295, 85] width 64 height 12
click at [263, 79] on select "Choose an option... Pending Applied Excluded (Questions) Excluded (Expired) Exc…" at bounding box center [295, 85] width 64 height 12
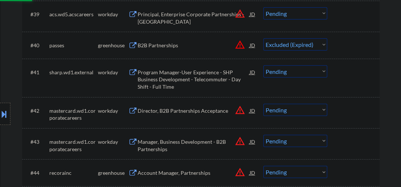
scroll to position [1351, 0]
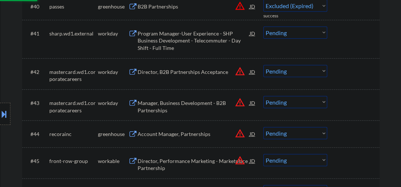
select select ""pending""
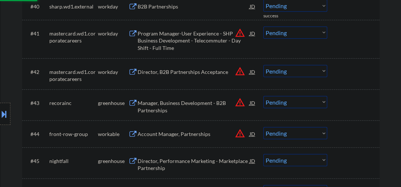
click at [169, 135] on div "Account Manager, Partnerships" at bounding box center [193, 134] width 112 height 7
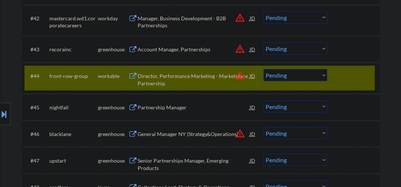
scroll to position [1390, 0]
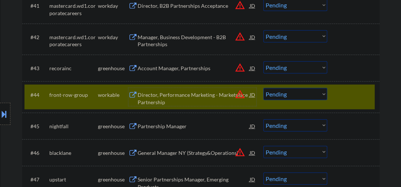
click at [347, 94] on div at bounding box center [354, 94] width 33 height 13
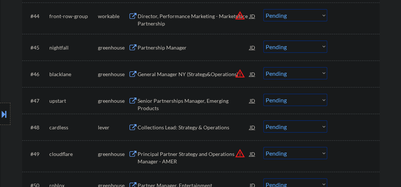
scroll to position [1469, 0]
click at [161, 72] on div "General Manager NY (Strategy&Operations)" at bounding box center [193, 73] width 112 height 7
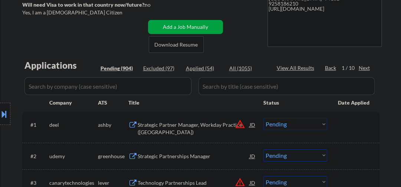
scroll to position [1449, 0]
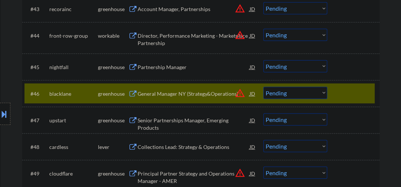
click at [348, 96] on div at bounding box center [354, 93] width 33 height 13
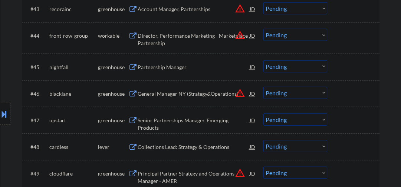
click at [173, 93] on div "General Manager NY (Strategy&Operations)" at bounding box center [193, 93] width 112 height 7
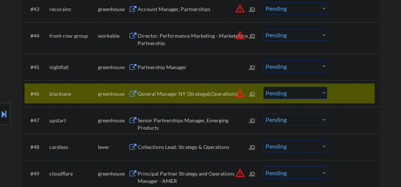
drag, startPoint x: 288, startPoint y: 96, endPoint x: 283, endPoint y: 97, distance: 4.7
click at [288, 96] on select "Choose an option... Pending Applied Excluded (Questions) Excluded (Expired) Exc…" at bounding box center [295, 93] width 64 height 12
click at [263, 87] on select "Choose an option... Pending Applied Excluded (Questions) Excluded (Expired) Exc…" at bounding box center [295, 93] width 64 height 12
select select ""pending""
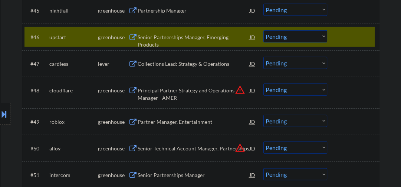
scroll to position [1489, 0]
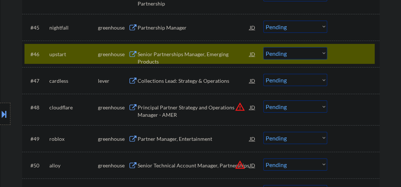
click at [177, 82] on div "Collections Lead: Strategy & Operations" at bounding box center [193, 80] width 112 height 7
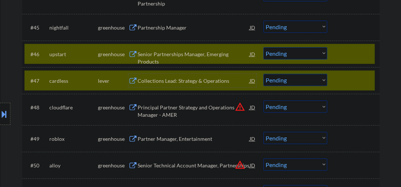
click at [342, 51] on div at bounding box center [354, 53] width 33 height 13
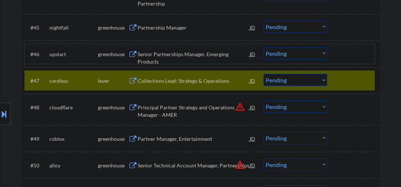
click at [283, 80] on select "Choose an option... Pending Applied Excluded (Questions) Excluded (Expired) Exc…" at bounding box center [295, 80] width 64 height 12
click at [263, 74] on select "Choose an option... Pending Applied Excluded (Questions) Excluded (Expired) Exc…" at bounding box center [295, 80] width 64 height 12
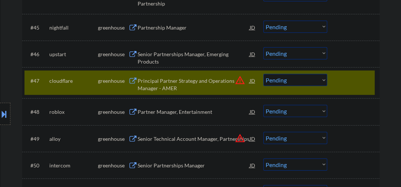
click at [187, 86] on div "Principal Partner Strategy and Operations Manager - AMER" at bounding box center [193, 84] width 112 height 14
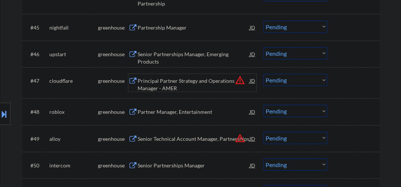
click at [164, 83] on div "Principal Partner Strategy and Operations Manager - AMER" at bounding box center [193, 84] width 112 height 14
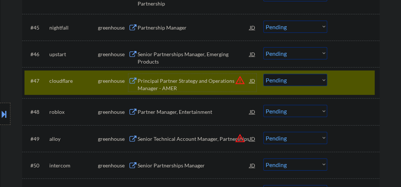
click at [275, 83] on select "Choose an option... Pending Applied Excluded (Questions) Excluded (Expired) Exc…" at bounding box center [295, 80] width 64 height 12
click at [263, 74] on select "Choose an option... Pending Applied Excluded (Questions) Excluded (Expired) Exc…" at bounding box center [295, 80] width 64 height 12
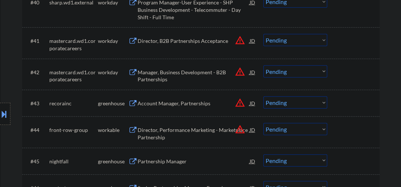
scroll to position [1462, 0]
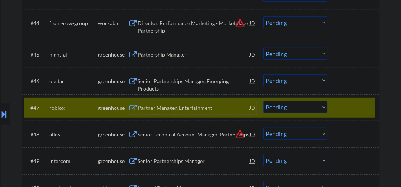
click at [177, 112] on div "Partner Manager, Entertainment" at bounding box center [193, 107] width 112 height 13
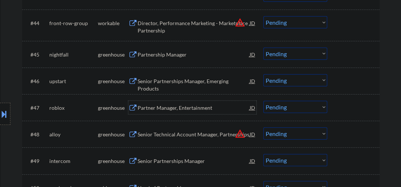
click at [283, 104] on select "Choose an option... Pending Applied Excluded (Questions) Excluded (Expired) Exc…" at bounding box center [295, 107] width 64 height 12
click at [281, 106] on select "Choose an option... Pending Applied Excluded (Questions) Excluded (Expired) Exc…" at bounding box center [295, 107] width 64 height 12
click at [263, 101] on select "Choose an option... Pending Applied Excluded (Questions) Excluded (Expired) Exc…" at bounding box center [295, 107] width 64 height 12
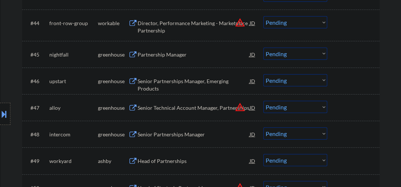
click at [167, 107] on div "Senior Technical Account Manager, Partnerships" at bounding box center [193, 107] width 112 height 7
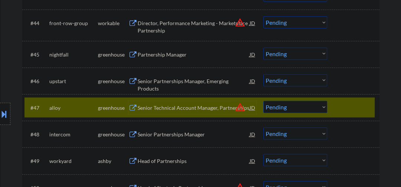
click at [189, 104] on div "Senior Technical Account Manager, Partnerships" at bounding box center [193, 107] width 112 height 13
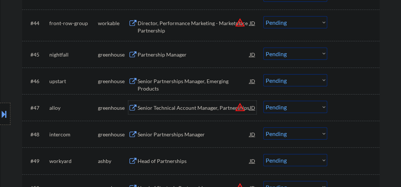
click at [185, 102] on div "Senior Technical Account Manager, Partnerships" at bounding box center [193, 107] width 112 height 13
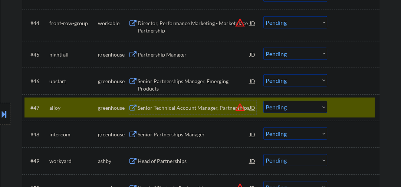
click at [215, 105] on div "Senior Technical Account Manager, Partnerships" at bounding box center [193, 107] width 112 height 7
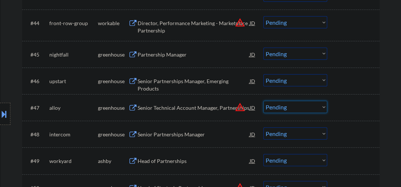
click at [292, 110] on select "Choose an option... Pending Applied Excluded (Questions) Excluded (Expired) Exc…" at bounding box center [295, 107] width 64 height 12
click at [263, 101] on select "Choose an option... Pending Applied Excluded (Questions) Excluded (Expired) Exc…" at bounding box center [295, 107] width 64 height 12
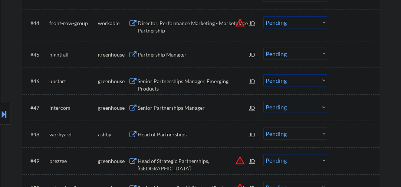
click at [166, 106] on div "Senior Partnerships Manager" at bounding box center [193, 107] width 112 height 7
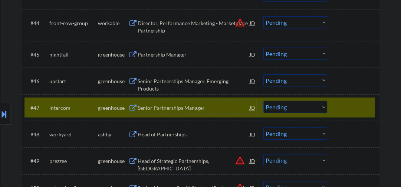
click at [164, 108] on div "Senior Partnerships Manager" at bounding box center [193, 107] width 112 height 7
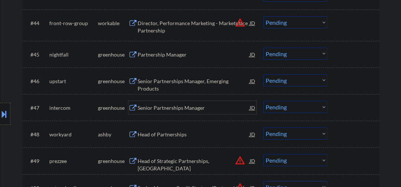
click at [289, 110] on select "Choose an option... Pending Applied Excluded (Questions) Excluded (Expired) Exc…" at bounding box center [295, 107] width 64 height 12
click at [182, 110] on div "Senior Partnerships Manager" at bounding box center [193, 107] width 112 height 7
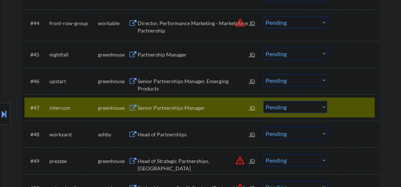
click at [282, 113] on select "Choose an option... Pending Applied Excluded (Questions) Excluded (Expired) Exc…" at bounding box center [295, 107] width 64 height 12
click at [263, 101] on select "Choose an option... Pending Applied Excluded (Questions) Excluded (Expired) Exc…" at bounding box center [295, 107] width 64 height 12
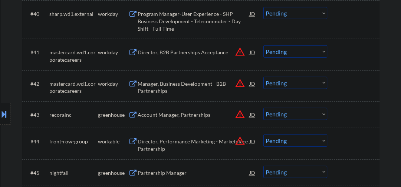
scroll to position [1502, 0]
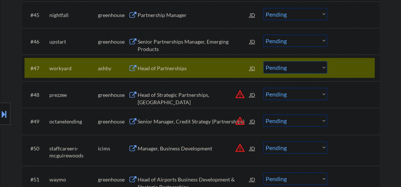
click at [166, 70] on div "Head of Partnerships" at bounding box center [193, 68] width 112 height 7
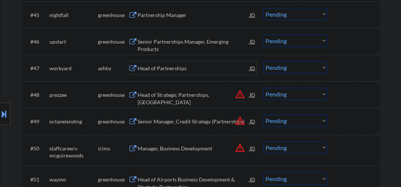
click at [196, 65] on div "Head of Partnerships" at bounding box center [193, 68] width 112 height 7
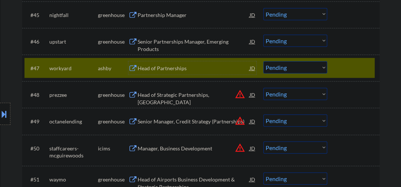
click at [273, 69] on select "Choose an option... Pending Applied Excluded (Questions) Excluded (Expired) Exc…" at bounding box center [295, 68] width 64 height 12
click at [263, 62] on select "Choose an option... Pending Applied Excluded (Questions) Excluded (Expired) Exc…" at bounding box center [295, 68] width 64 height 12
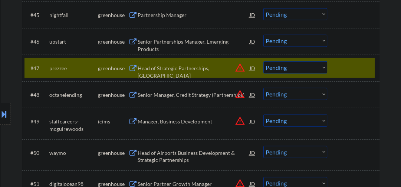
click at [186, 67] on div "Head of Strategic Partnerships, [GEOGRAPHIC_DATA]" at bounding box center [193, 72] width 112 height 14
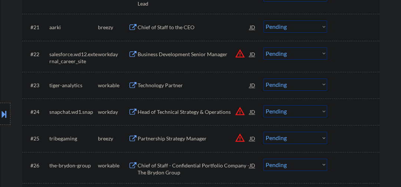
scroll to position [1476, 0]
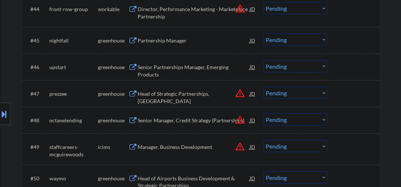
click at [273, 94] on select "Choose an option... Pending Applied Excluded (Questions) Excluded (Expired) Exc…" at bounding box center [295, 93] width 64 height 12
click at [210, 99] on div "Head of Strategic Partnerships, [GEOGRAPHIC_DATA]" at bounding box center [193, 93] width 112 height 13
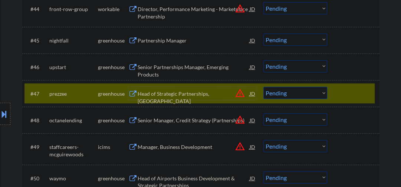
click at [295, 94] on select "Choose an option... Pending Applied Excluded (Questions) Excluded (Expired) Exc…" at bounding box center [295, 93] width 64 height 12
click at [263, 87] on select "Choose an option... Pending Applied Excluded (Questions) Excluded (Expired) Exc…" at bounding box center [295, 93] width 64 height 12
select select ""pending""
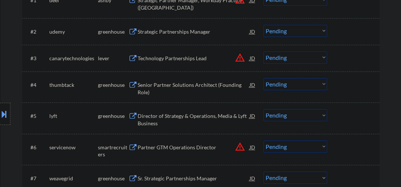
scroll to position [93, 0]
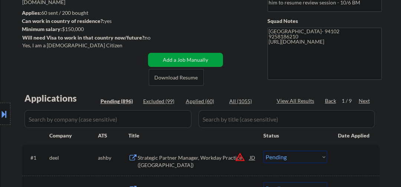
click at [201, 102] on div "Applied (60)" at bounding box center [204, 101] width 37 height 7
select select ""applied""
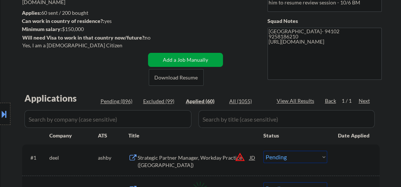
select select ""applied""
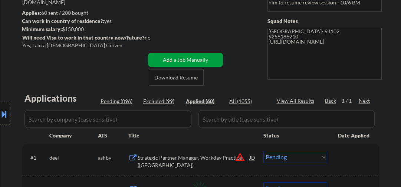
select select ""applied""
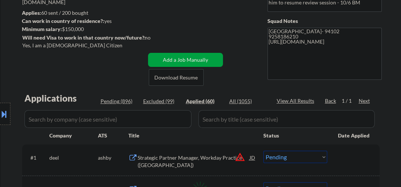
select select ""applied""
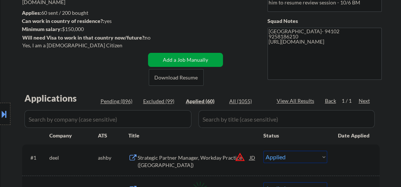
select select ""applied""
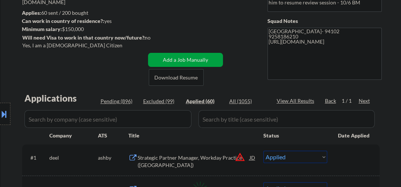
select select ""applied""
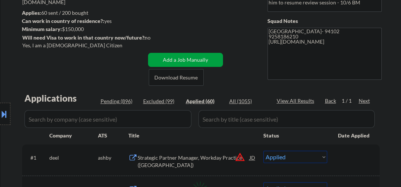
select select ""applied""
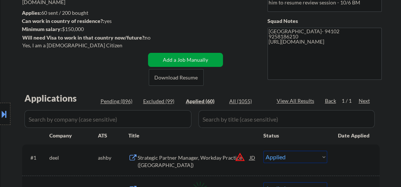
select select ""applied""
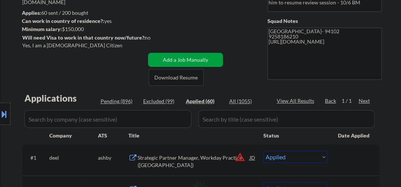
select select ""applied""
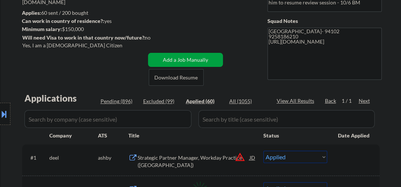
select select ""applied""
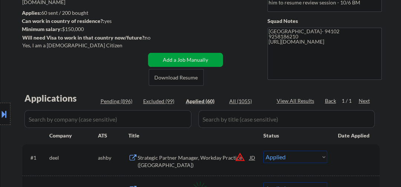
select select ""applied""
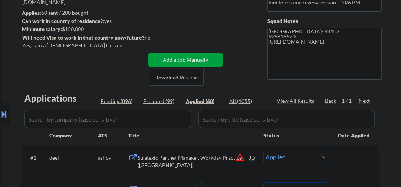
select select ""applied""
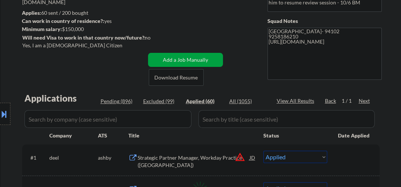
select select ""applied""
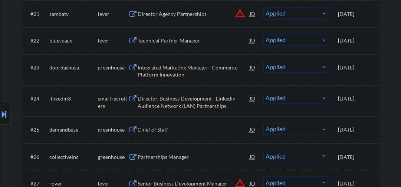
scroll to position [765, 0]
